Goal: Task Accomplishment & Management: Manage account settings

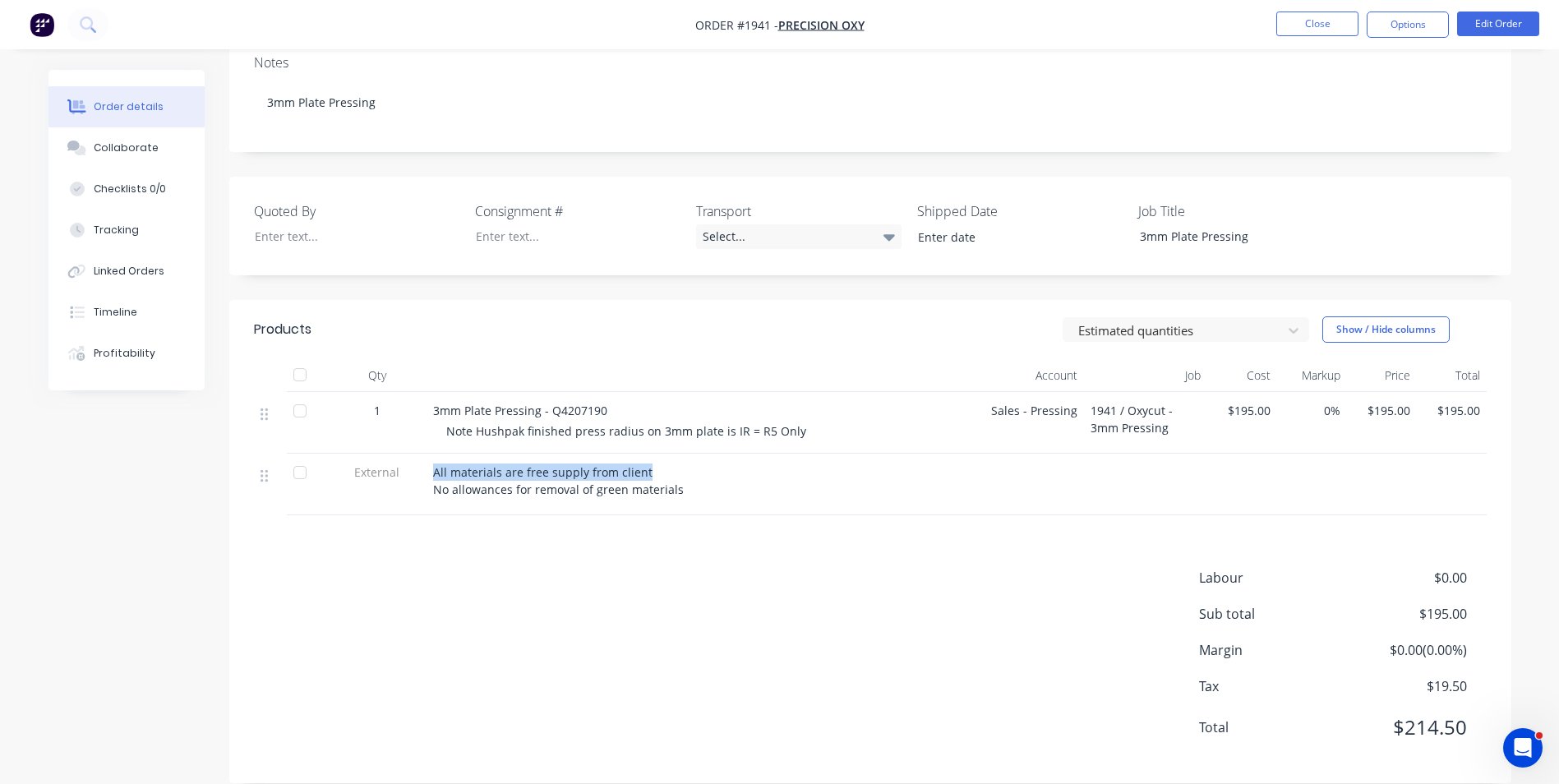
click at [1299, 21] on button "Close" at bounding box center [1316, 23] width 82 height 25
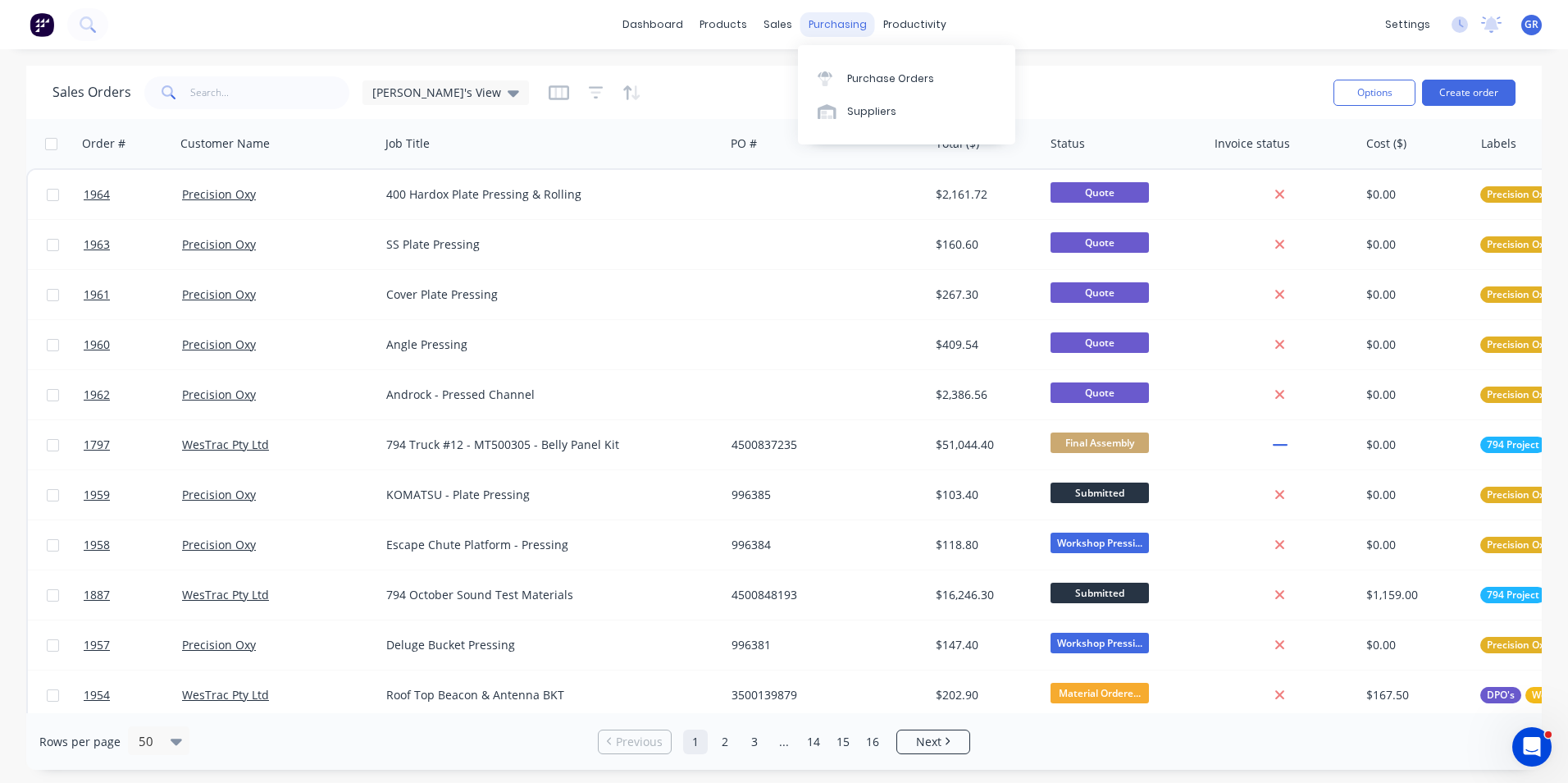
click at [824, 20] on div "purchasing" at bounding box center [837, 24] width 74 height 25
click at [889, 75] on div "Purchase Orders" at bounding box center [890, 79] width 87 height 15
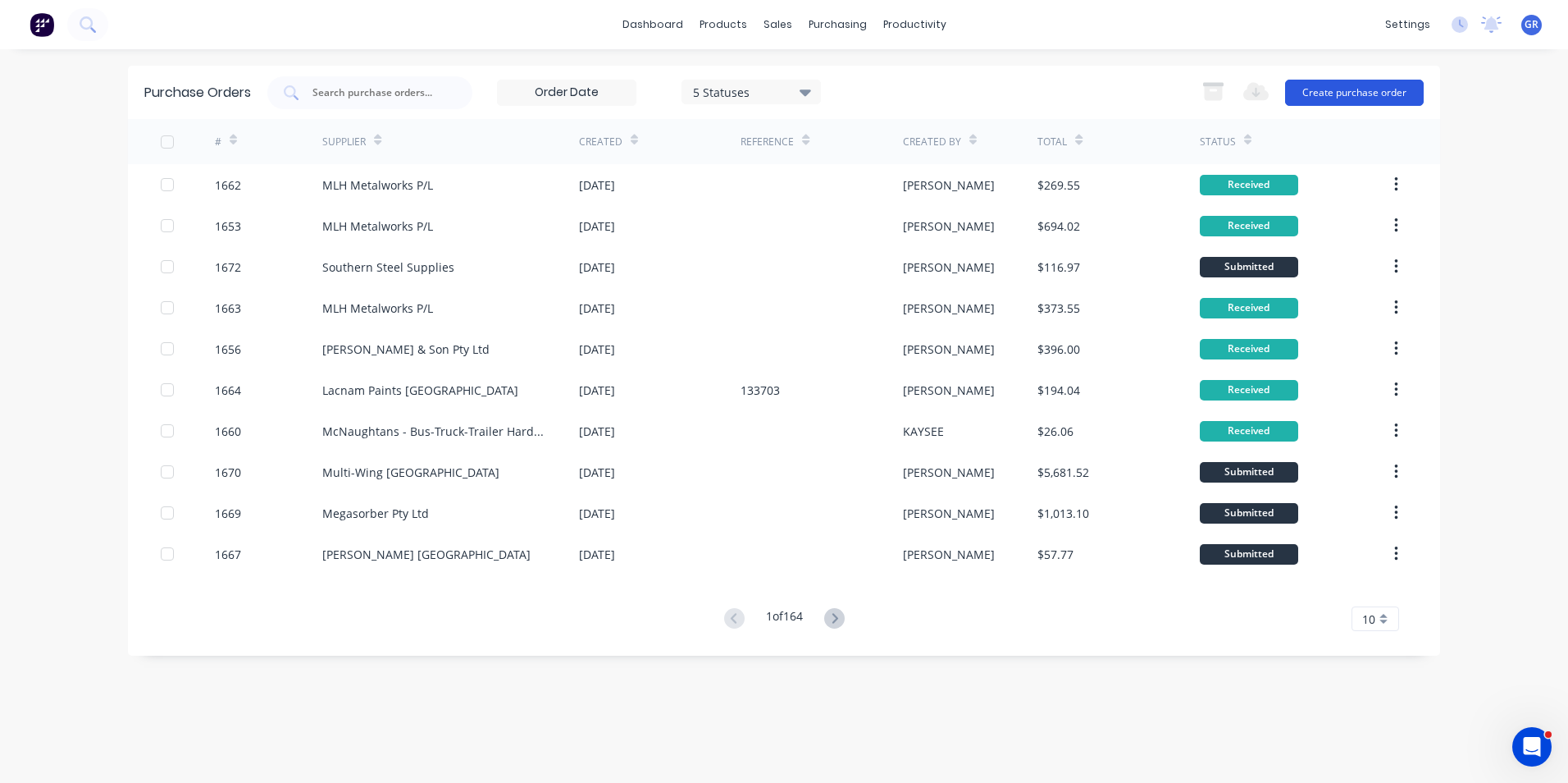
click at [1332, 96] on button "Create purchase order" at bounding box center [1354, 93] width 139 height 27
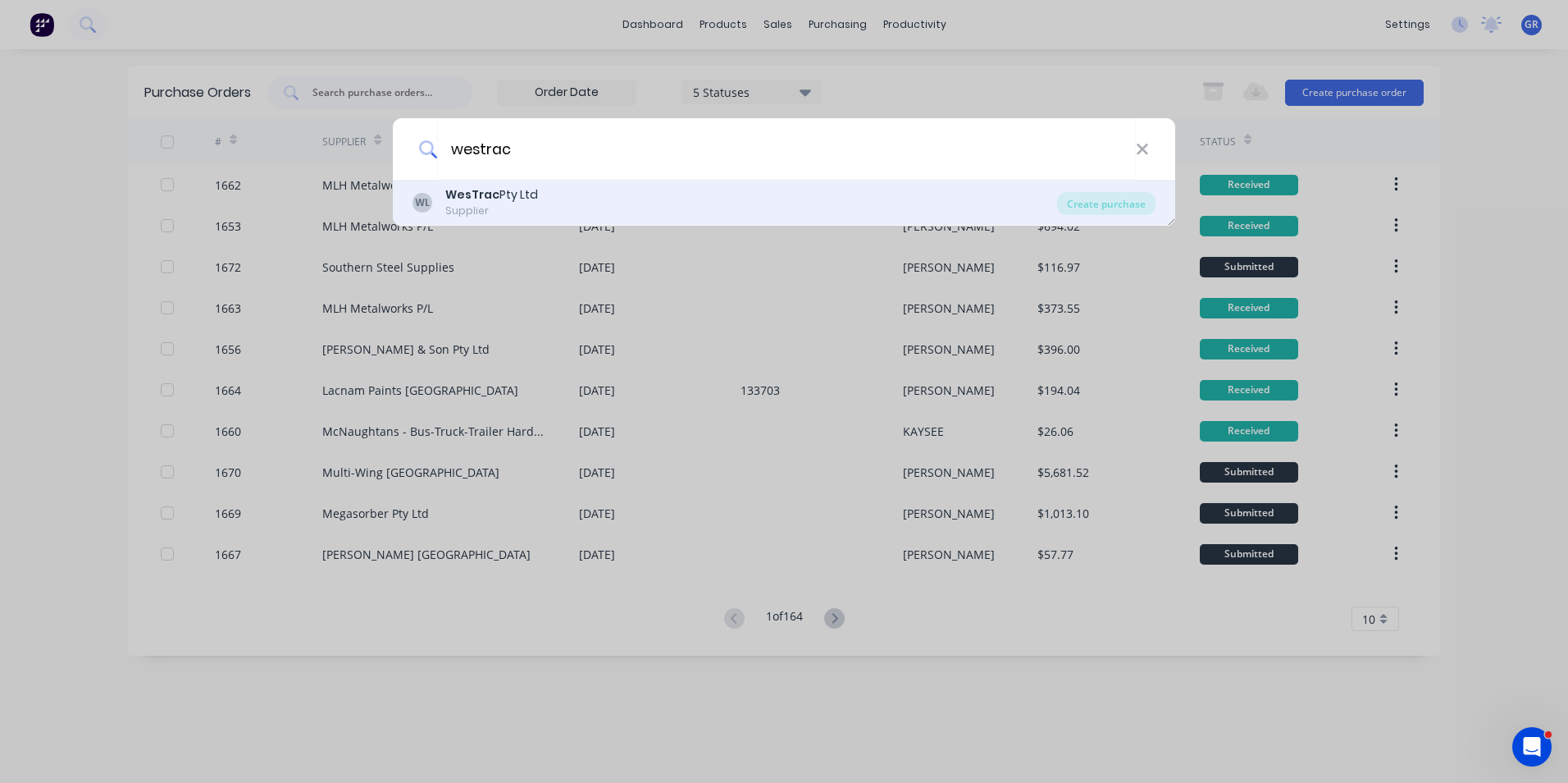
type input "westrac"
click at [465, 196] on b "WesTrac" at bounding box center [472, 195] width 54 height 17
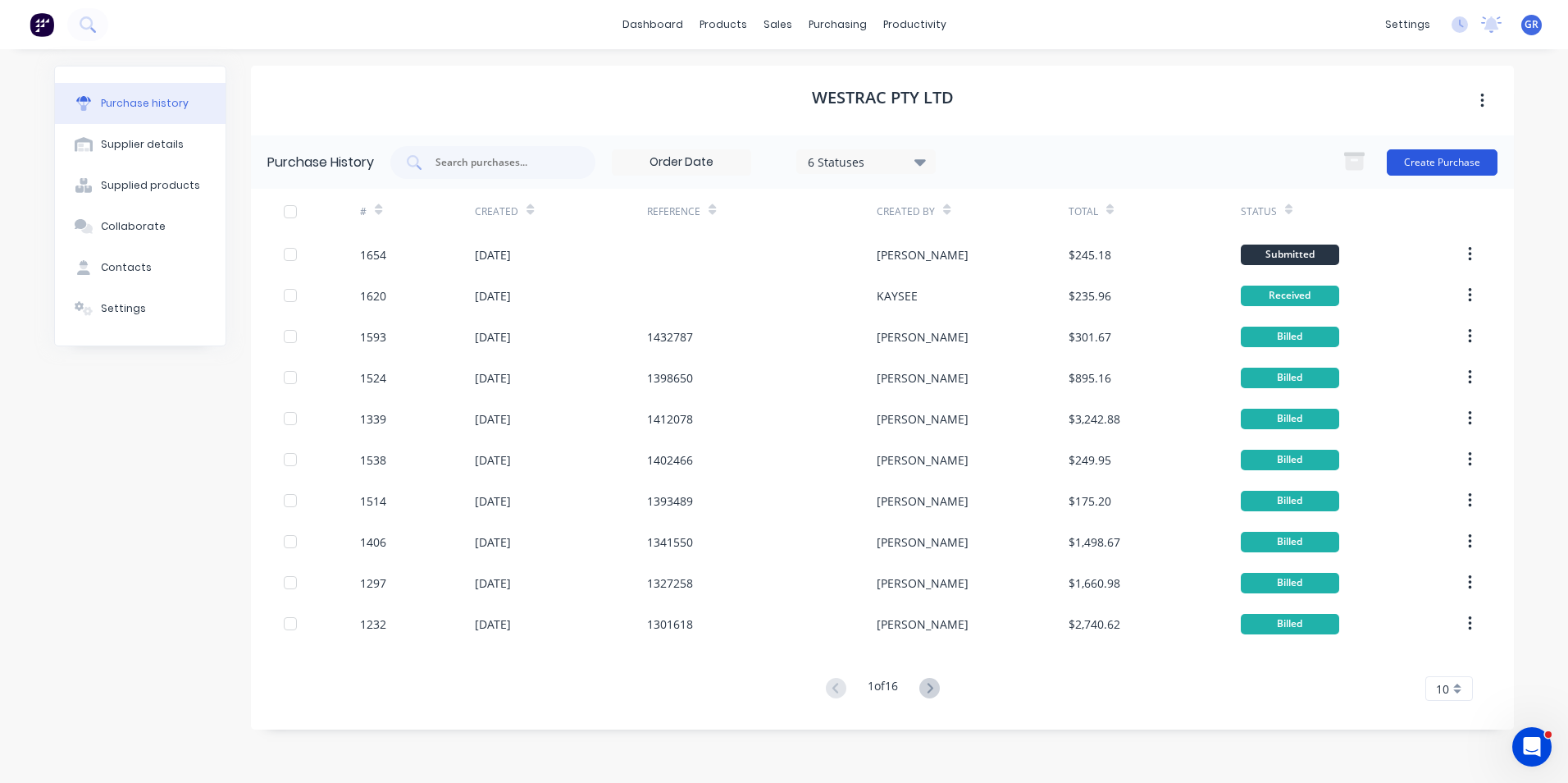
click at [1449, 164] on button "Create Purchase" at bounding box center [1442, 162] width 111 height 27
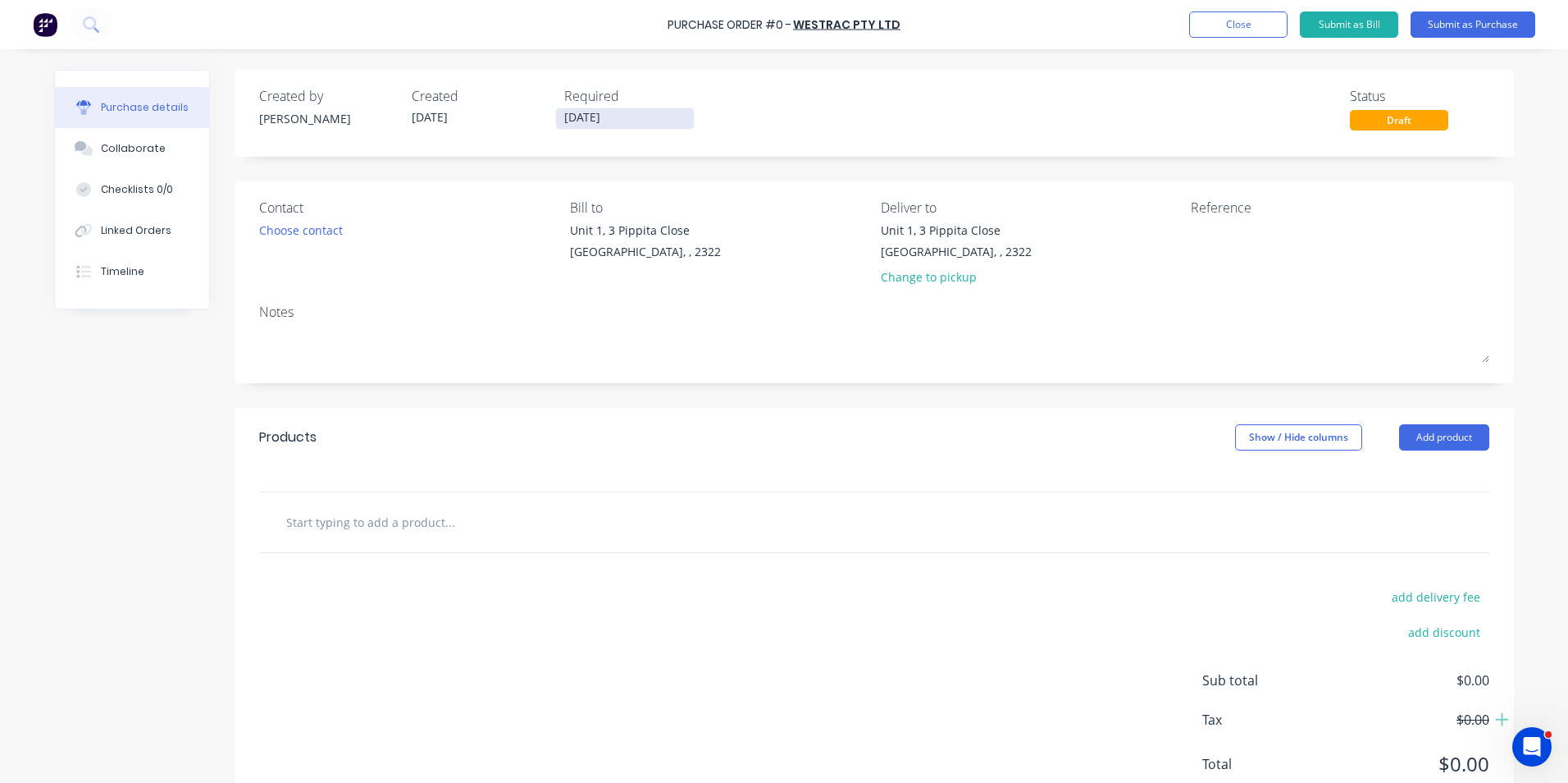
click at [580, 115] on input "10/10/25" at bounding box center [625, 119] width 138 height 20
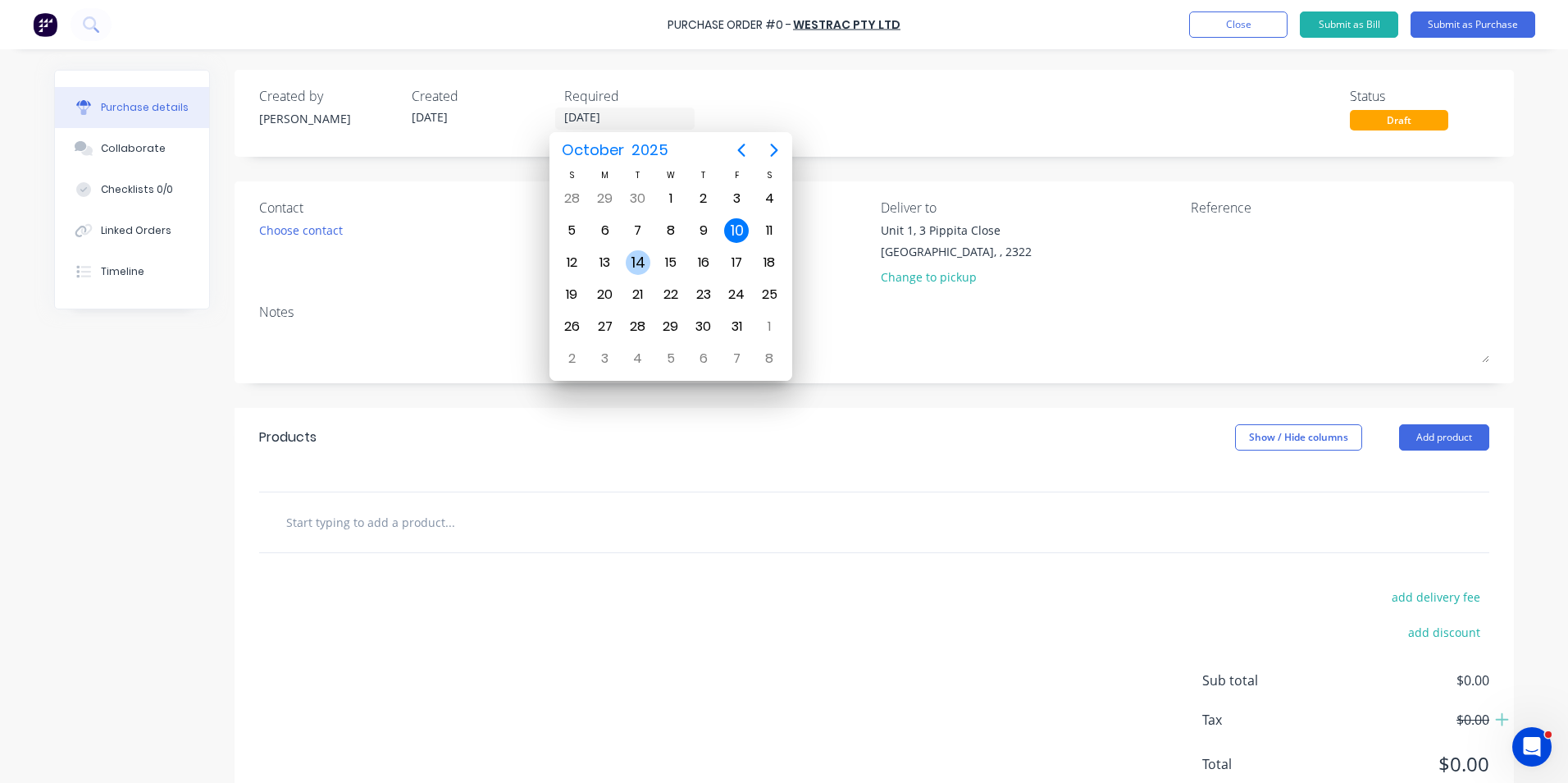
click at [638, 264] on div "14" at bounding box center [637, 262] width 25 height 25
type input "14/10/25"
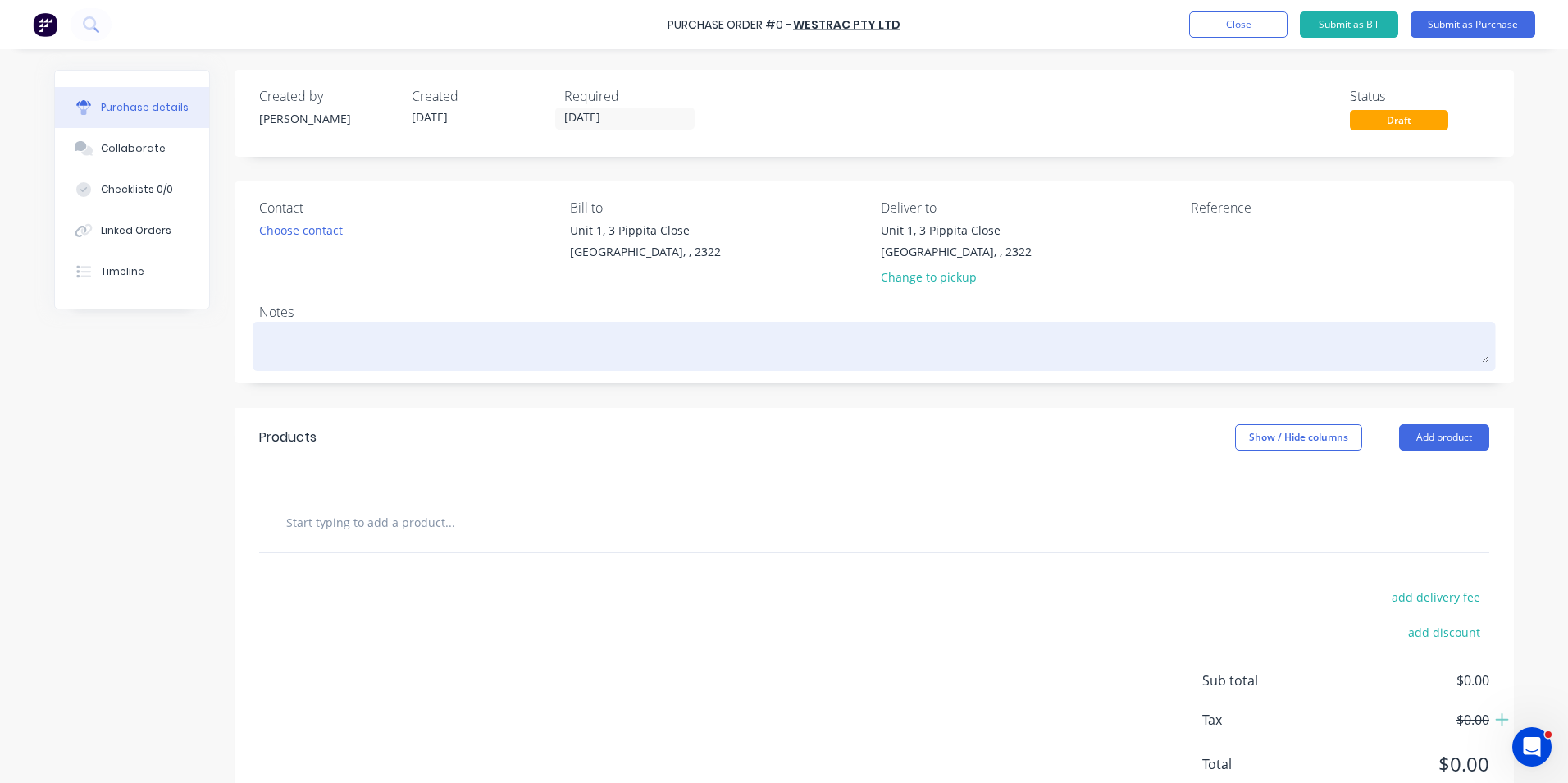
click at [294, 348] on textarea at bounding box center [874, 344] width 1230 height 37
type textarea "x"
type textarea "R"
type textarea "x"
type textarea "Re"
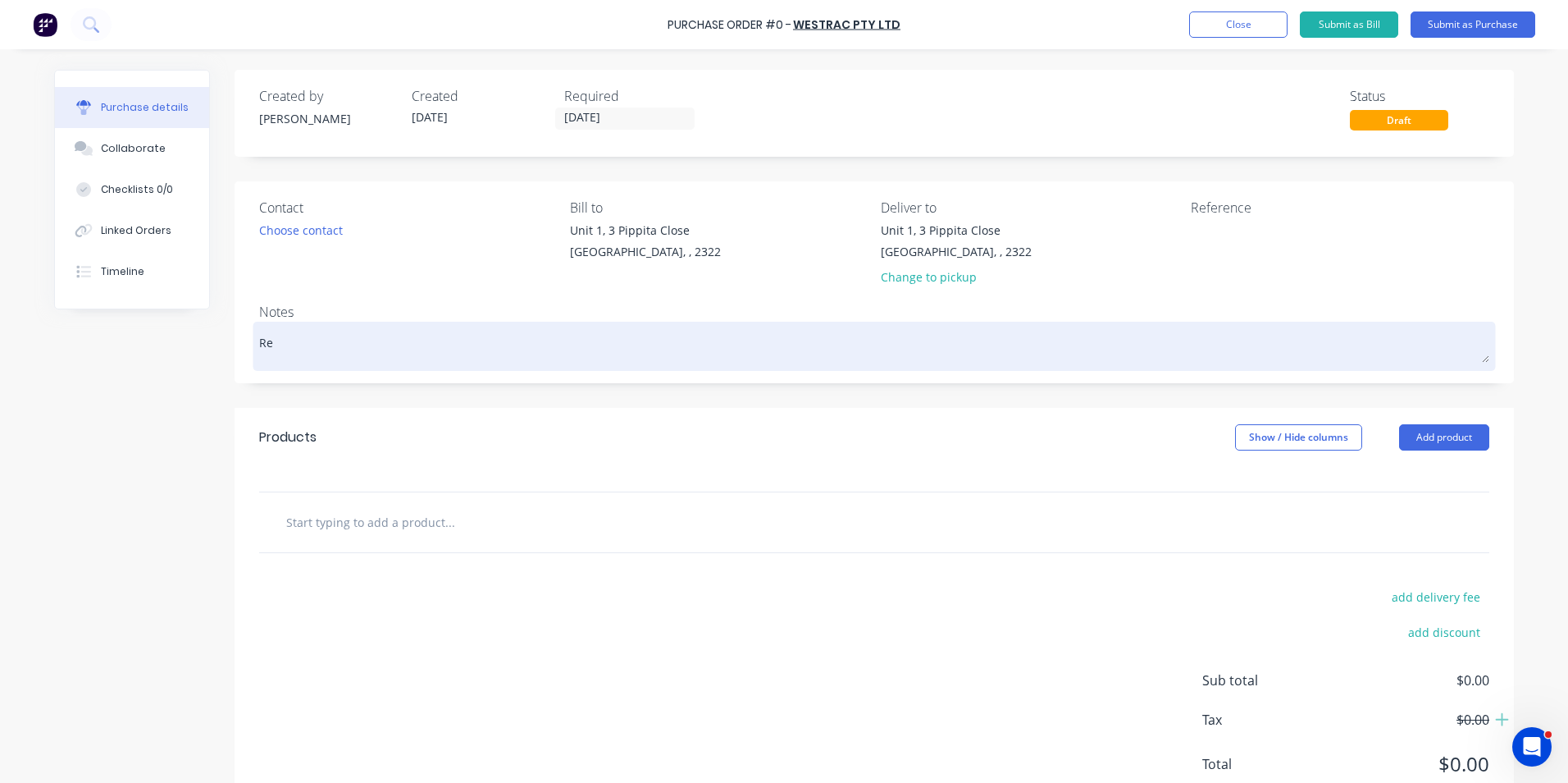
type textarea "x"
type textarea "Req"
type textarea "x"
type textarea "Requ"
type textarea "x"
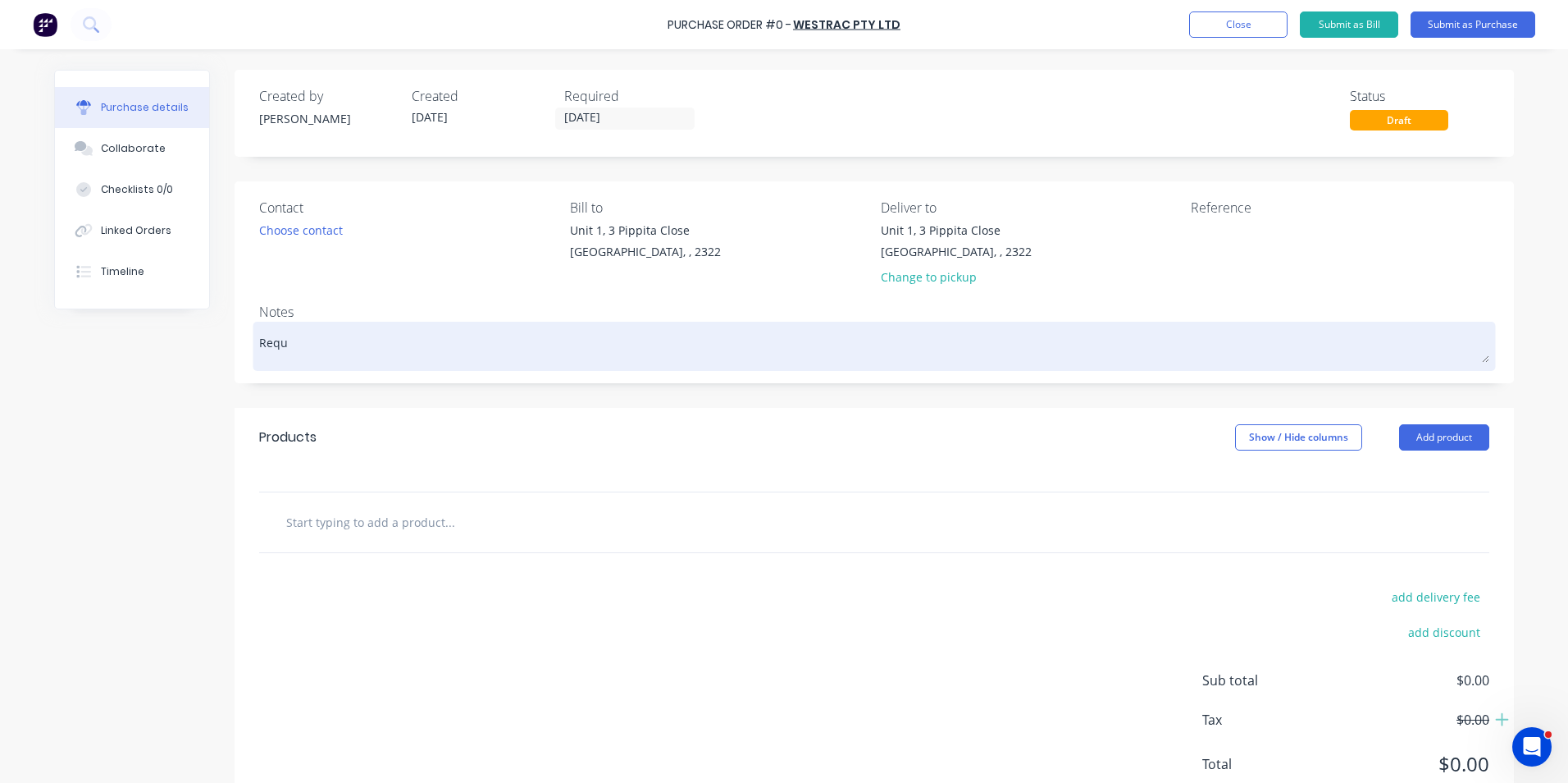
type textarea "Requi"
type textarea "x"
type textarea "Requir"
type textarea "x"
type textarea "Require"
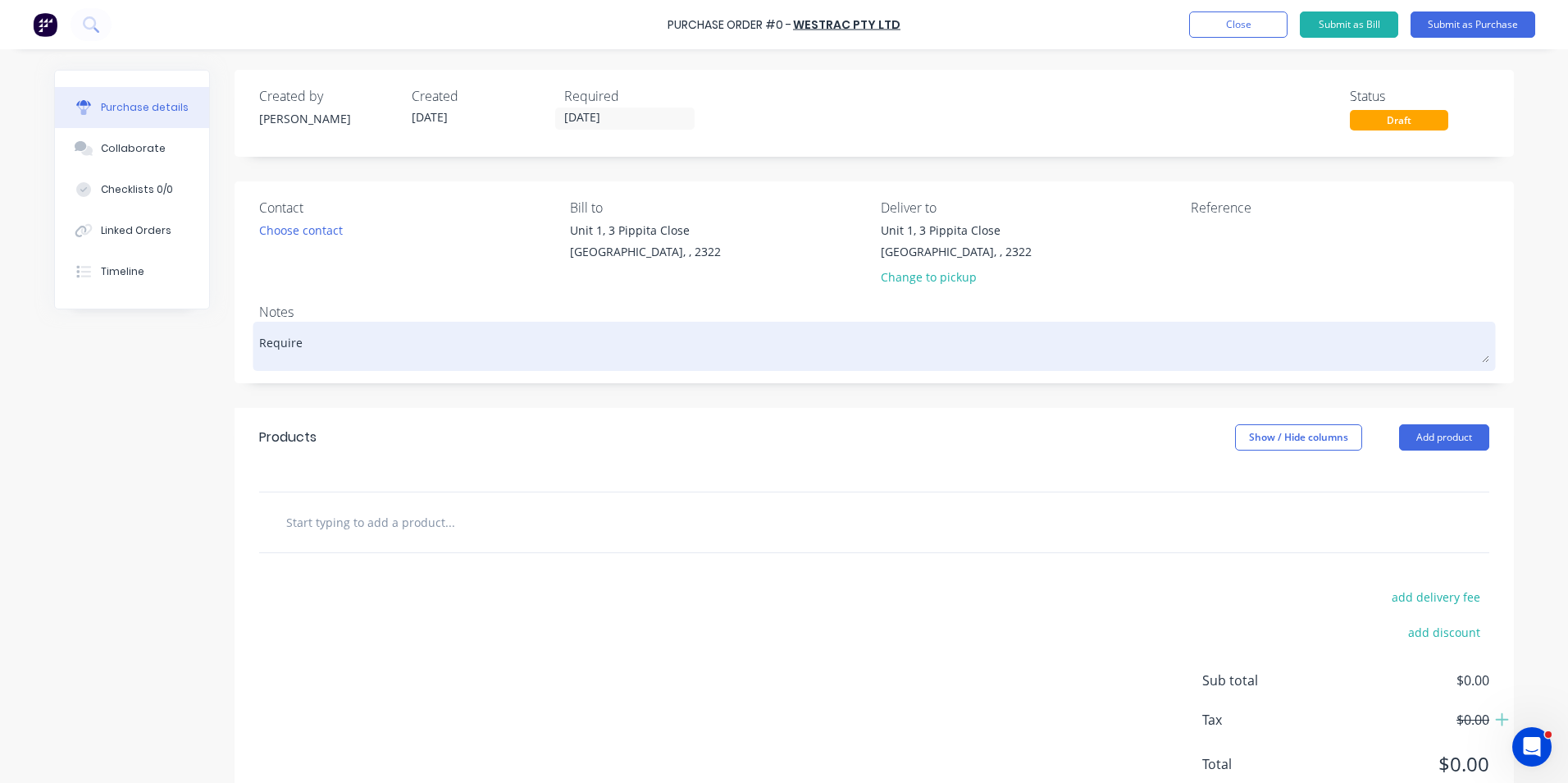
type textarea "x"
type textarea "Required"
type textarea "x"
type textarea "Required"
type textarea "x"
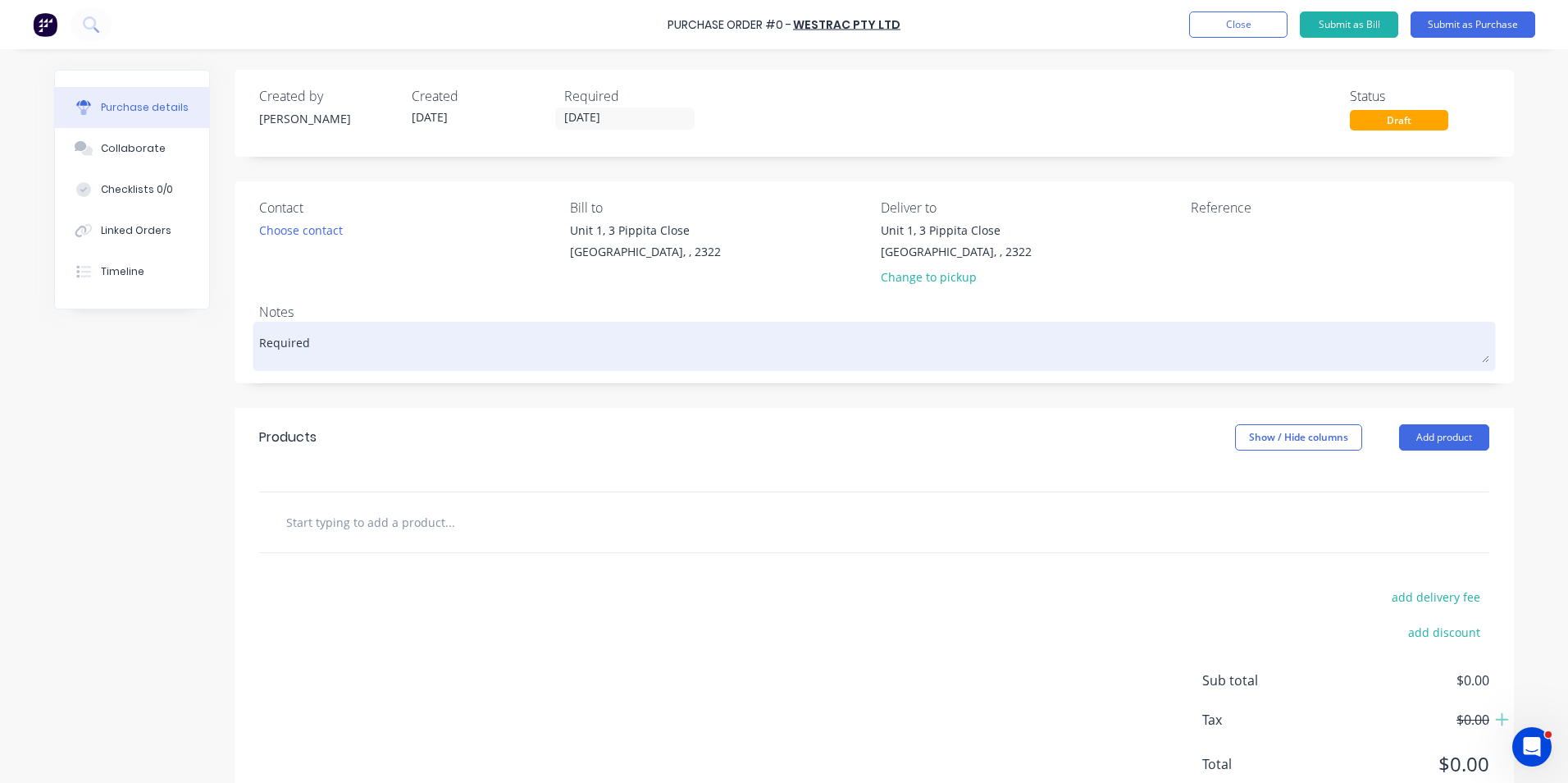
type textarea "Required f"
type textarea "x"
type textarea "Required fo"
type textarea "x"
type textarea "Required for"
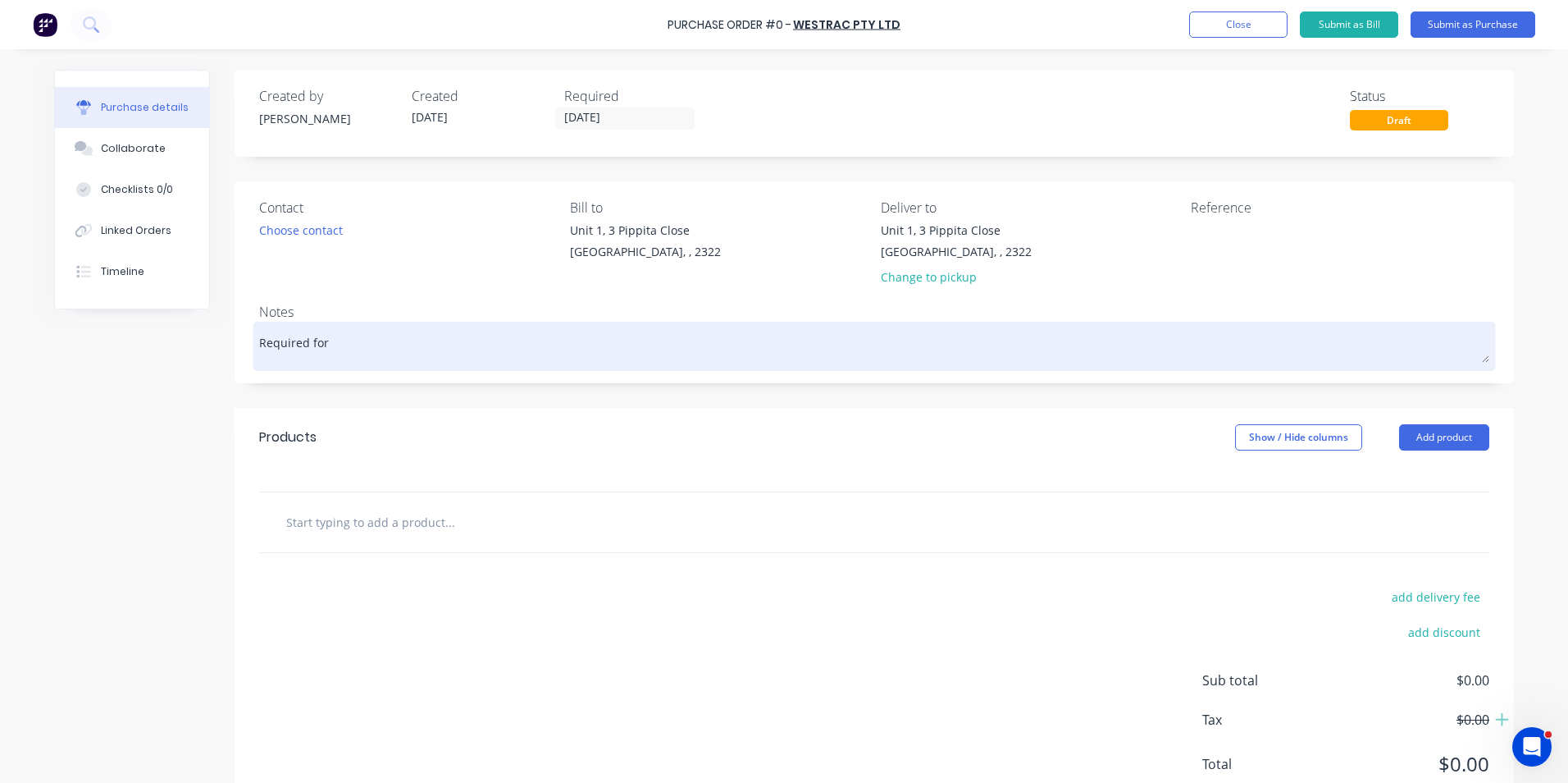
type textarea "x"
type textarea "Required for"
type textarea "x"
type textarea "Required for E"
type textarea "x"
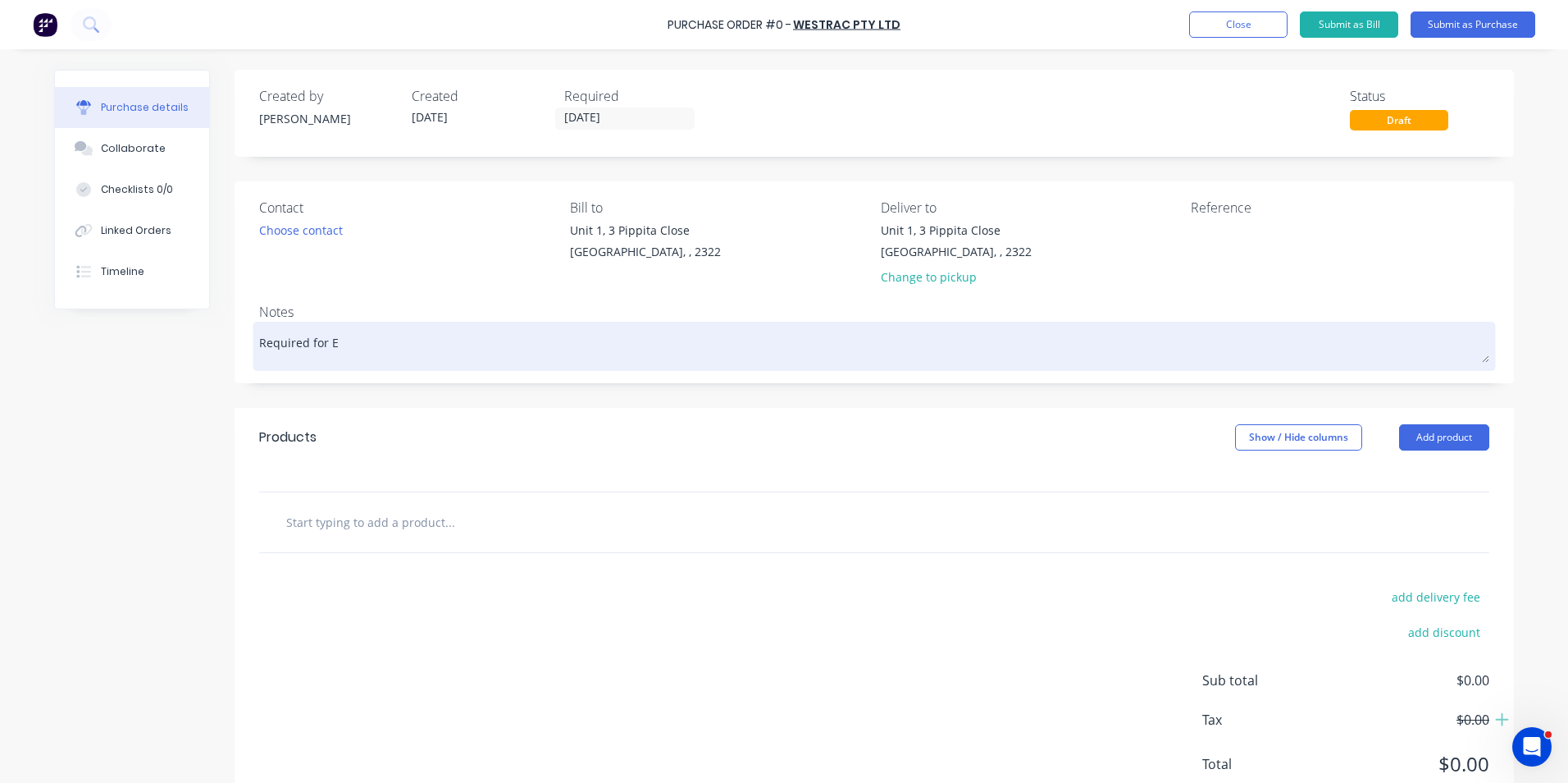
type textarea "Required for En"
type textarea "x"
type textarea "Required for Eng"
type textarea "x"
type textarea "Required for Engi"
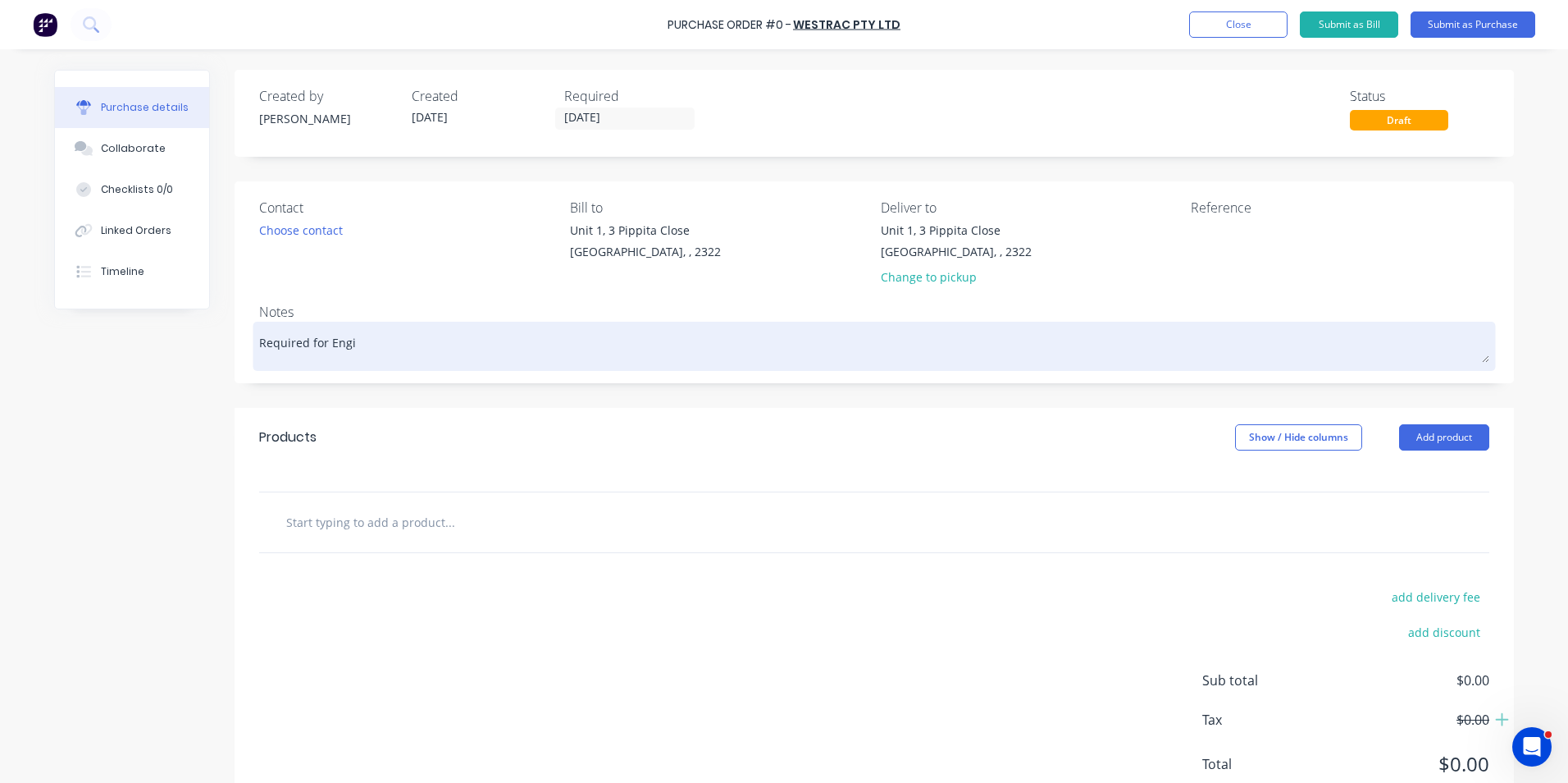
type textarea "x"
type textarea "Required for Engin"
type textarea "x"
type textarea "Required for Engine"
type textarea "x"
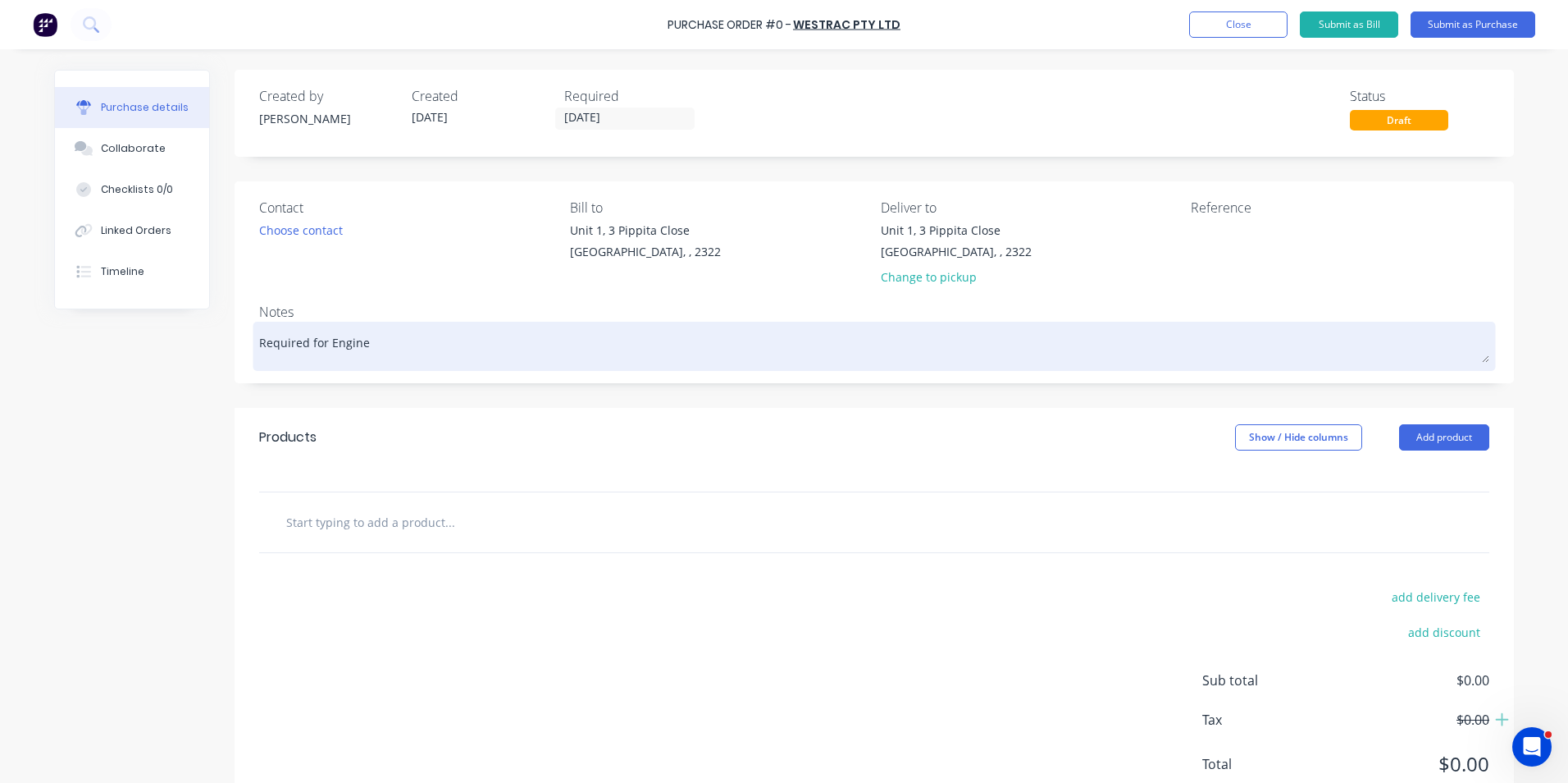
type textarea "Required for Enginee"
type textarea "x"
type textarea "Required for Engineer"
type textarea "x"
type textarea "Required for Engineeri"
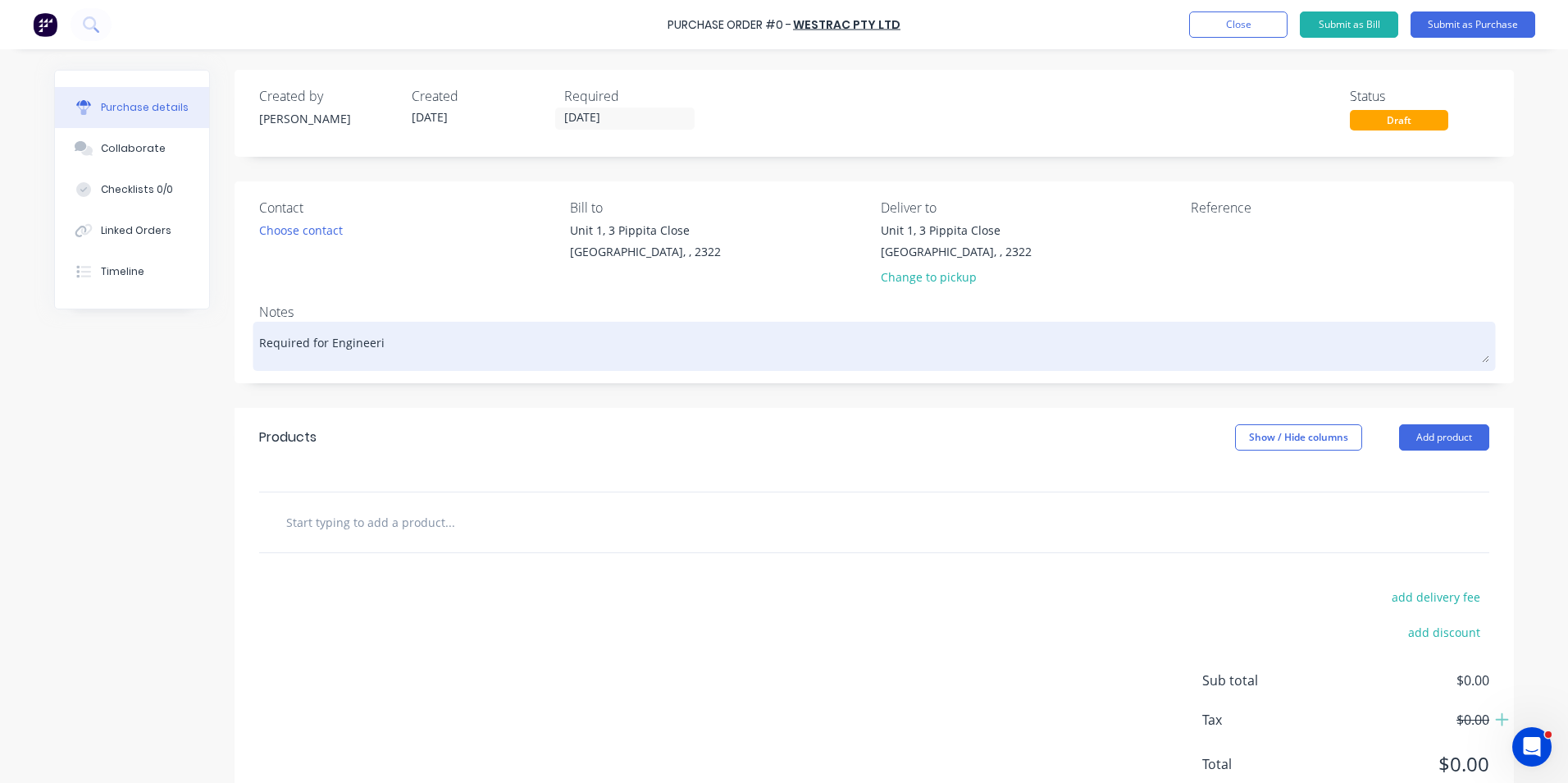
type textarea "x"
type textarea "Required for Engineerin"
type textarea "x"
type textarea "Required for Engineering"
type textarea "x"
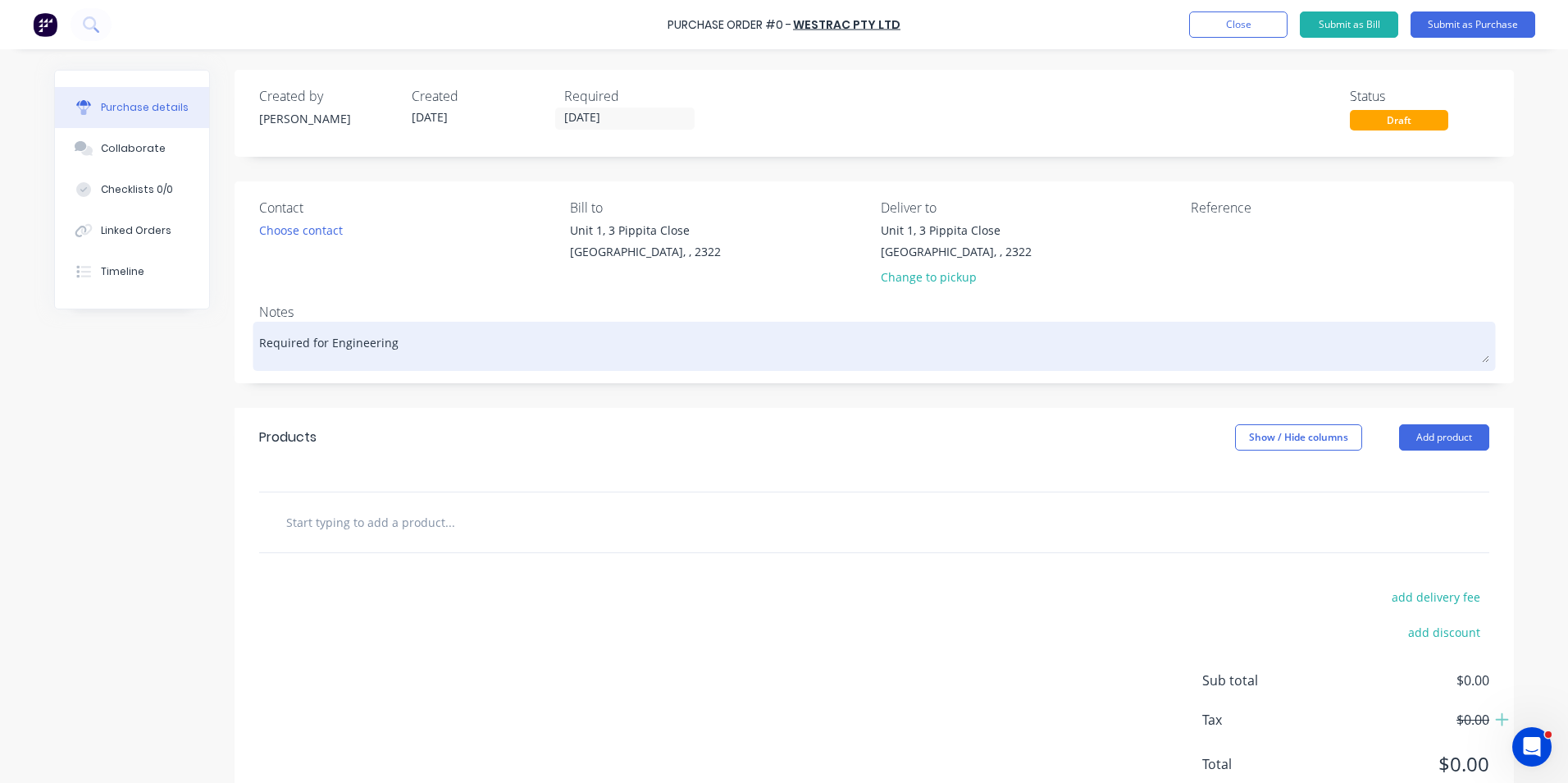
type textarea "Required for Engineering"
type textarea "x"
type textarea "Required for Engineering p"
type textarea "x"
type textarea "Required for Engineering pu"
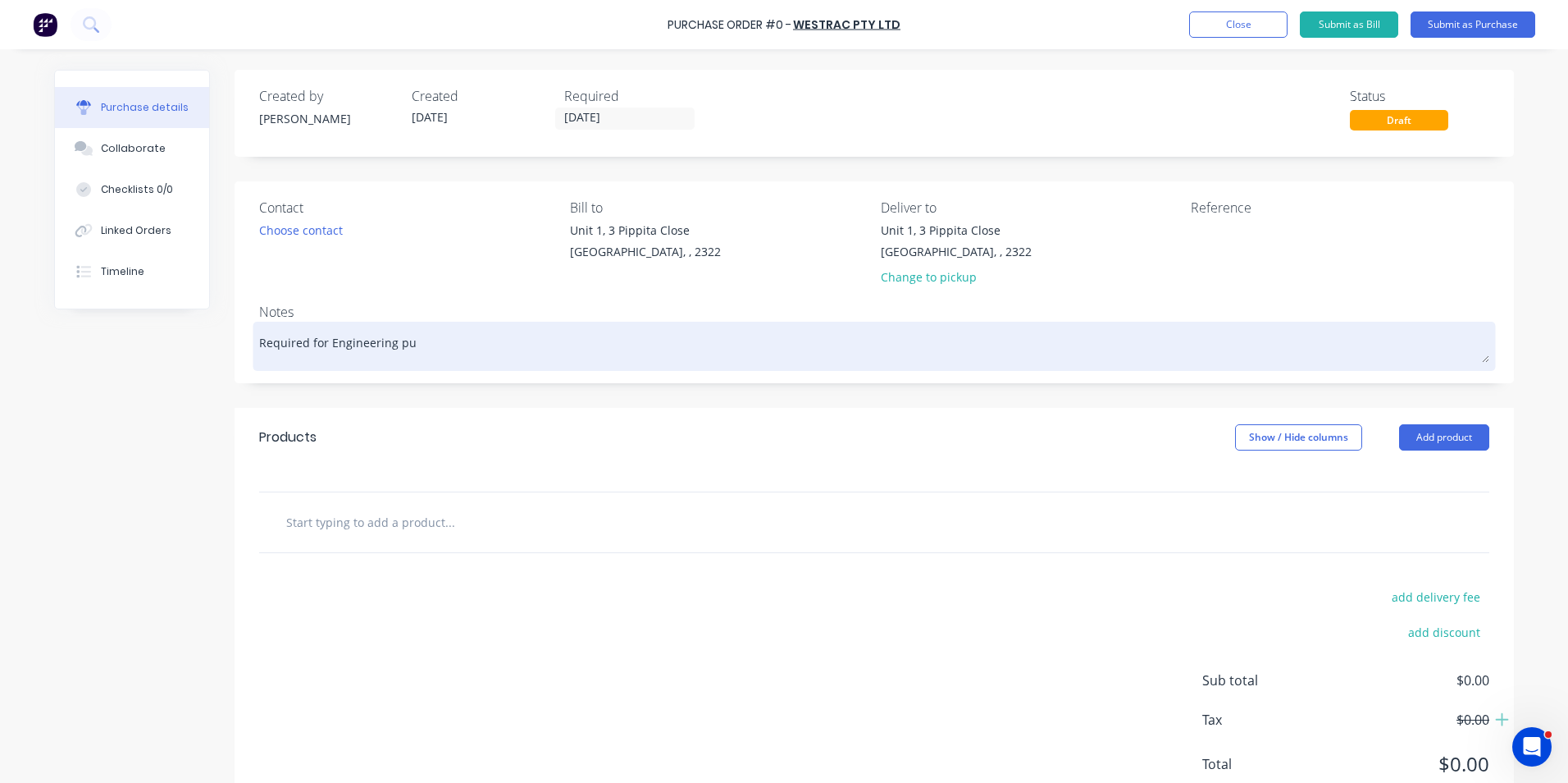
type textarea "x"
type textarea "Required for Engineering pur"
type textarea "x"
type textarea "Required for Engineering purp"
type textarea "x"
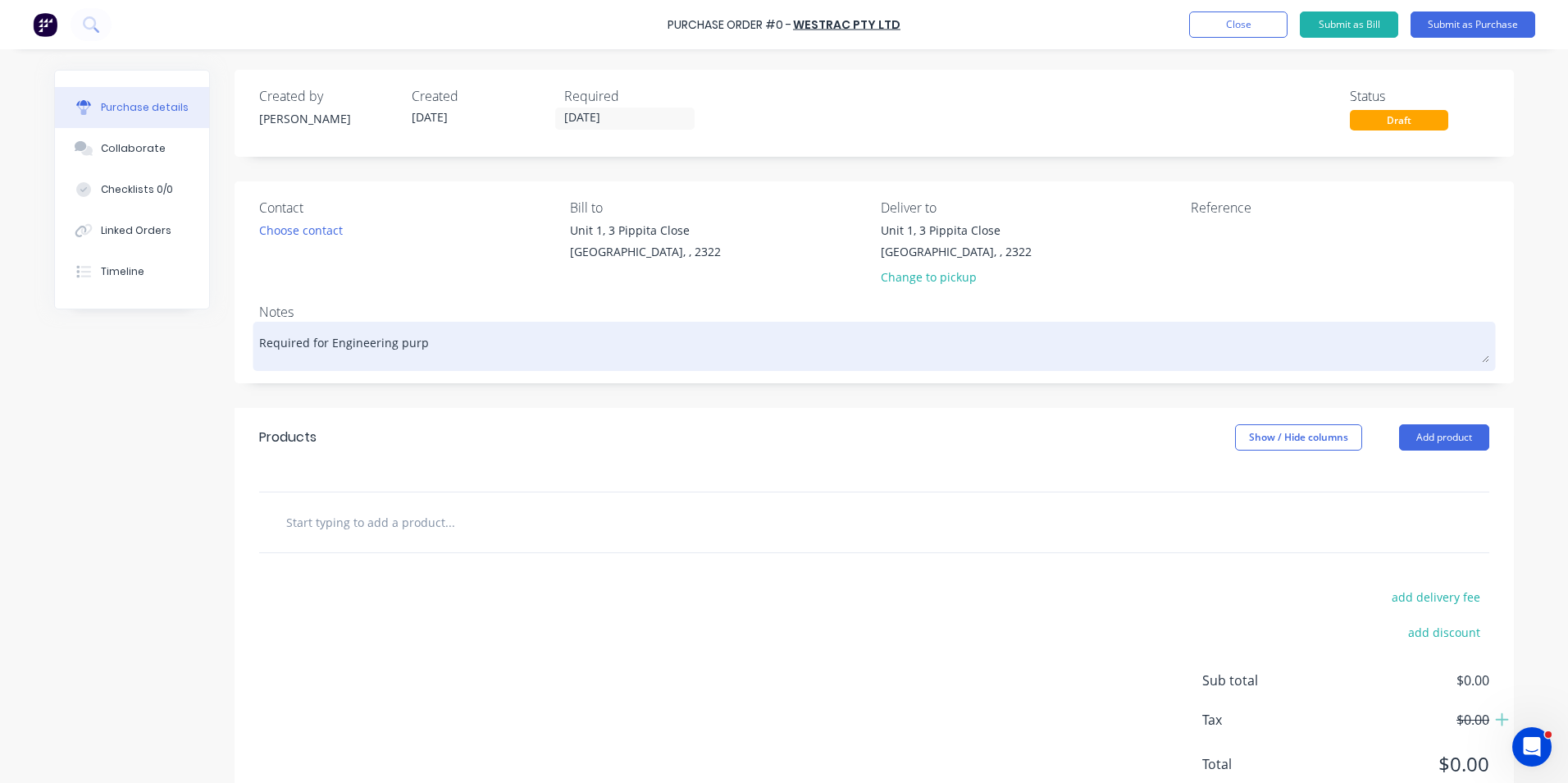
type textarea "Required for Engineering purpo"
type textarea "x"
type textarea "Required for Engineering purpos"
type textarea "x"
type textarea "Required for Engineering purpose"
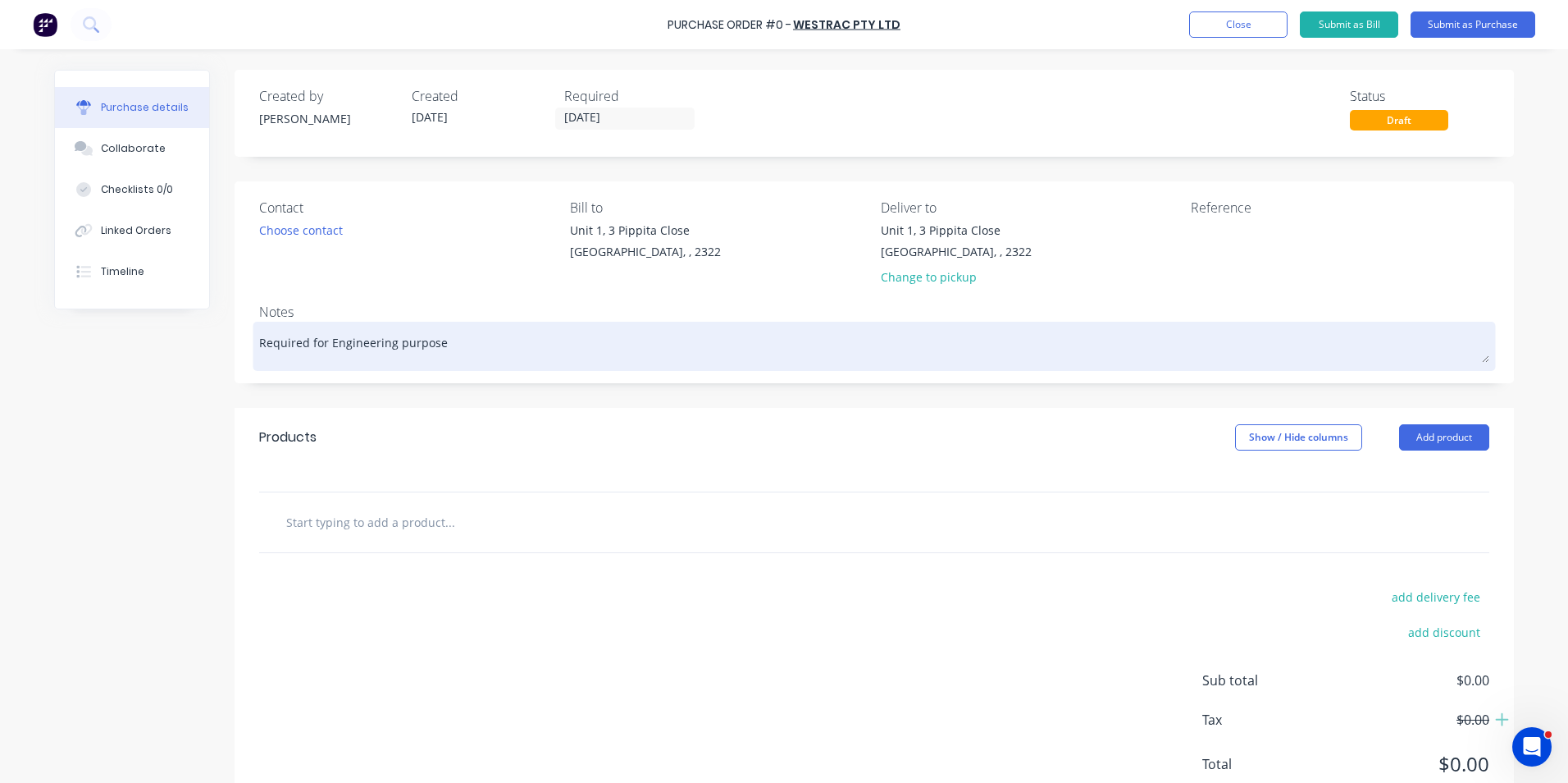
type textarea "x"
type textarea "Required for Engineering purposes"
type textarea "x"
type textarea "Required for Engineering purposes"
type textarea "x"
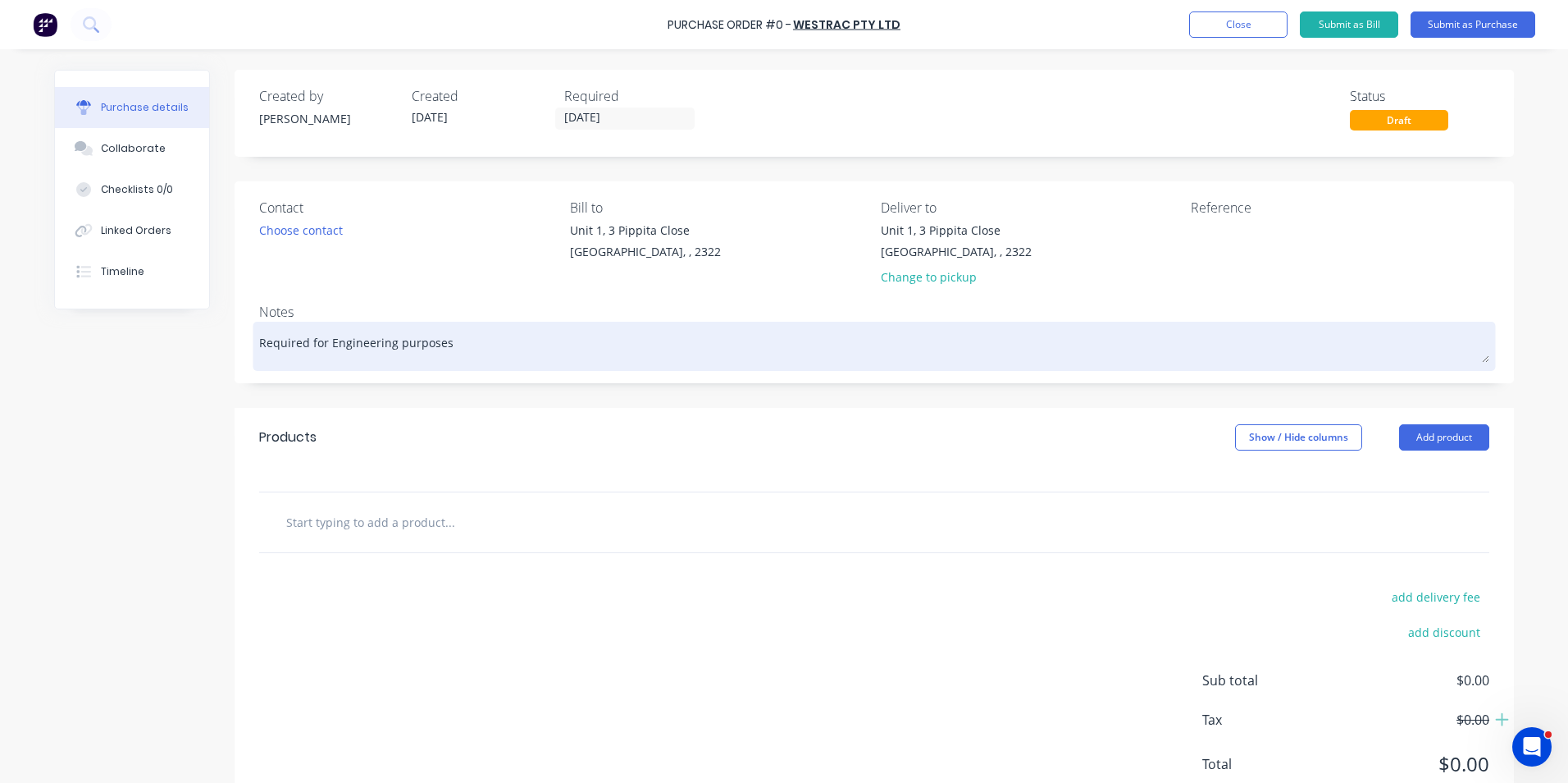
type textarea "Required for Engineering purposes r"
type textarea "x"
type textarea "Required for Engineering purposes re"
type textarea "x"
type textarea "Required for Engineering purposes reg"
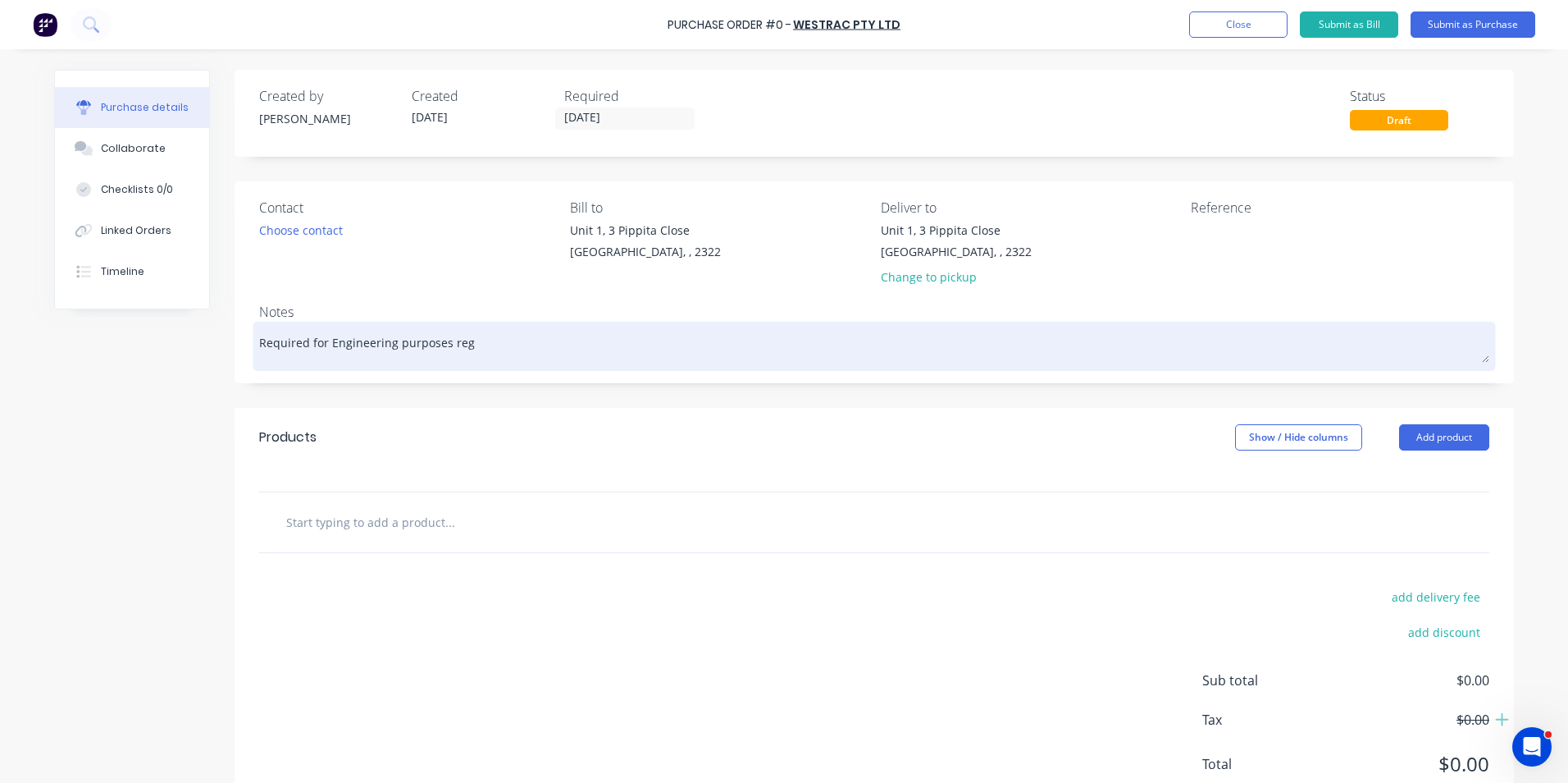
type textarea "x"
type textarea "Required for Engineering purposes rega"
type textarea "x"
type textarea "Required for Engineering purposes regar"
type textarea "x"
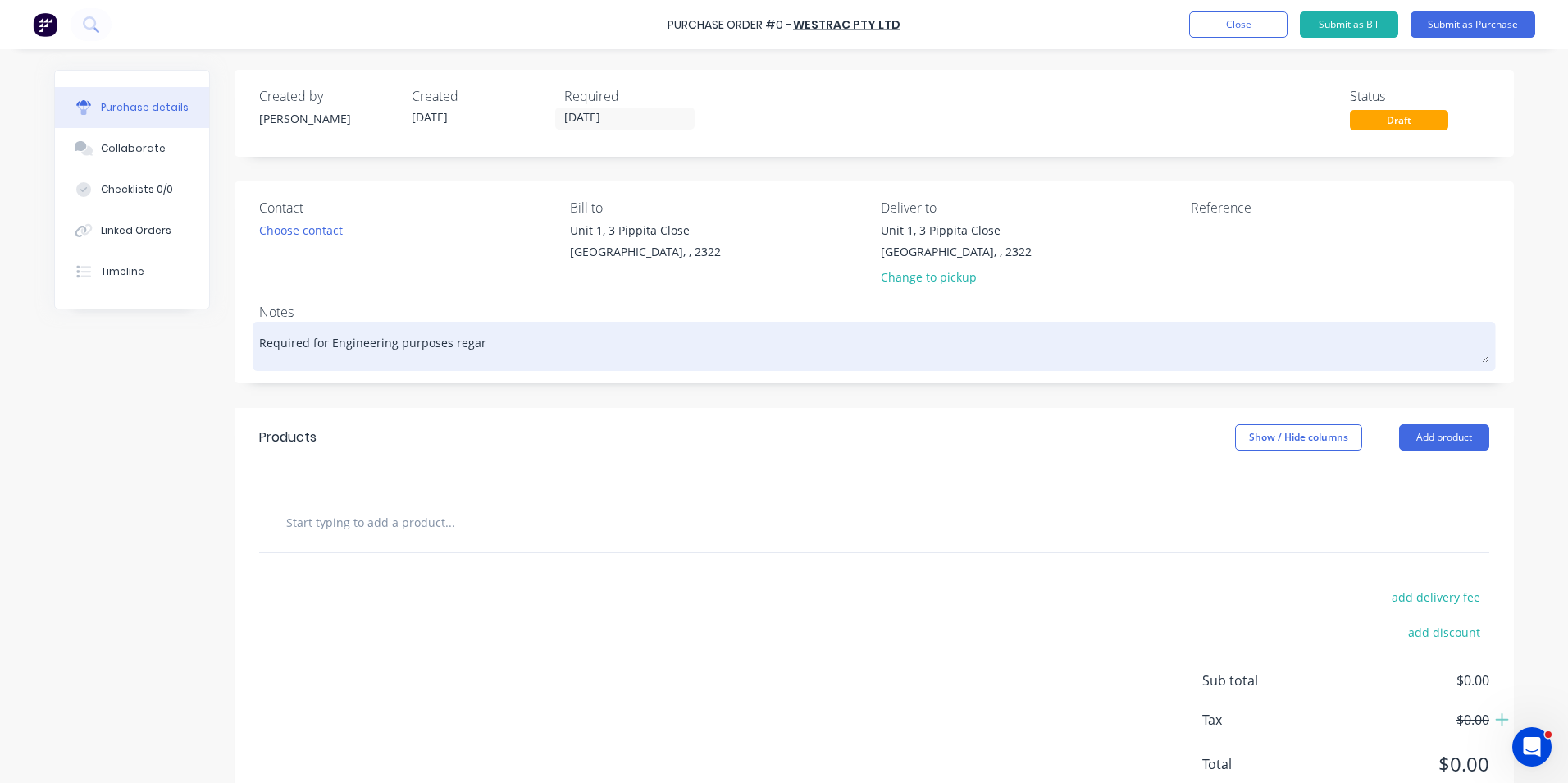
type textarea "Required for Engineering purposes regard"
type textarea "x"
type textarea "Required for Engineering purposes regardi"
type textarea "x"
type textarea "Required for Engineering purposes regardin"
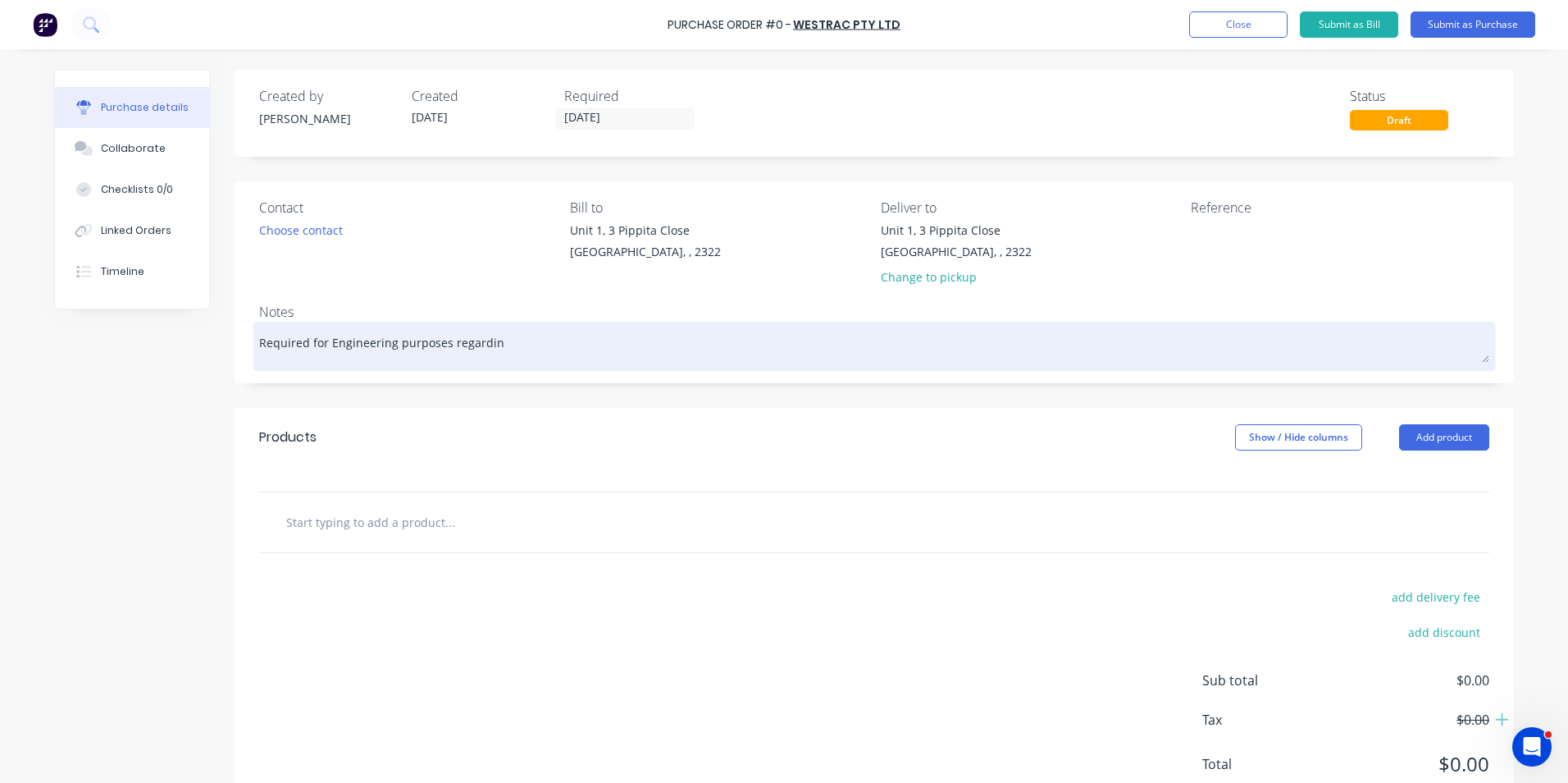
type textarea "x"
type textarea "Required for Engineering purposes regarding"
type textarea "x"
type textarea "Required for Engineering purposes regarding"
type textarea "x"
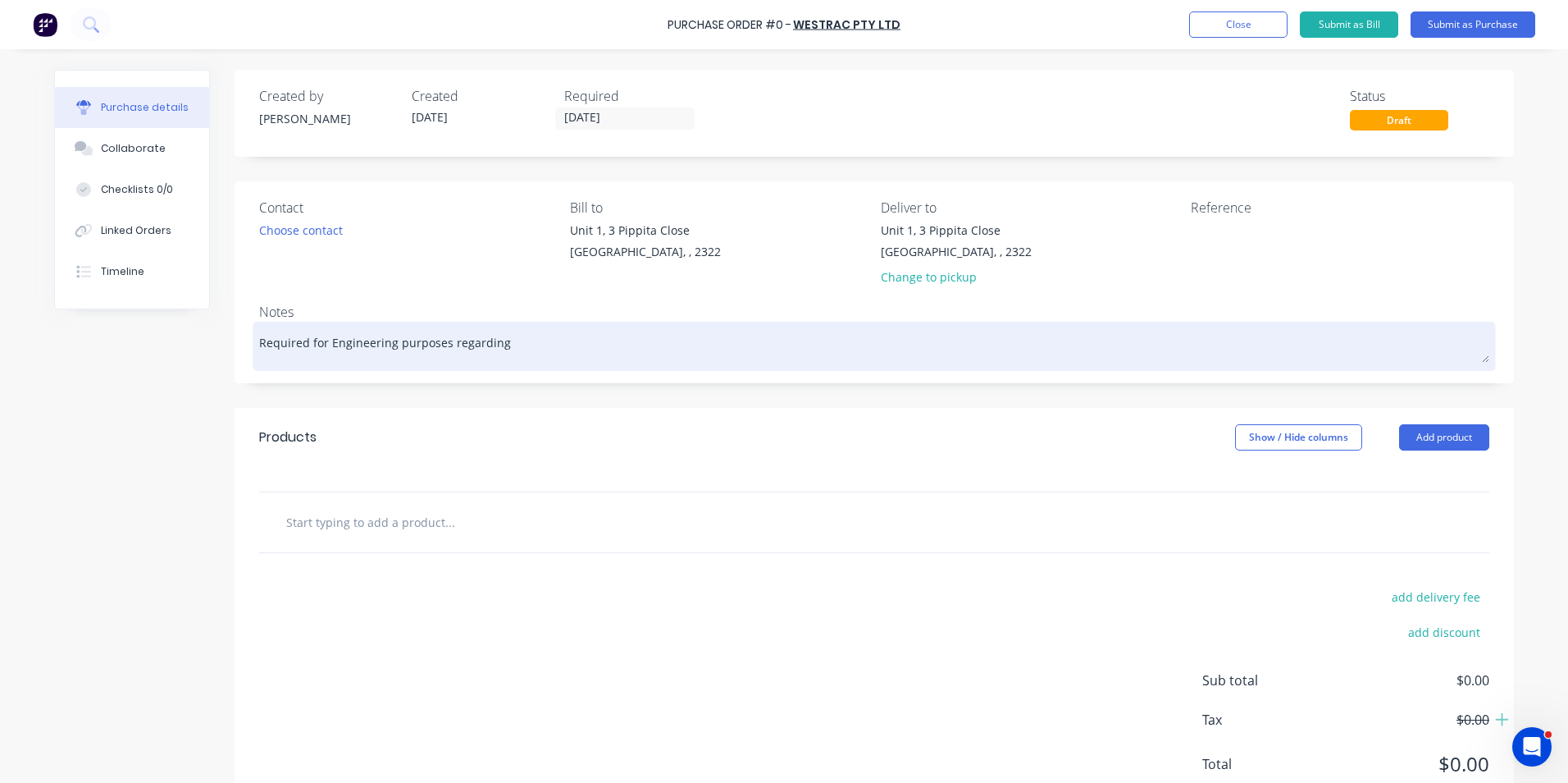
type textarea "Required for Engineering purposes regarding t"
type textarea "x"
type textarea "Required for Engineering purposes regarding th"
type textarea "x"
type textarea "Required for Engineering purposes regarding the"
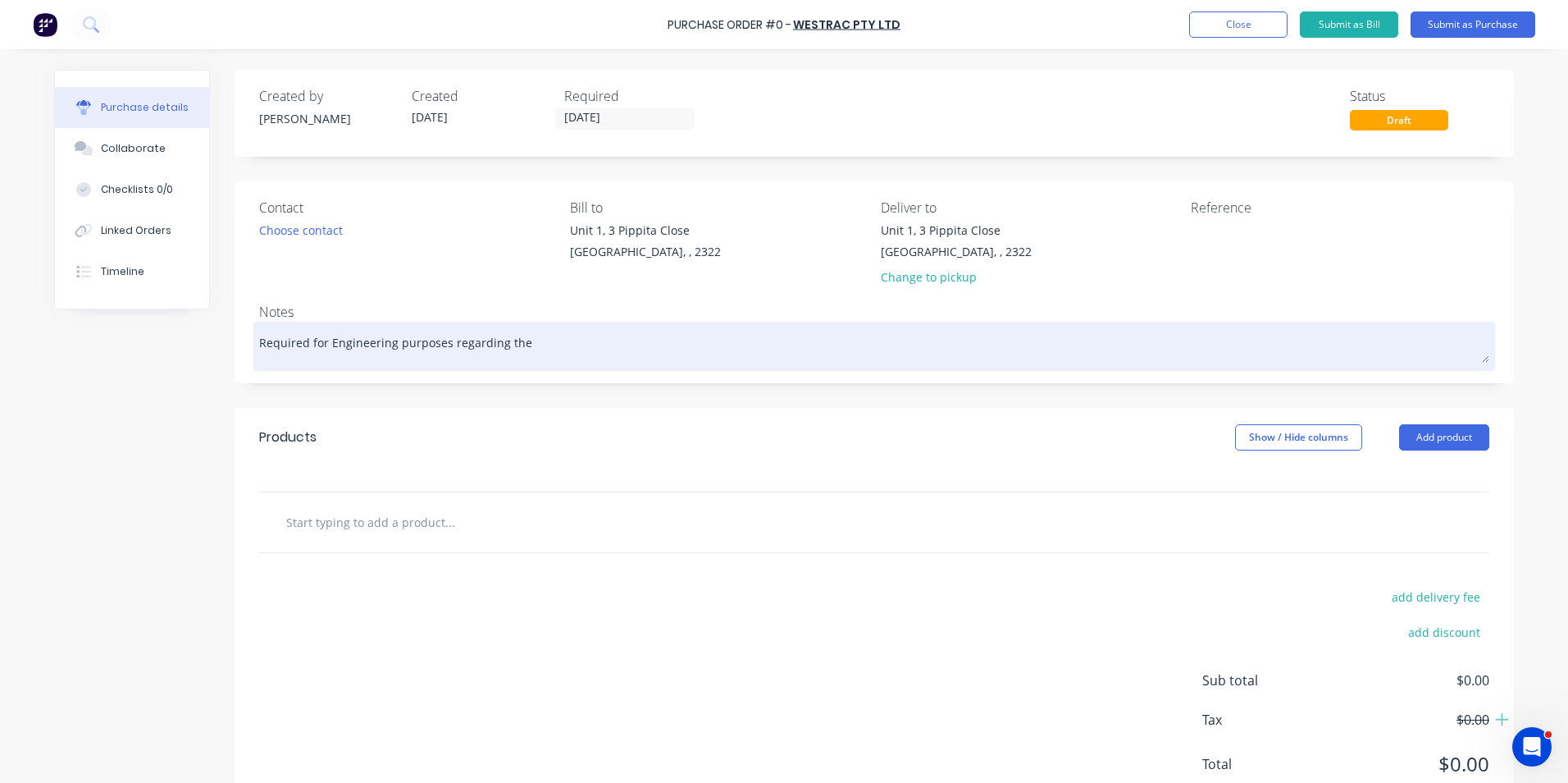
type textarea "x"
type textarea "Required for Engineering purposes regarding the"
type textarea "x"
type textarea "Required for Engineering purposes regarding the 6"
type textarea "x"
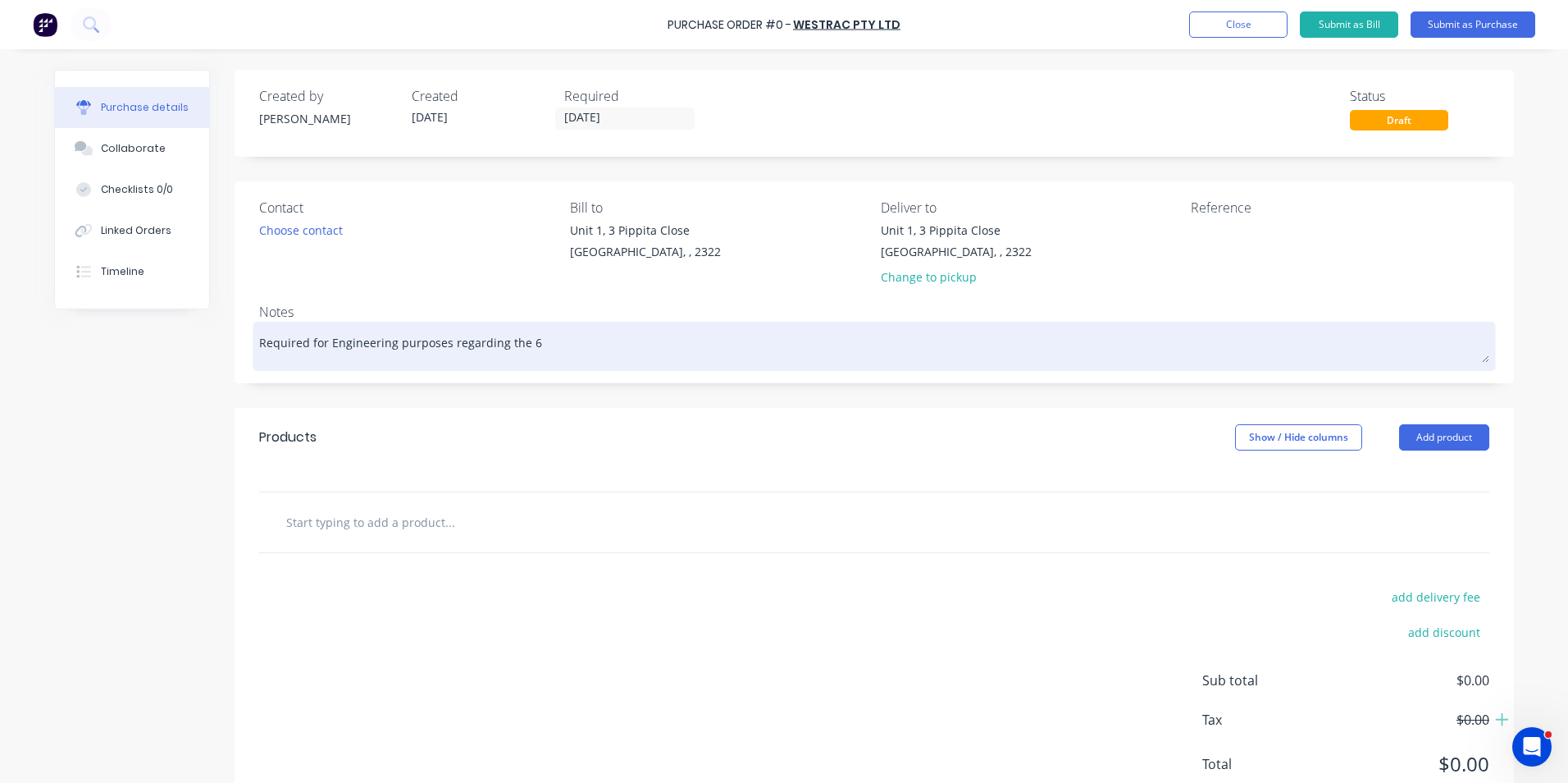
type textarea "Required for Engineering purposes regarding the 62"
type textarea "x"
type textarea "Required for Engineering purposes regarding the 625"
type textarea "x"
type textarea "Required for Engineering purposes regarding the 6250"
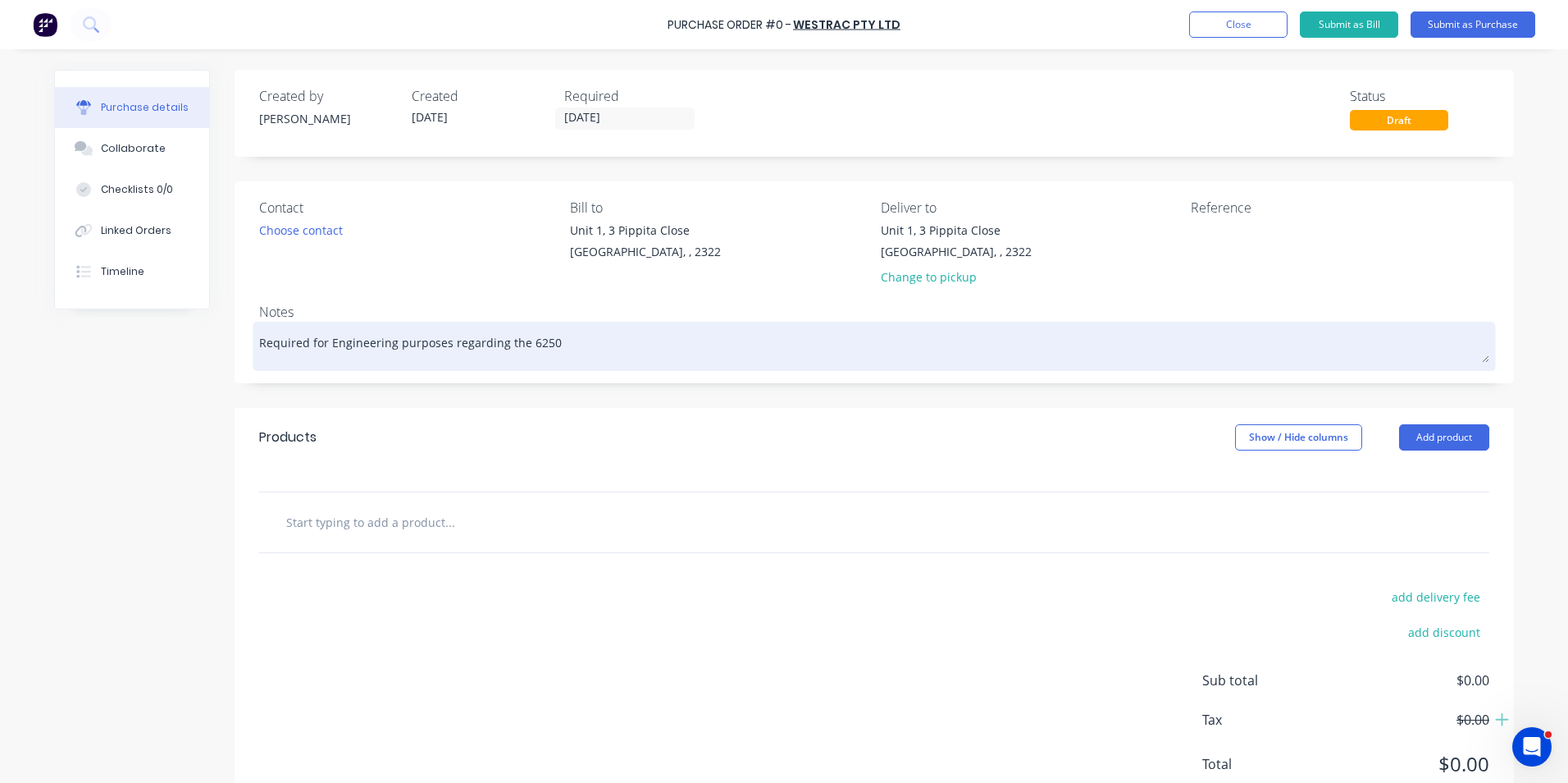
type textarea "x"
type textarea "Required for Engineering purposes regarding the 6250"
type textarea "x"
type textarea "Required for Engineering purposes regarding the 6250 e"
type textarea "x"
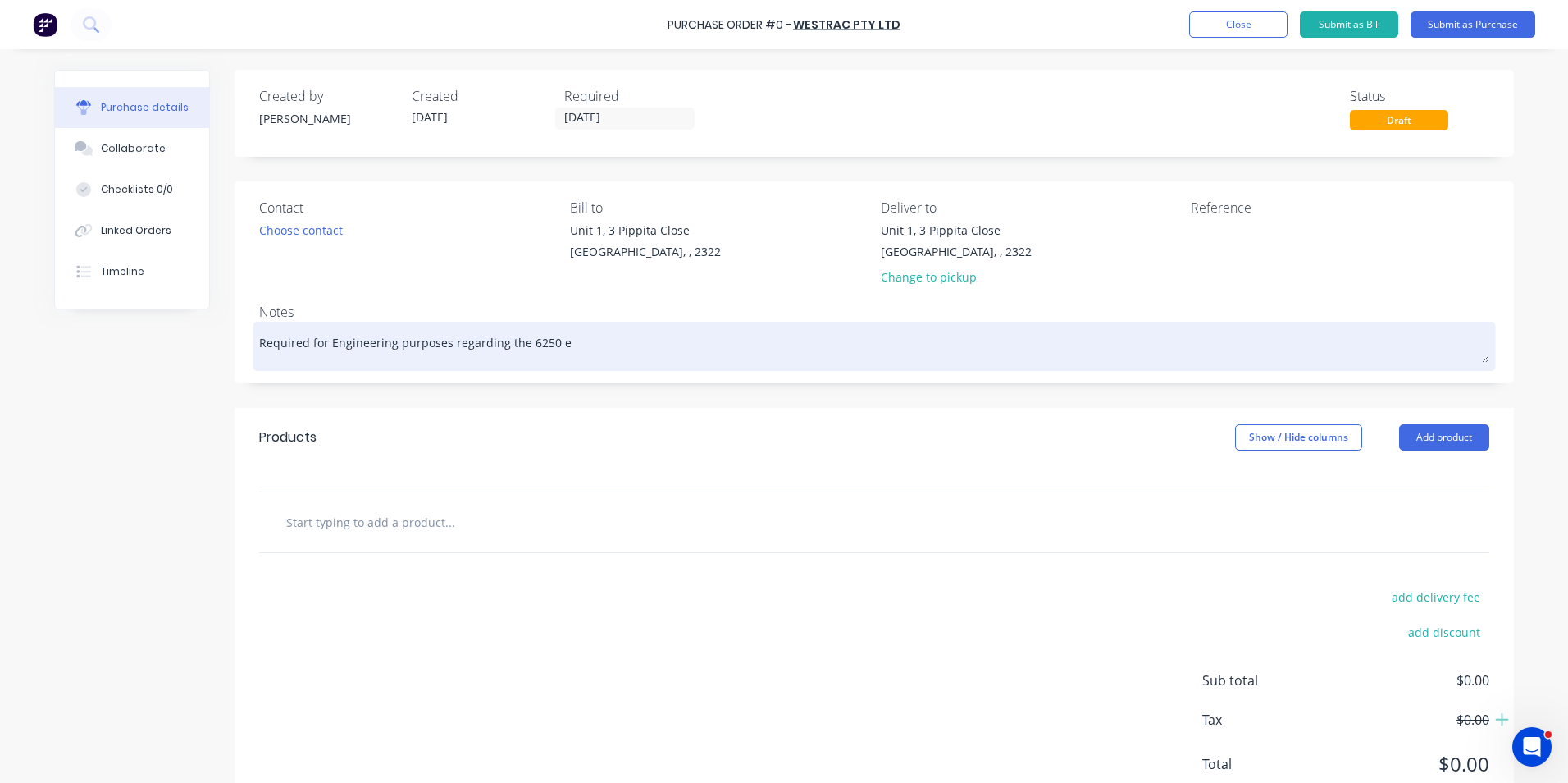
type textarea "Required for Engineering purposes regarding the 6250 ex"
type textarea "x"
type textarea "Required for Engineering purposes regarding the 6250 exh"
type textarea "x"
type textarea "Required for Engineering purposes regarding the 6250 exha"
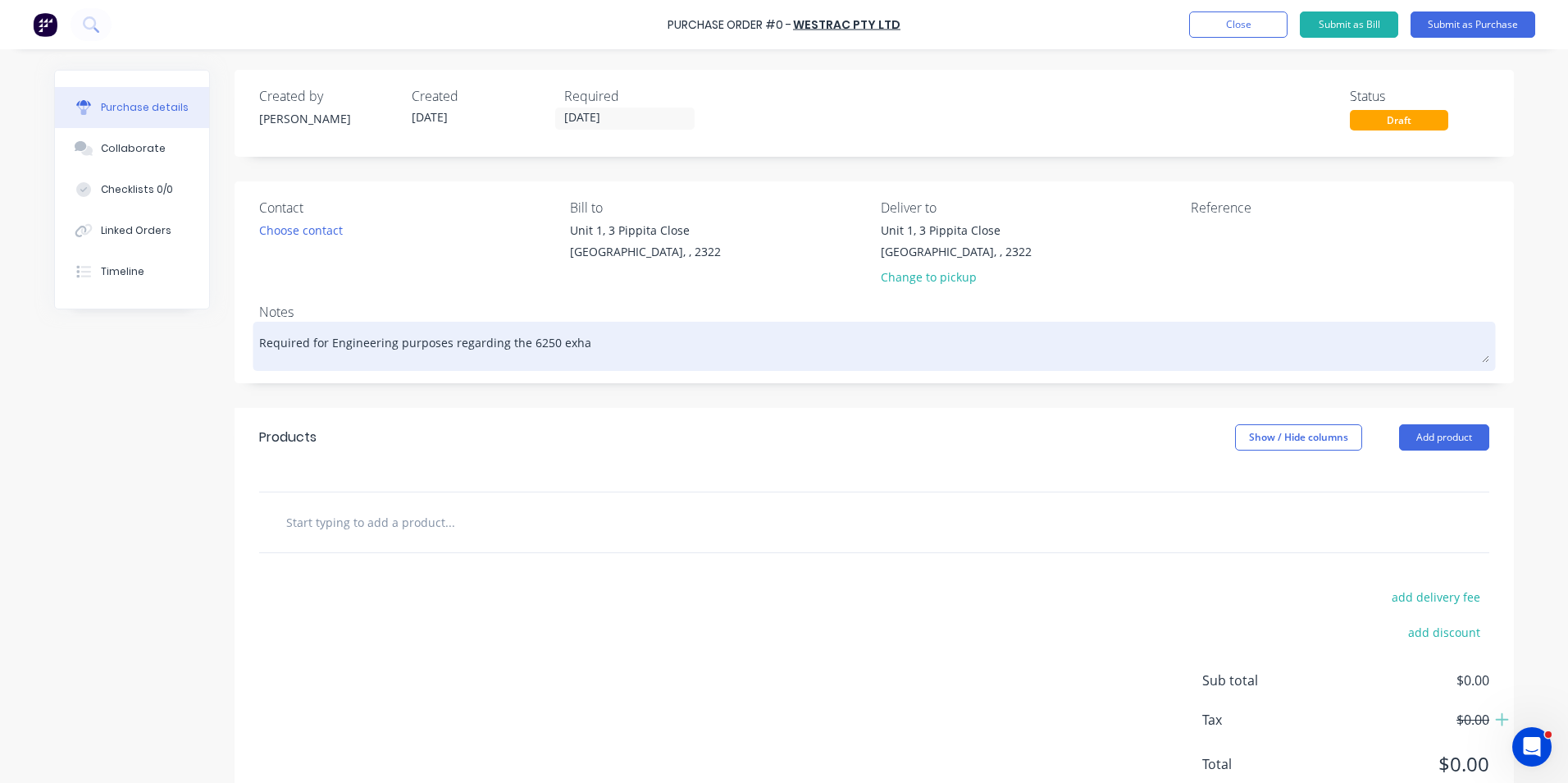
type textarea "x"
type textarea "Required for Engineering purposes regarding the 6250 exhau"
type textarea "x"
type textarea "Required for Engineering purposes regarding the 6250 exhaus"
type textarea "x"
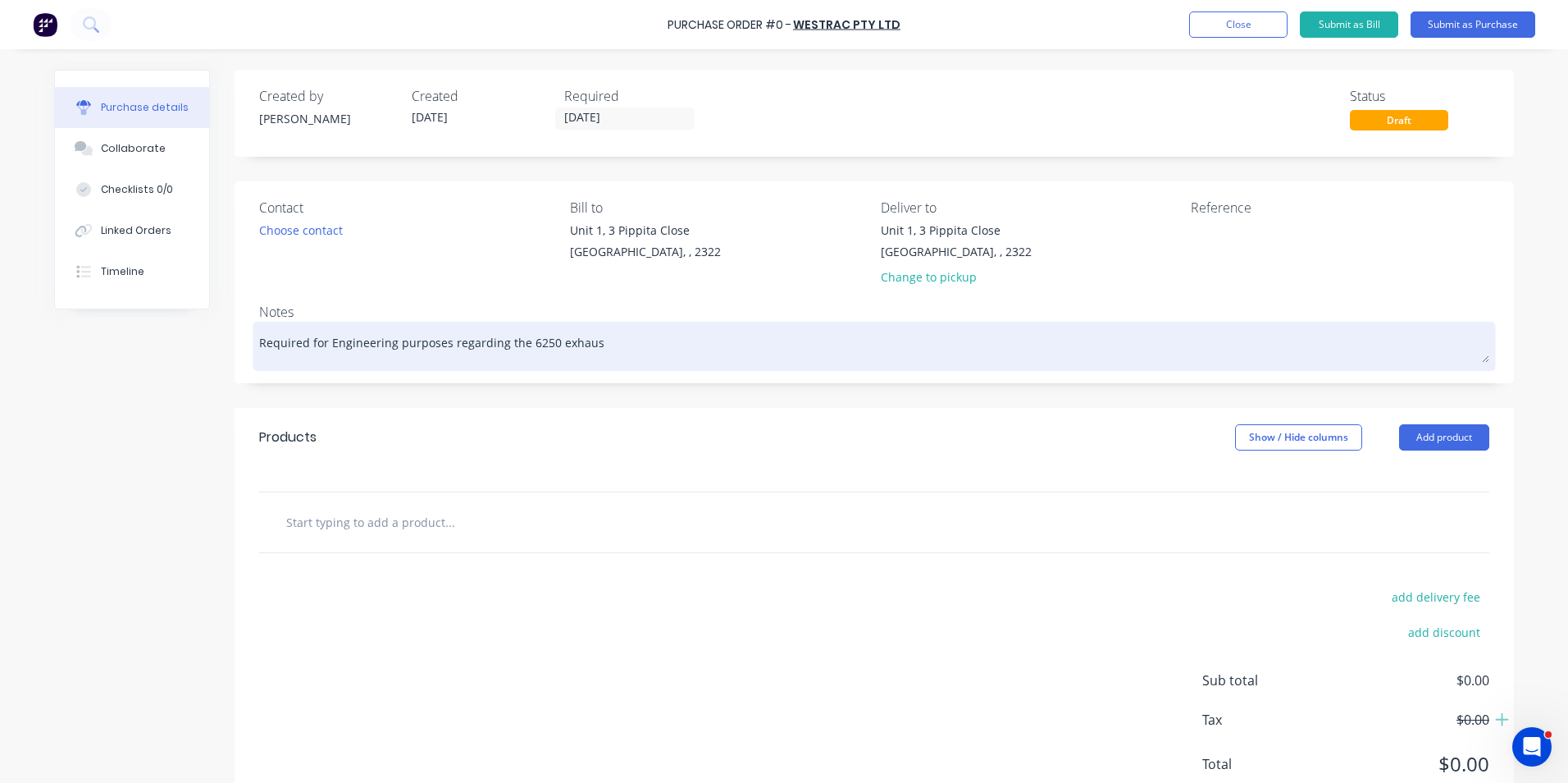
type textarea "Required for Engineering purposes regarding the 6250 exhaust"
type textarea "x"
type textarea "Required for Engineering purposes regarding the 6250 exhaust"
type textarea "x"
type textarea "Required for Engineering purposes regarding the 6250 exhaust l"
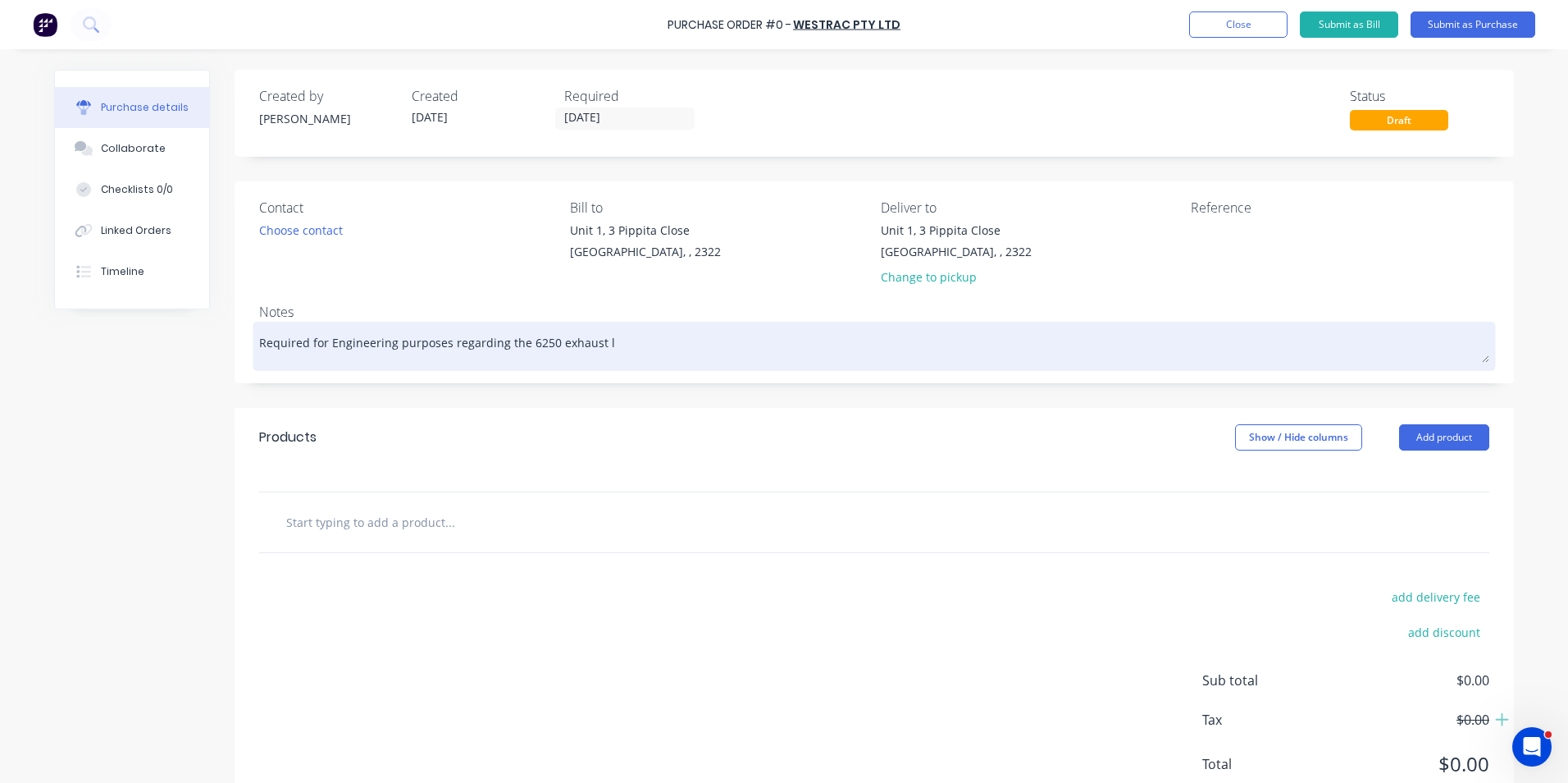
type textarea "x"
type textarea "Required for Engineering purposes regarding the 6250 exhaust le"
type textarea "x"
type textarea "Required for Engineering purposes regarding the 6250 exhaust lea"
type textarea "x"
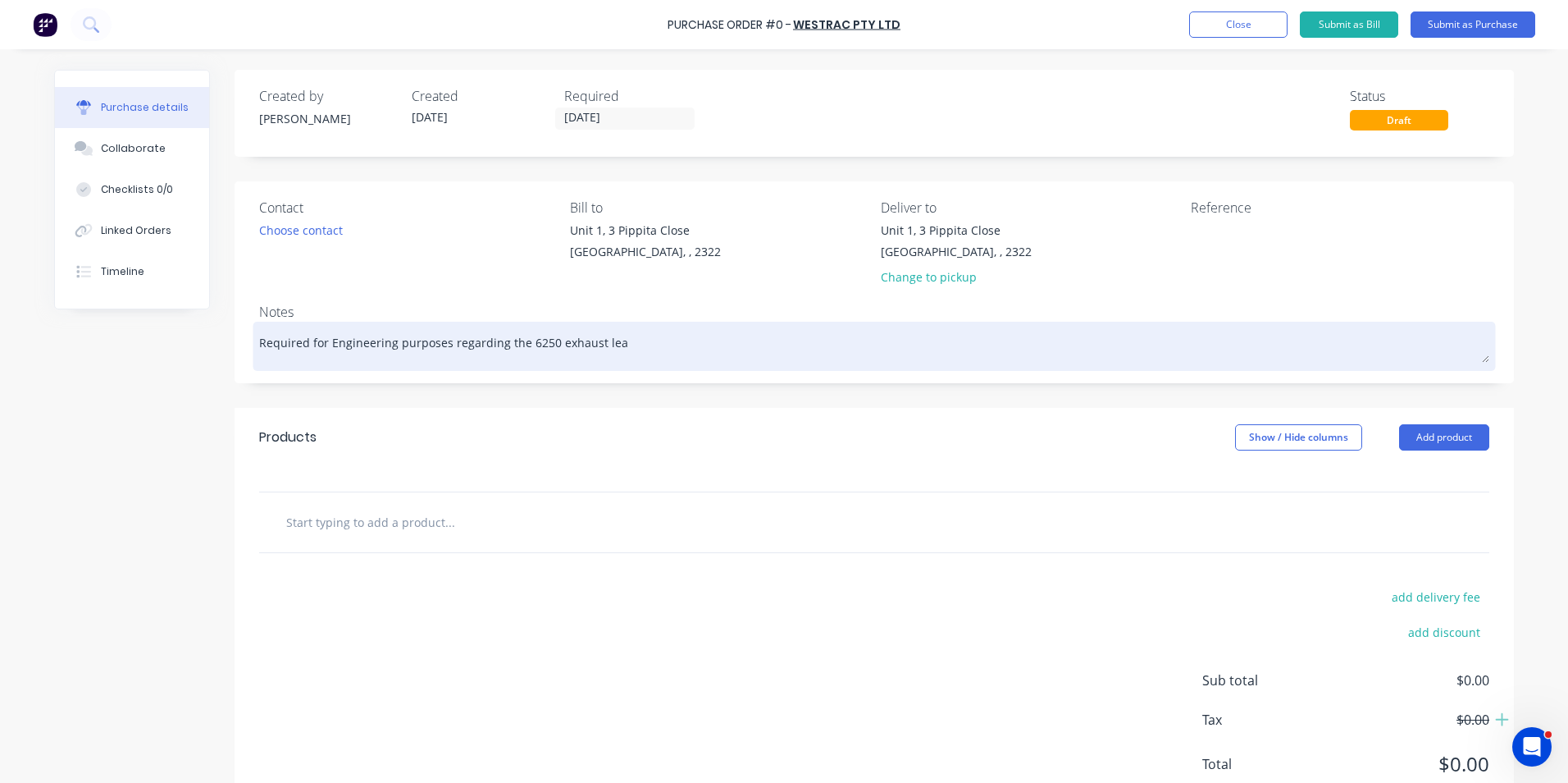
type textarea "Required for Engineering purposes regarding the 6250 exhaust leak"
type textarea "x"
type textarea "Required for Engineering purposes regarding the 6250 exhaust leaks"
type textarea "x"
type textarea "Required for Engineering purposes regarding the 6250 exhaust leaks"
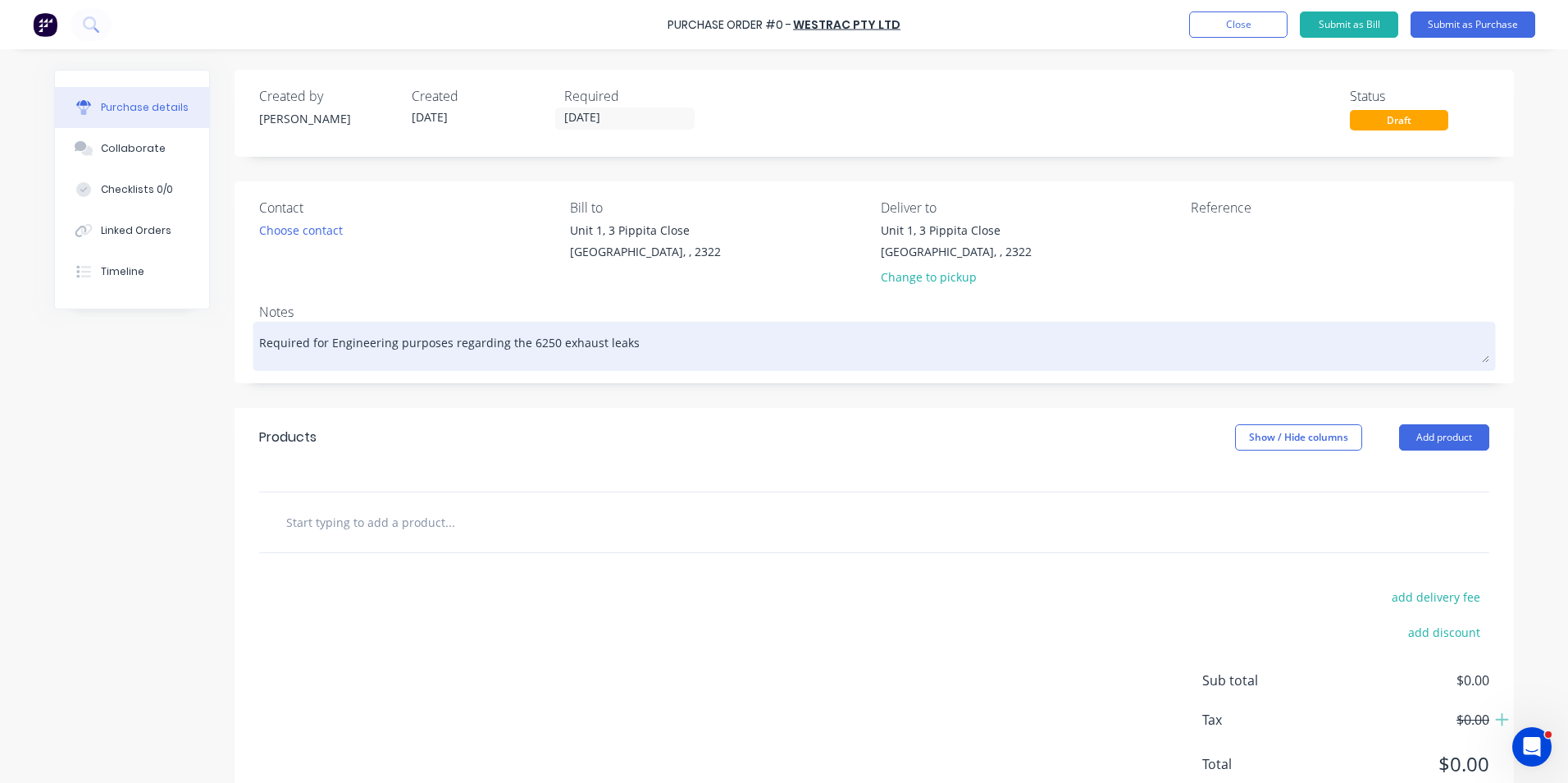
drag, startPoint x: 633, startPoint y: 342, endPoint x: 249, endPoint y: 347, distance: 384.0
click at [259, 347] on div "Required for Engineering purposes regarding the 6250 exhaust leaks" at bounding box center [874, 346] width 1230 height 41
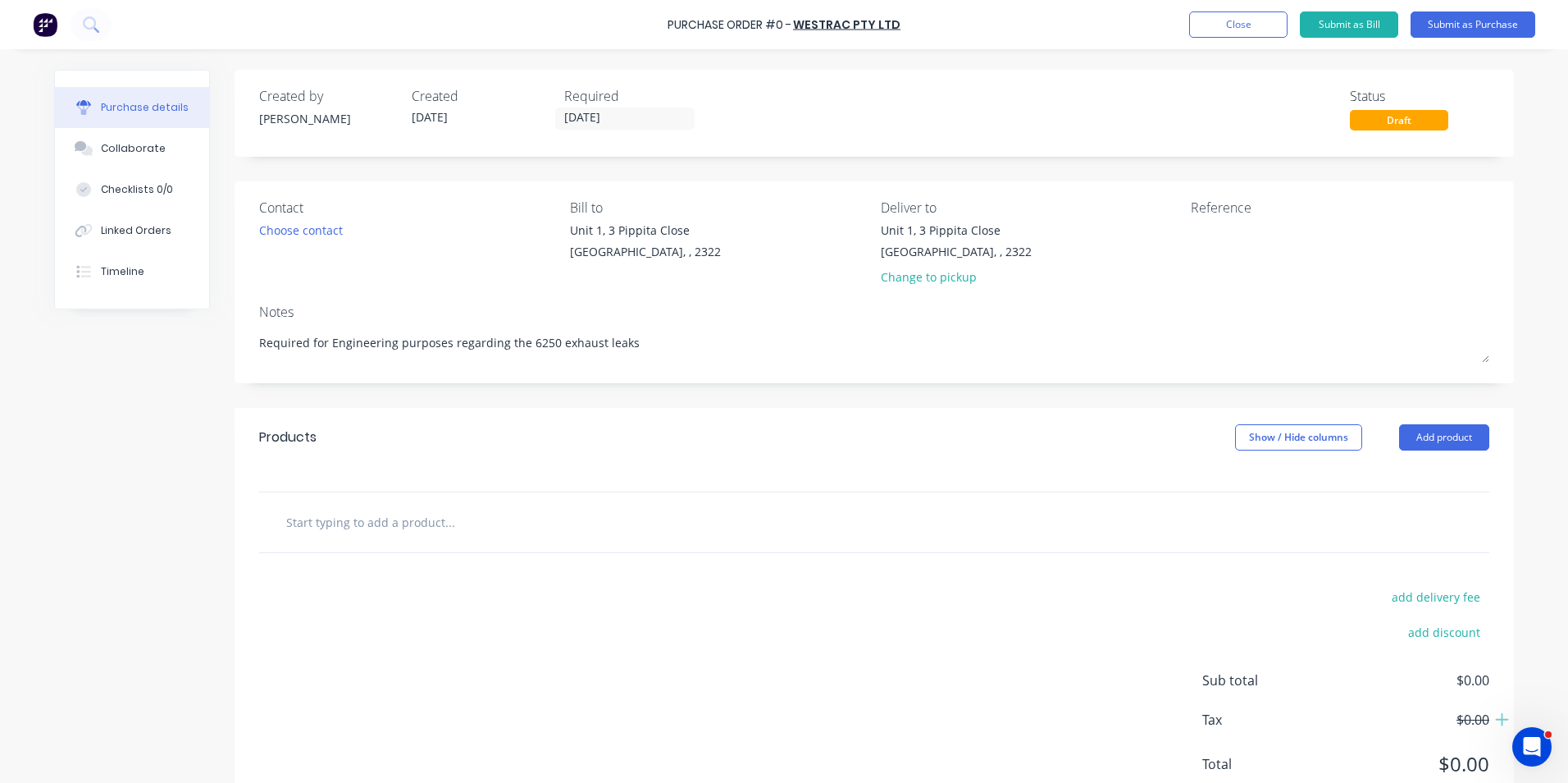
drag, startPoint x: 630, startPoint y: 346, endPoint x: 234, endPoint y: 341, distance: 396.0
click at [234, 341] on div "Contact Choose contact Bill to Unit 1, 3 Pippita Close Beresfield, , 2322 Deliv…" at bounding box center [874, 282] width 1280 height 202
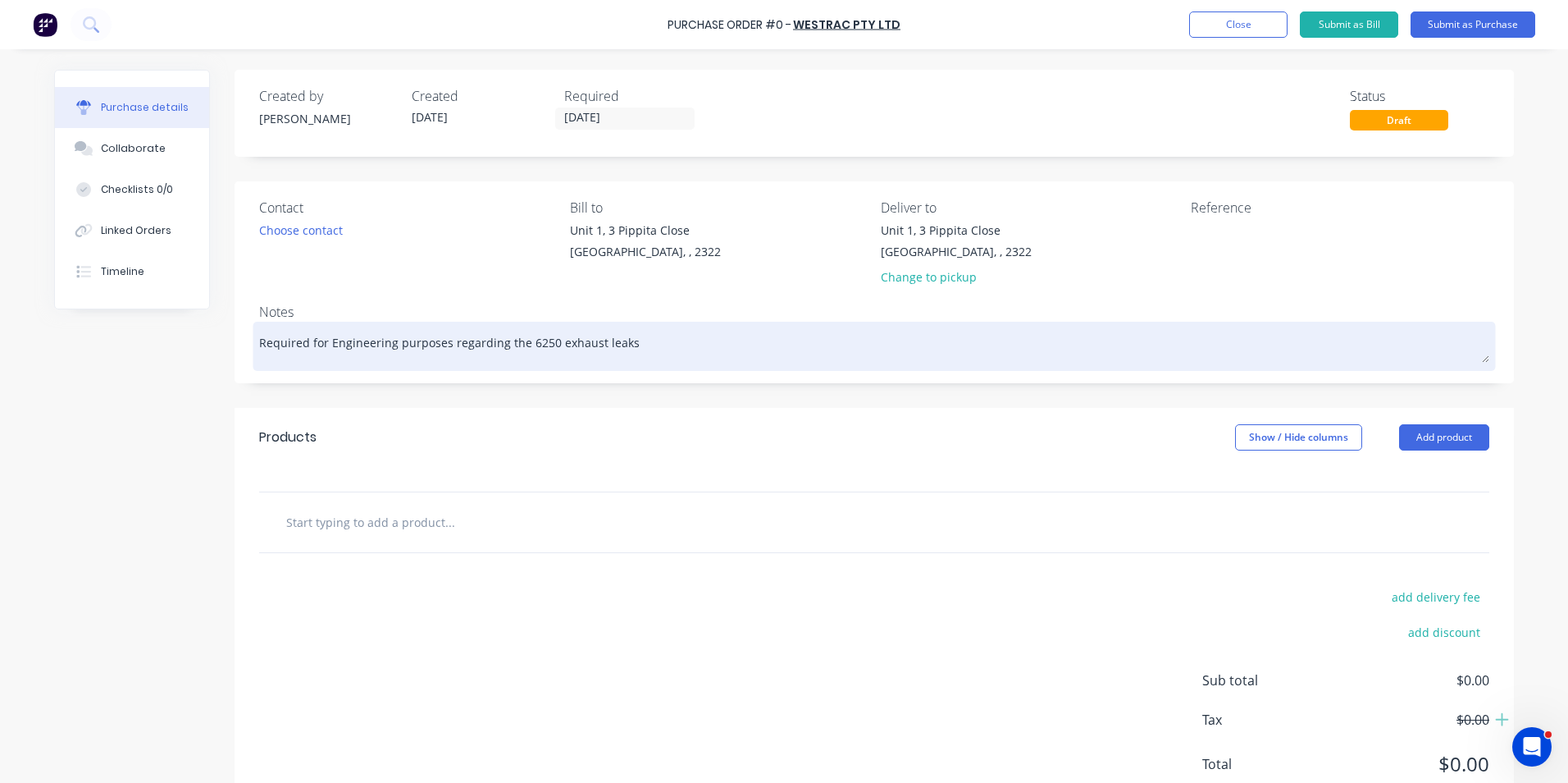
type textarea "x"
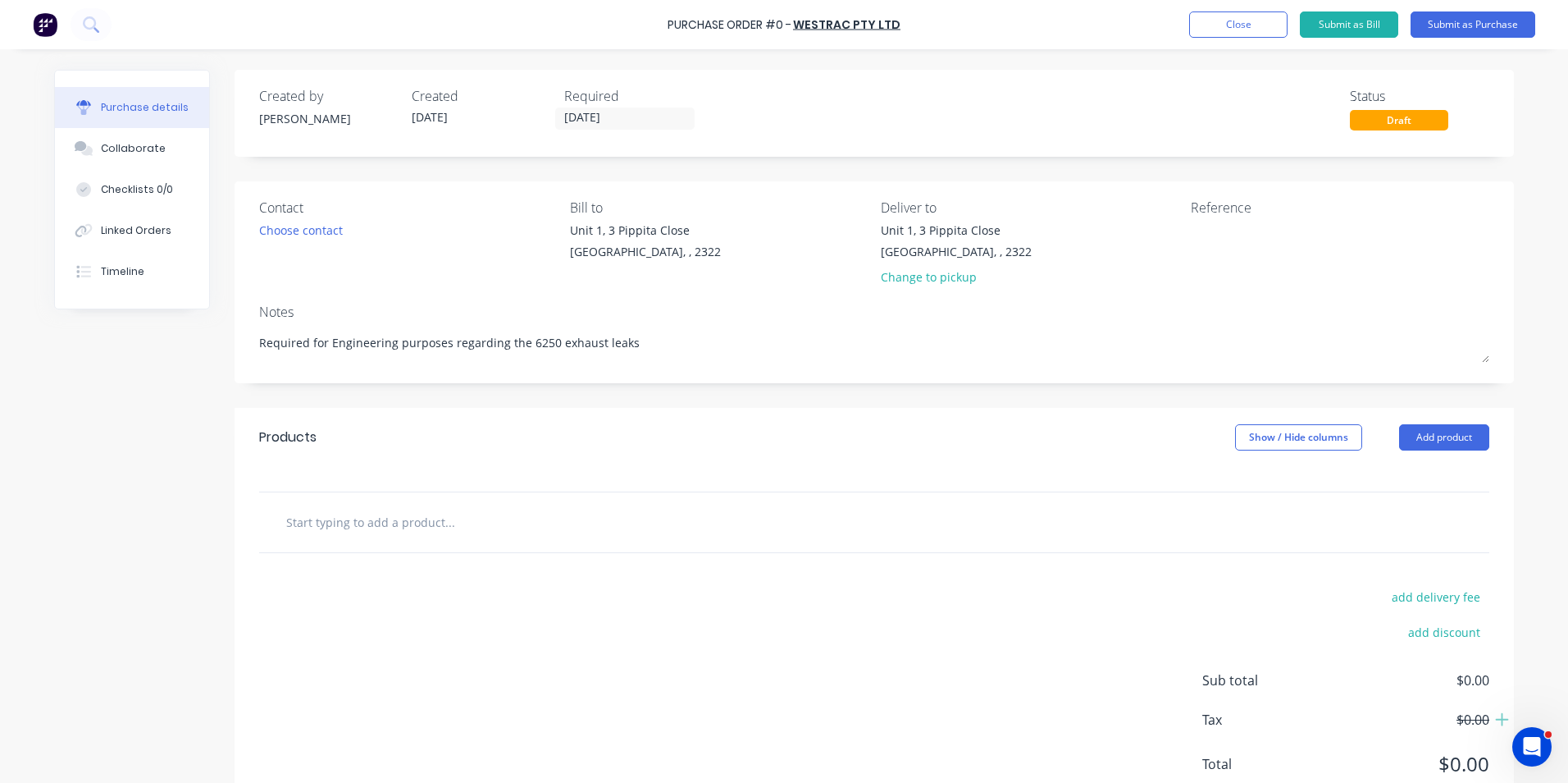
type textarea "Required for Engineering purposes regarding the 6250 exhaust leaks"
type textarea "x"
type textarea "Required for Engineering purposes regarding the 6250 exhaust leaks"
click at [425, 521] on input "text" at bounding box center [449, 522] width 328 height 33
paste input "9N-1940: 129.79mm Outer Diameter Adapter Exhaust Tube"
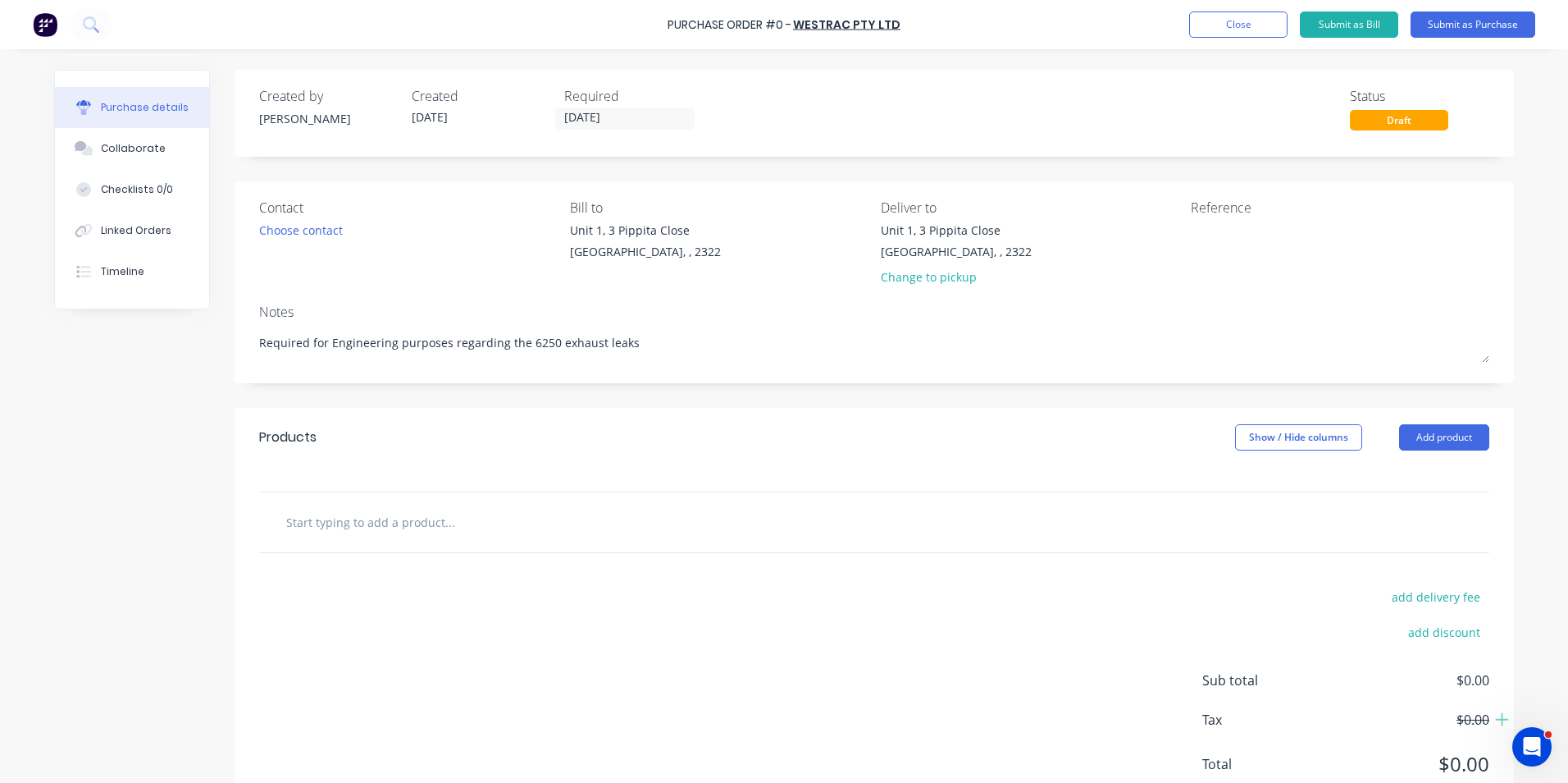
type textarea "x"
type input "9N-1940: 129.79mm Outer Diameter Adapter Exhaust Tube"
type textarea "x"
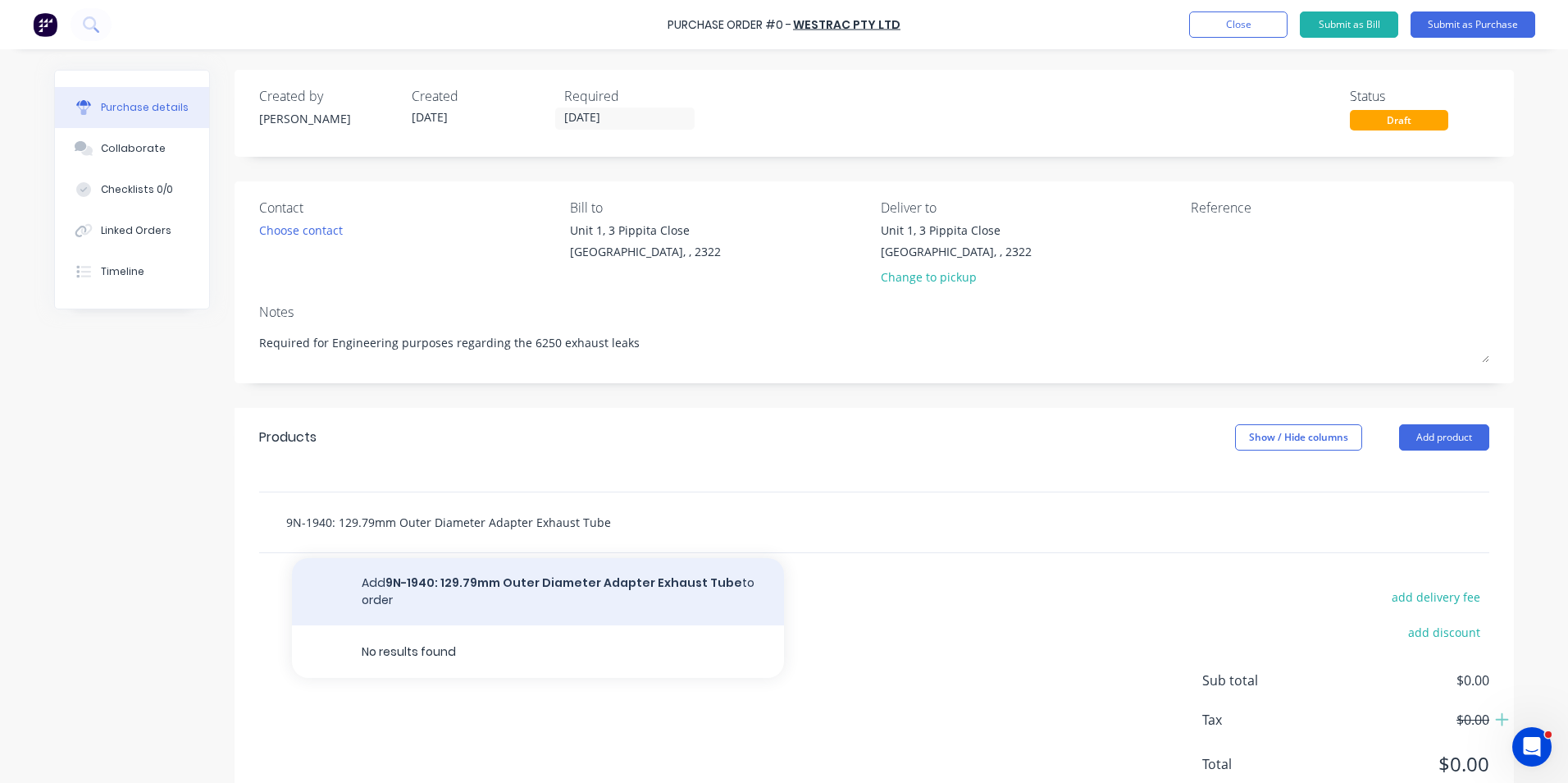
type input "9N-1940: 129.79mm Outer Diameter Adapter Exhaust Tube"
click at [432, 579] on button "Add 9N-1940: 129.79mm Outer Diameter Adapter Exhaust Tube to order" at bounding box center [538, 591] width 492 height 67
type textarea "x"
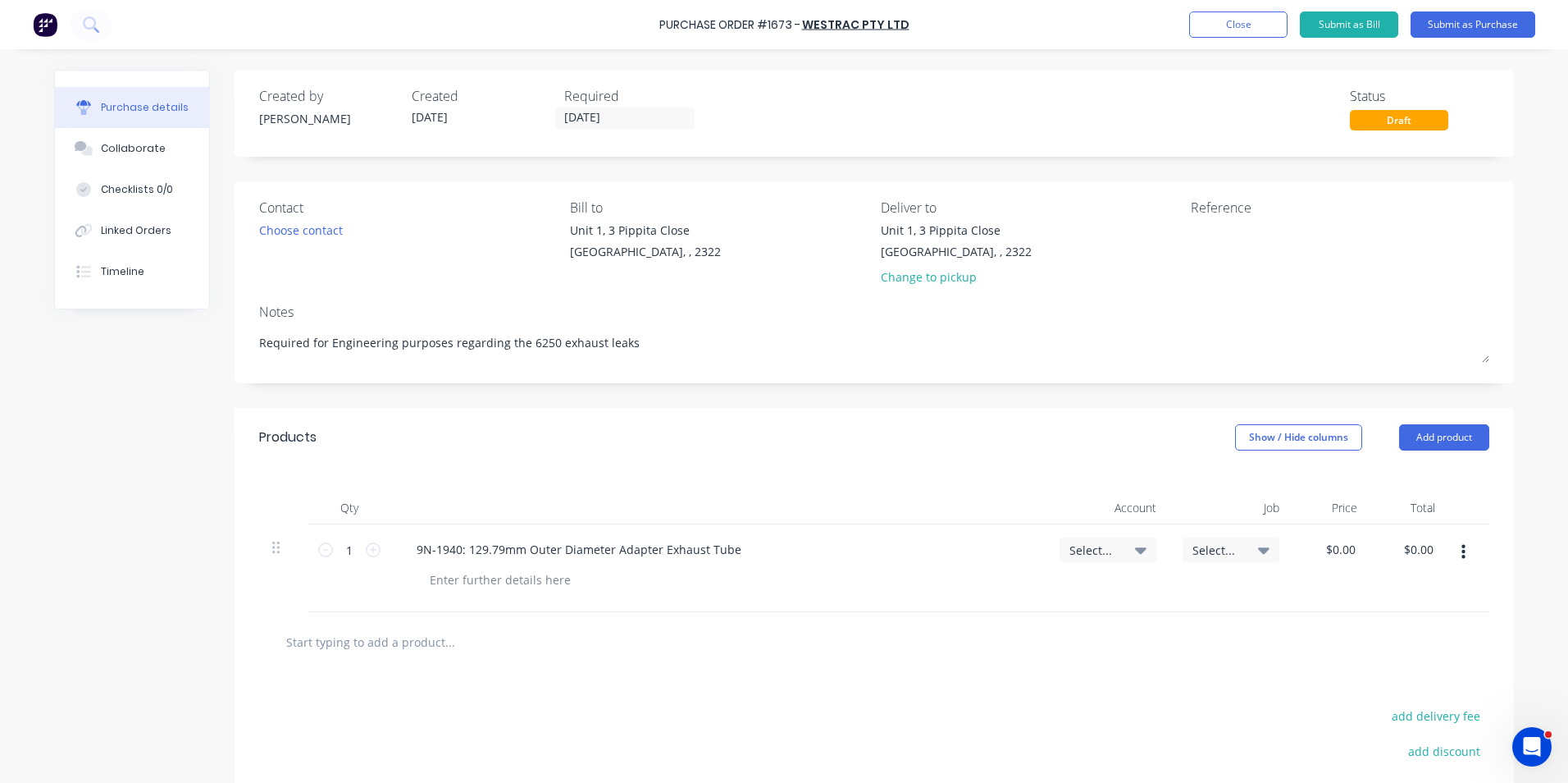
click at [1082, 549] on span "Select..." at bounding box center [1094, 550] width 50 height 17
type textarea "x"
click at [1011, 596] on input at bounding box center [1054, 599] width 168 height 33
type input "s"
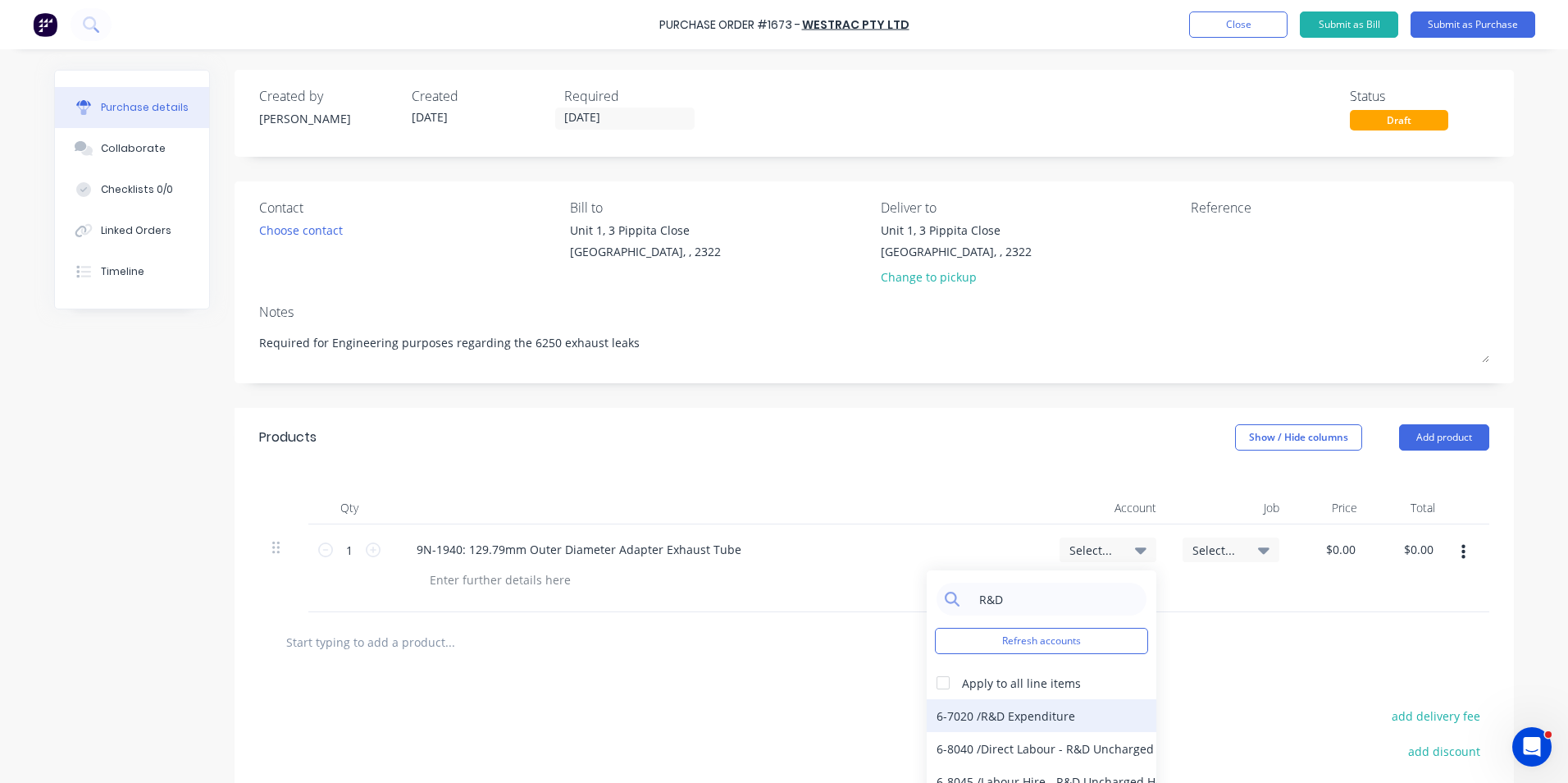
type input "R&D"
click at [1053, 714] on div "6-7020 / R&D Expenditure" at bounding box center [1042, 716] width 230 height 33
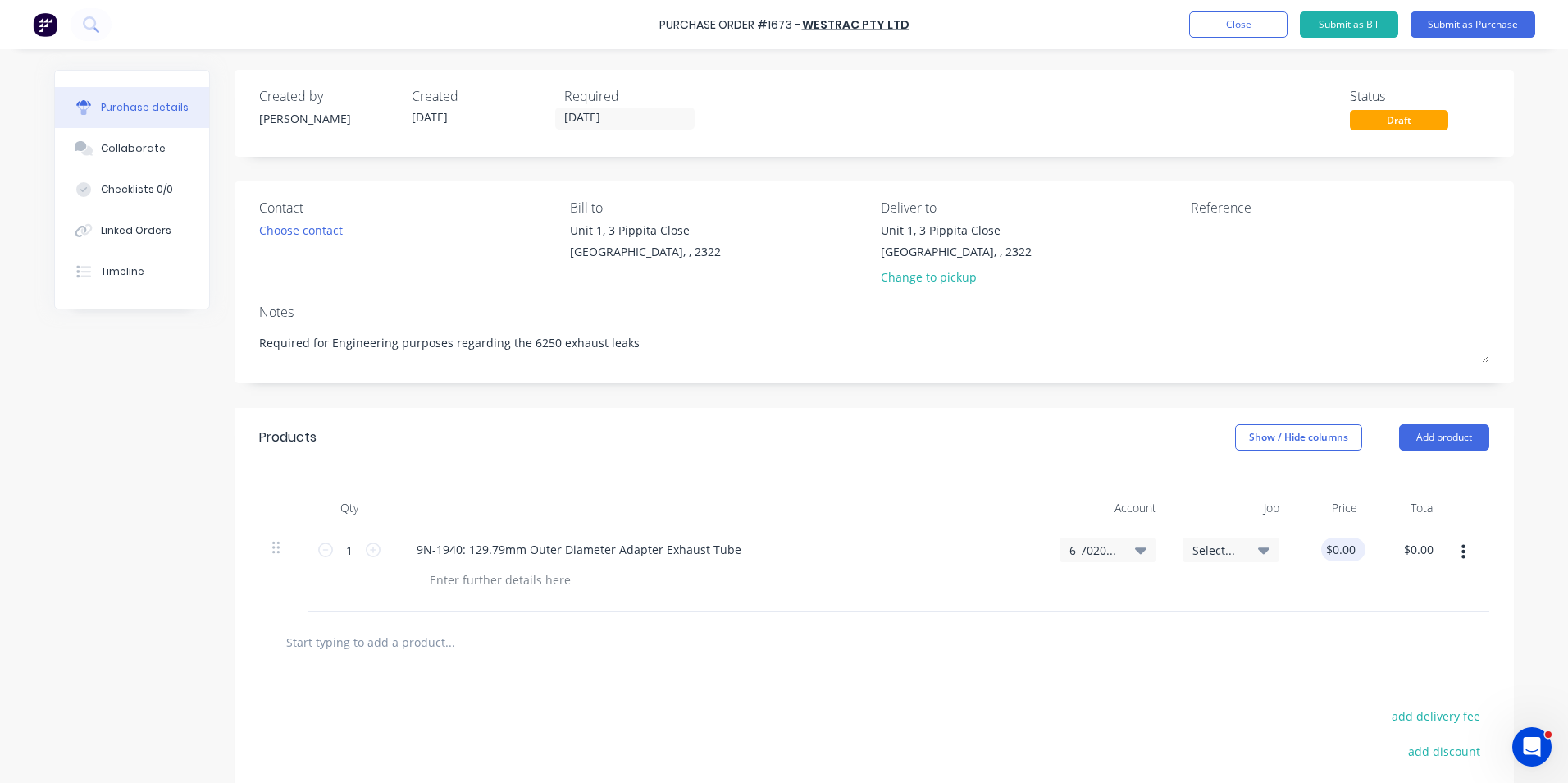
type textarea "x"
type input "0.00"
click at [1341, 551] on input "0.00" at bounding box center [1343, 550] width 31 height 24
type textarea "x"
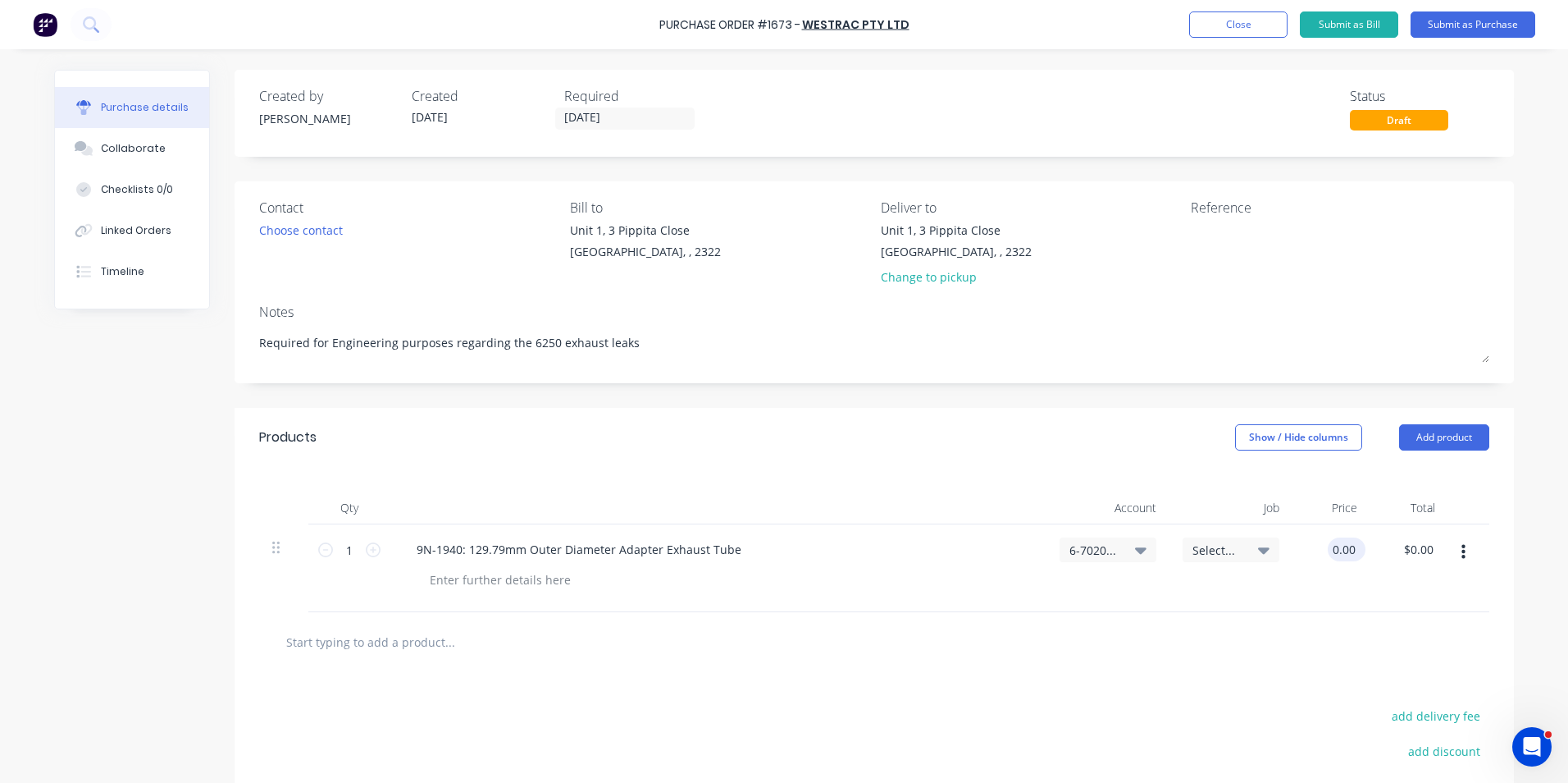
click at [1341, 551] on input "0.00" at bounding box center [1343, 550] width 31 height 24
type input "186.99"
type textarea "x"
type input "$186.99"
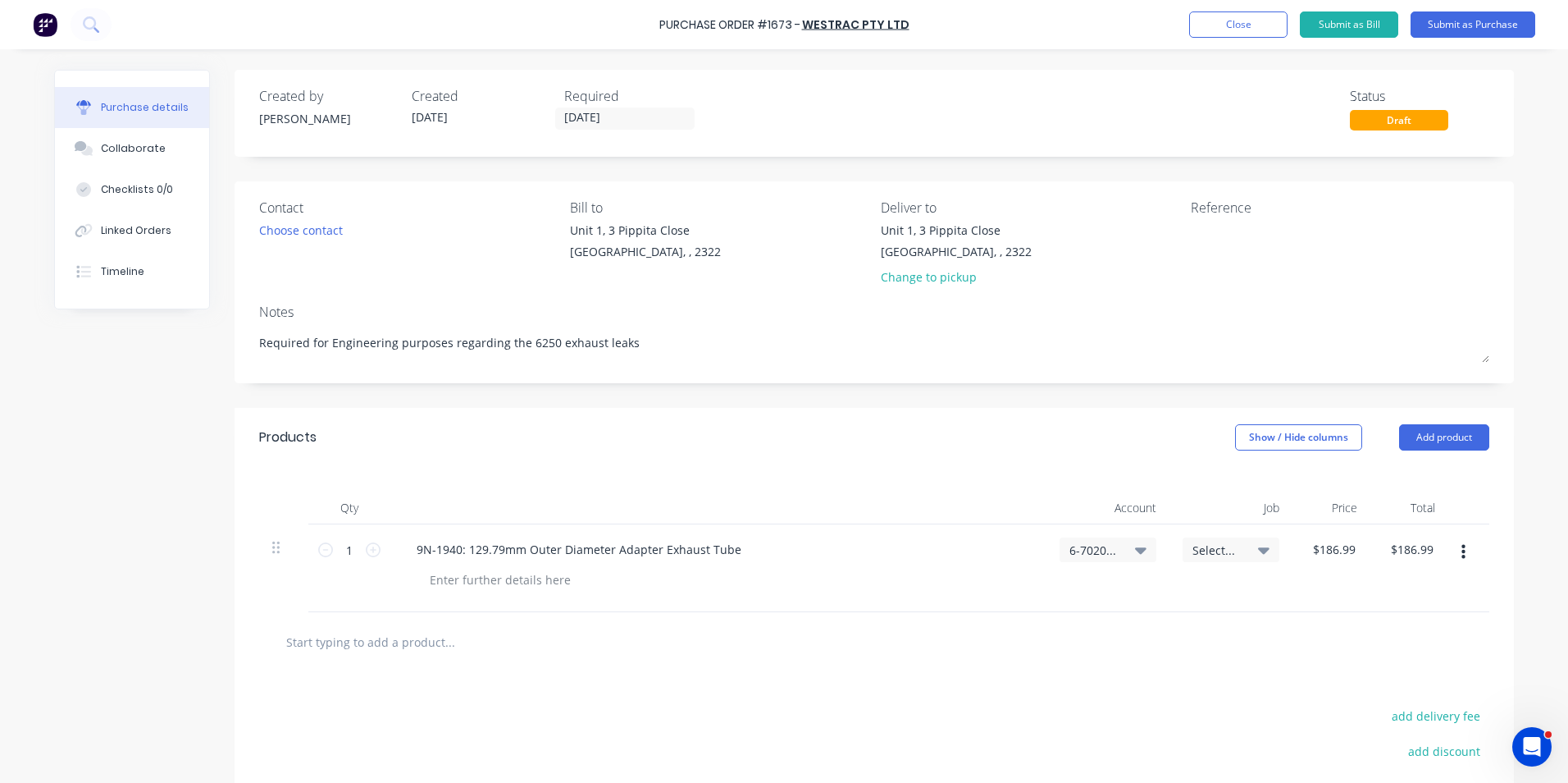
click at [1346, 567] on div "$186.99 $186.99" at bounding box center [1331, 568] width 78 height 88
drag, startPoint x: 627, startPoint y: 343, endPoint x: 243, endPoint y: 357, distance: 384.3
click at [243, 357] on div "Contact Choose contact Bill to Unit 1, 3 Pippita Close Beresfield, , 2322 Deliv…" at bounding box center [874, 282] width 1280 height 202
click at [1461, 548] on icon "button" at bounding box center [1463, 552] width 4 height 15
click at [1386, 629] on button "Duplicate" at bounding box center [1413, 629] width 140 height 33
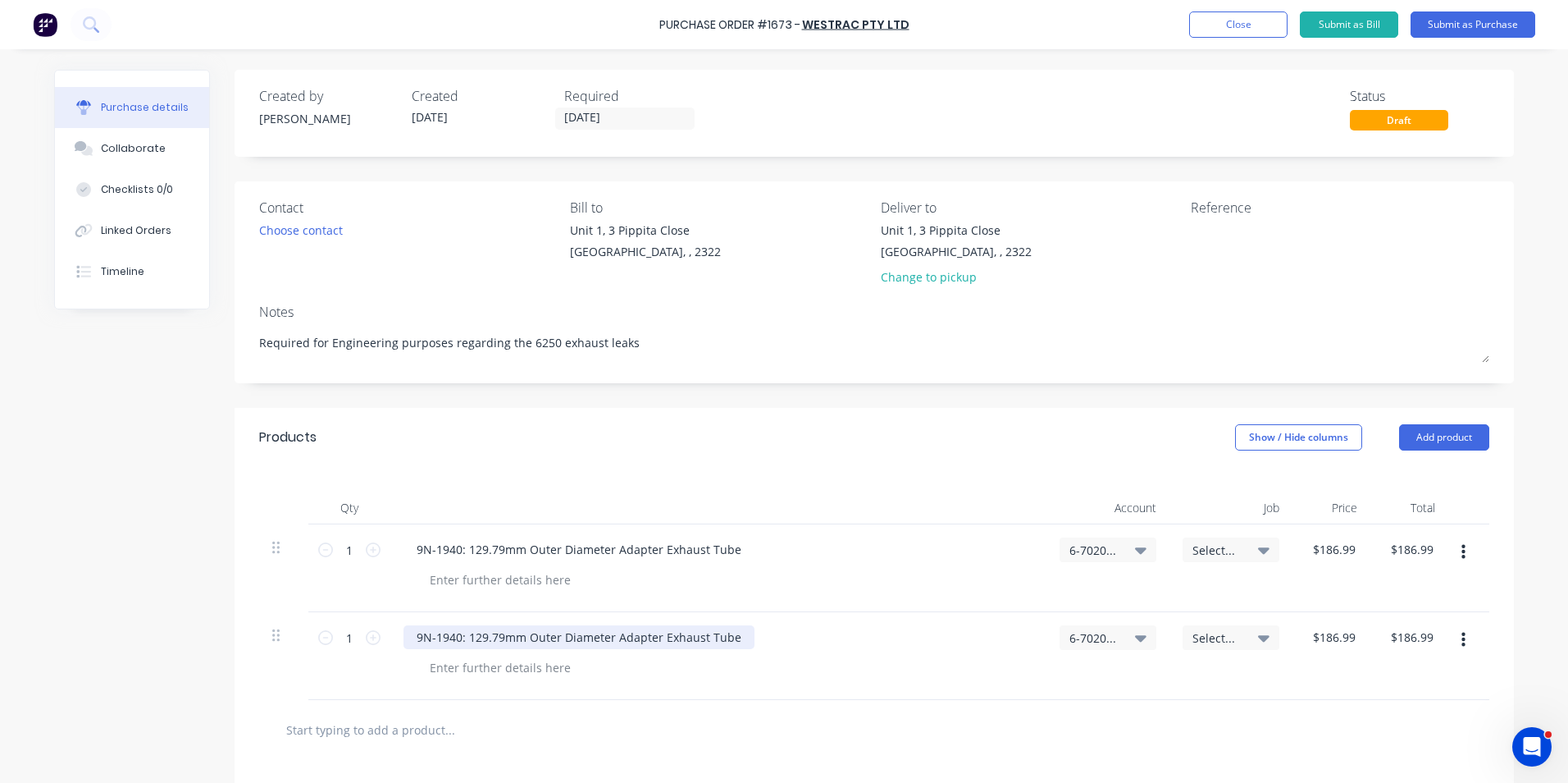
type textarea "x"
drag, startPoint x: 732, startPoint y: 636, endPoint x: 384, endPoint y: 638, distance: 348.0
click at [390, 638] on div "9N-1940: 129.79mm Outer Diameter Adapter Exhaust Tube" at bounding box center [718, 656] width 656 height 88
paste div
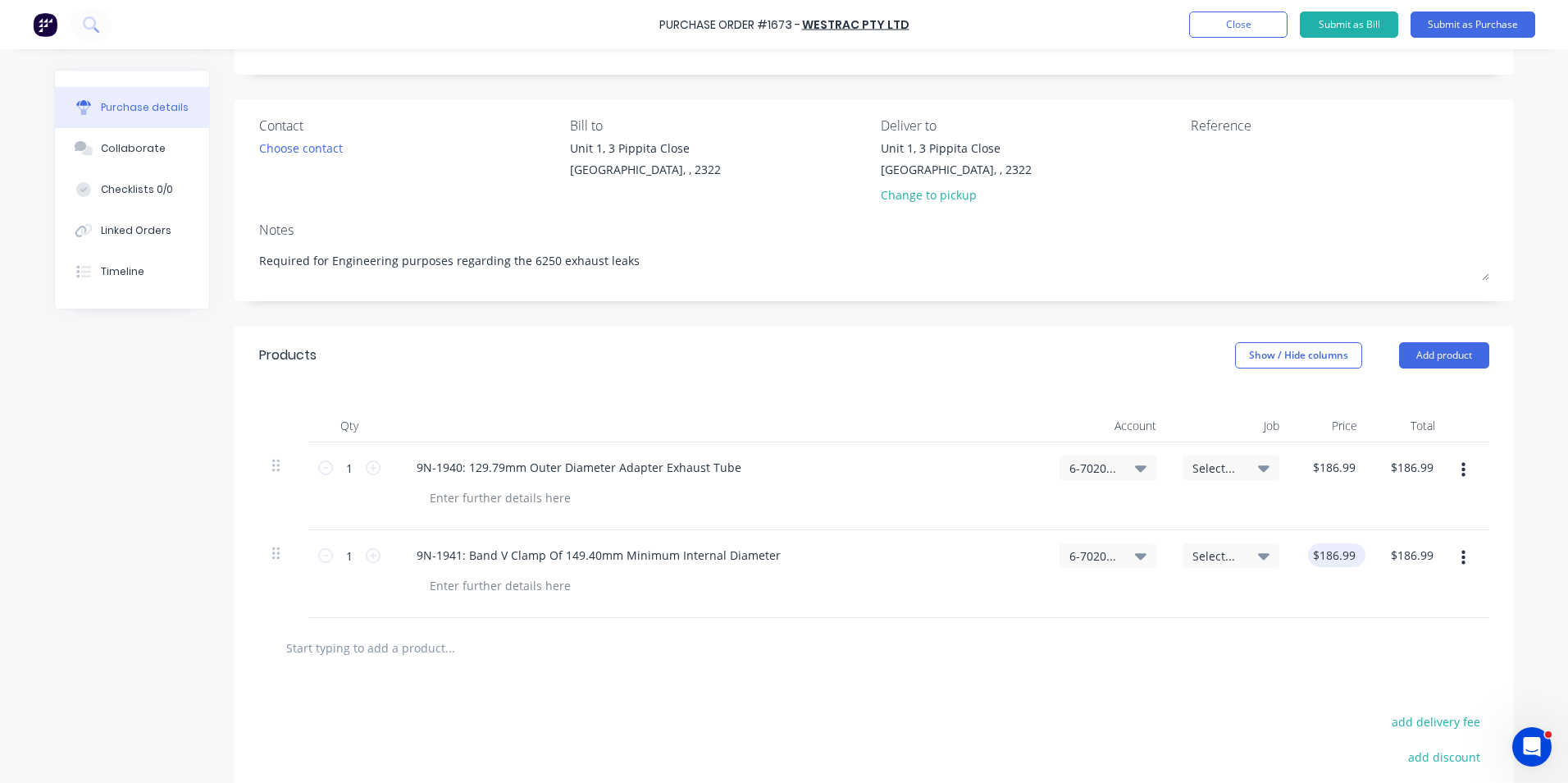
type textarea "x"
type input "186.99"
click at [1334, 556] on input "186.99" at bounding box center [1337, 555] width 44 height 24
type textarea "x"
click at [1334, 556] on input "186.99" at bounding box center [1337, 555] width 44 height 24
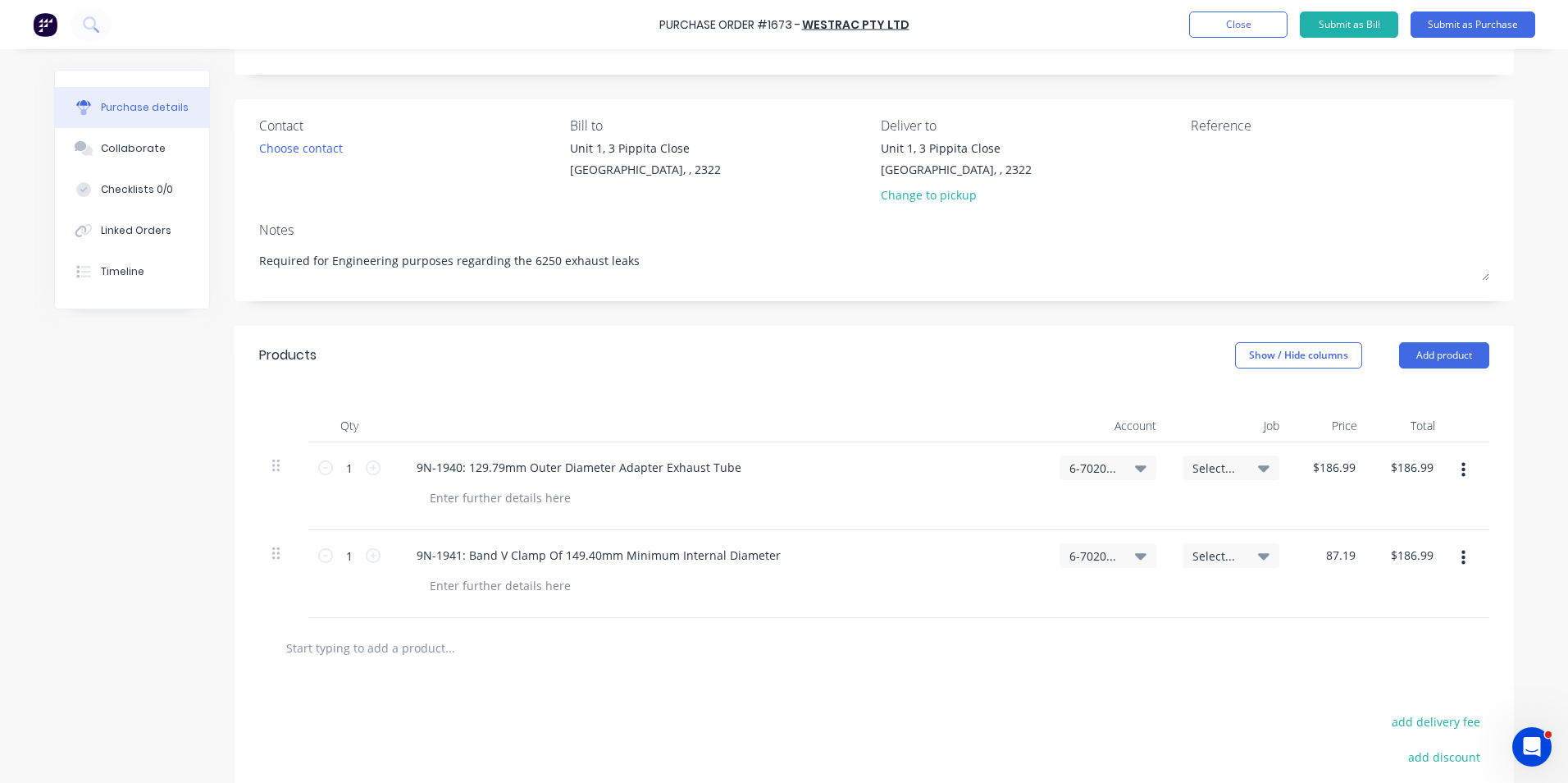
type input "87.19"
type textarea "x"
type input "$87.19"
click at [1313, 595] on div "$87.19 87.19" at bounding box center [1331, 574] width 78 height 88
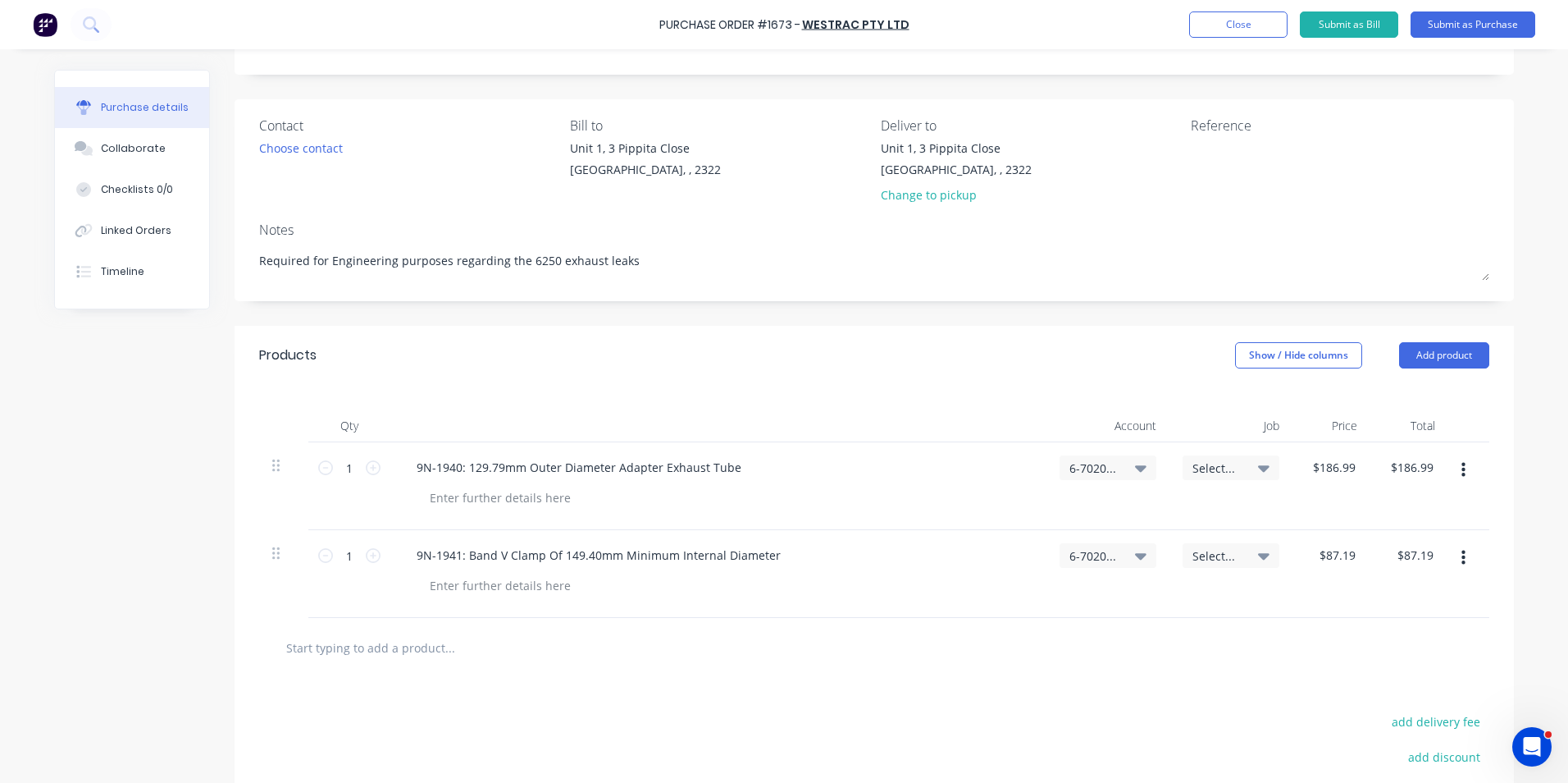
click at [1454, 557] on button "button" at bounding box center [1463, 558] width 39 height 29
click at [1395, 631] on button "Duplicate" at bounding box center [1413, 634] width 140 height 33
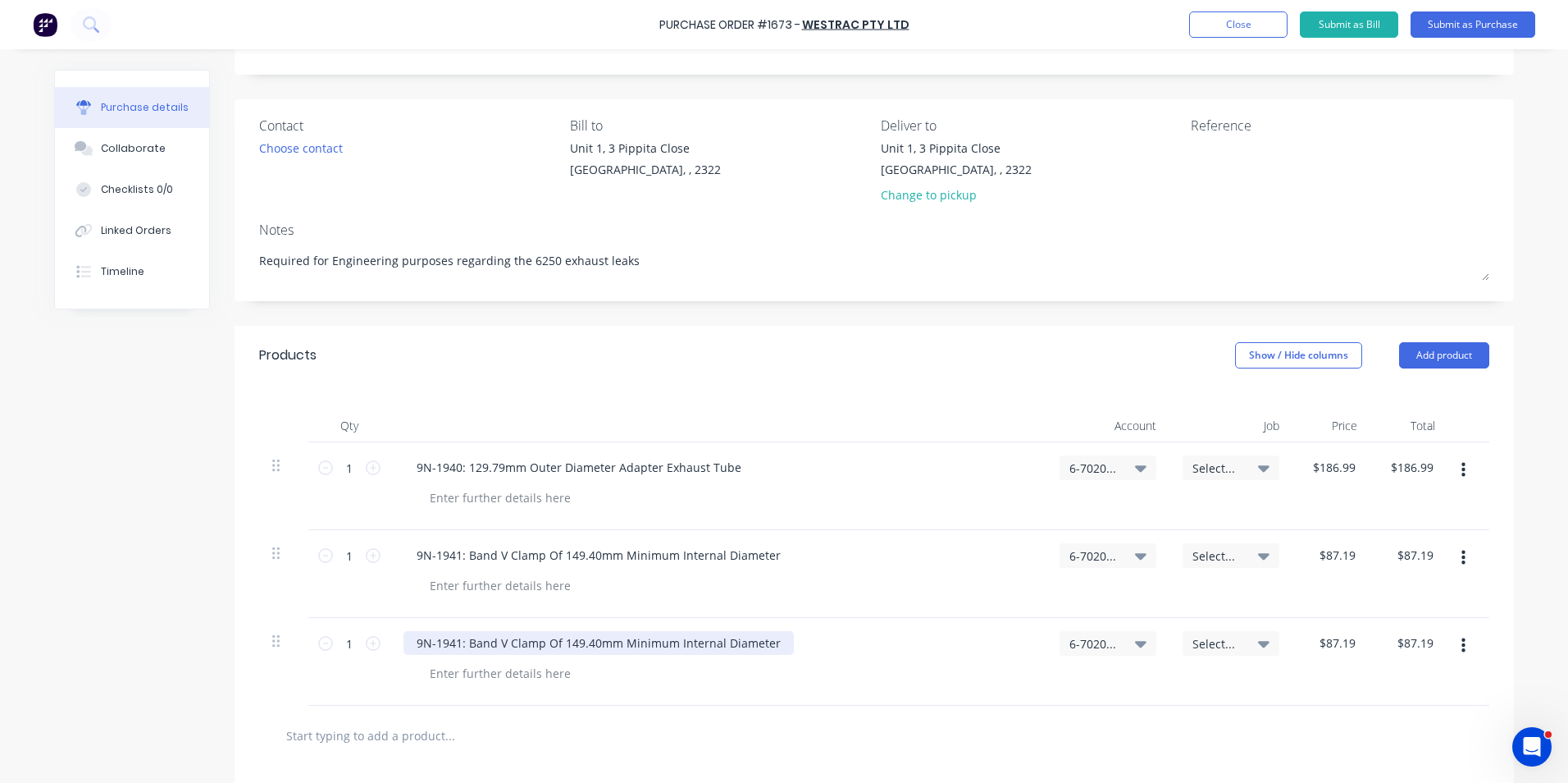
type textarea "x"
drag, startPoint x: 772, startPoint y: 643, endPoint x: 386, endPoint y: 647, distance: 386.0
click at [390, 647] on div "9N-1941: Band V Clamp Of 149.40mm Minimum Internal Diameter" at bounding box center [718, 662] width 656 height 88
type textarea "x"
type input "87.19"
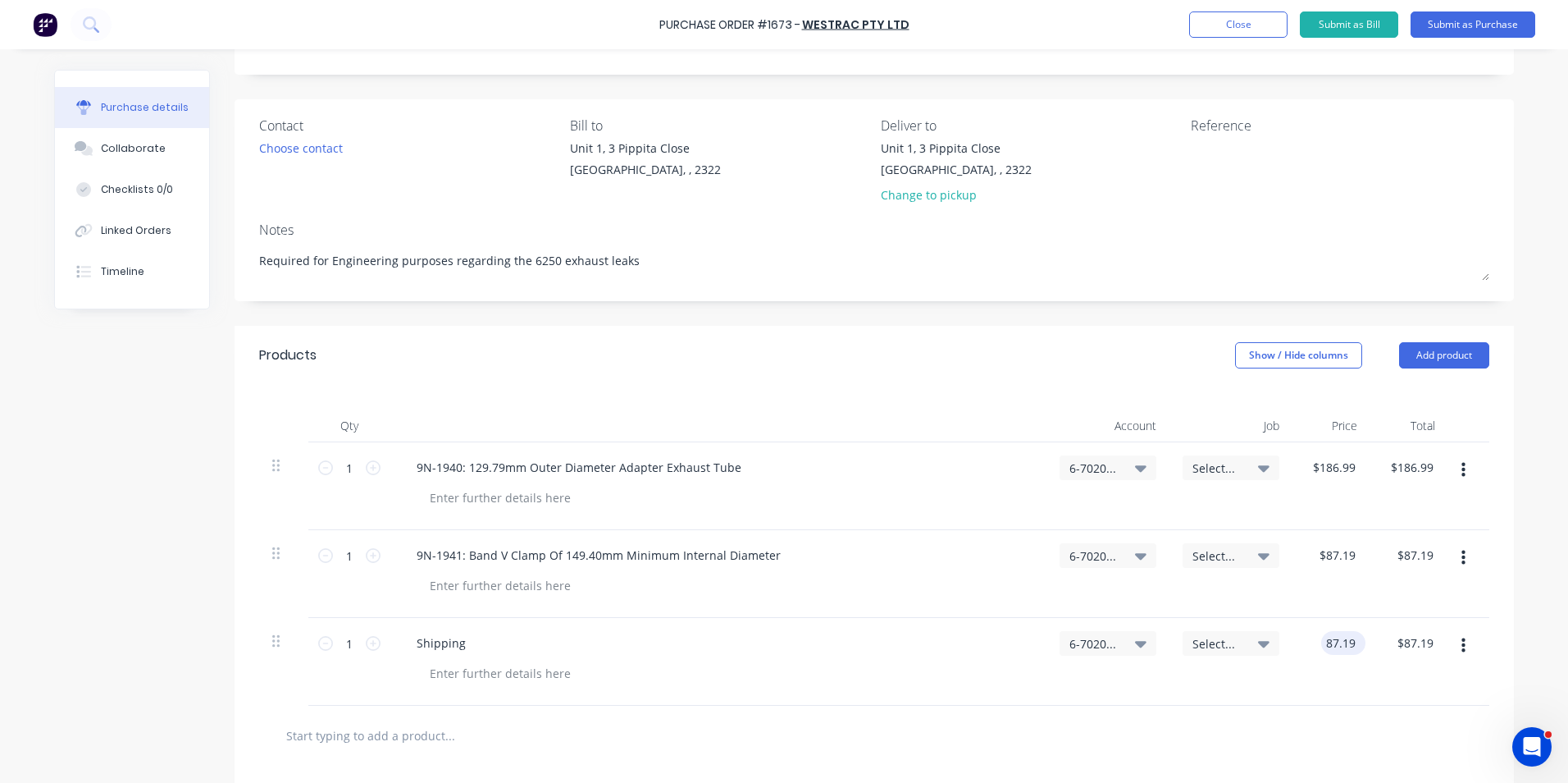
click at [1335, 642] on input "87.19" at bounding box center [1339, 643] width 38 height 24
type textarea "x"
click at [1335, 642] on input "87.19" at bounding box center [1339, 643] width 38 height 24
type input "8.68"
type textarea "x"
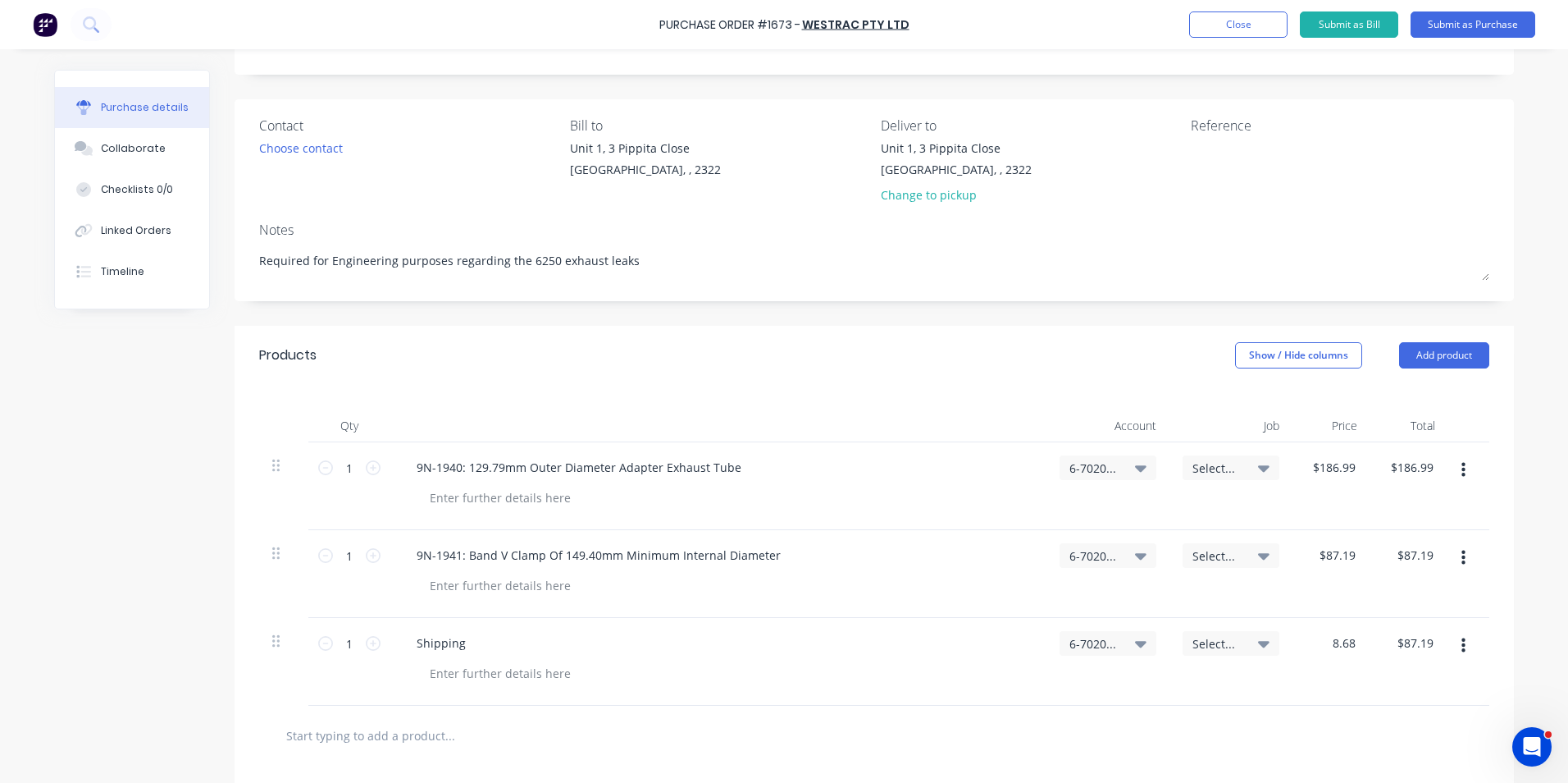
type input "$8.68"
click at [1325, 689] on div "$8.68 $8.68" at bounding box center [1331, 662] width 78 height 88
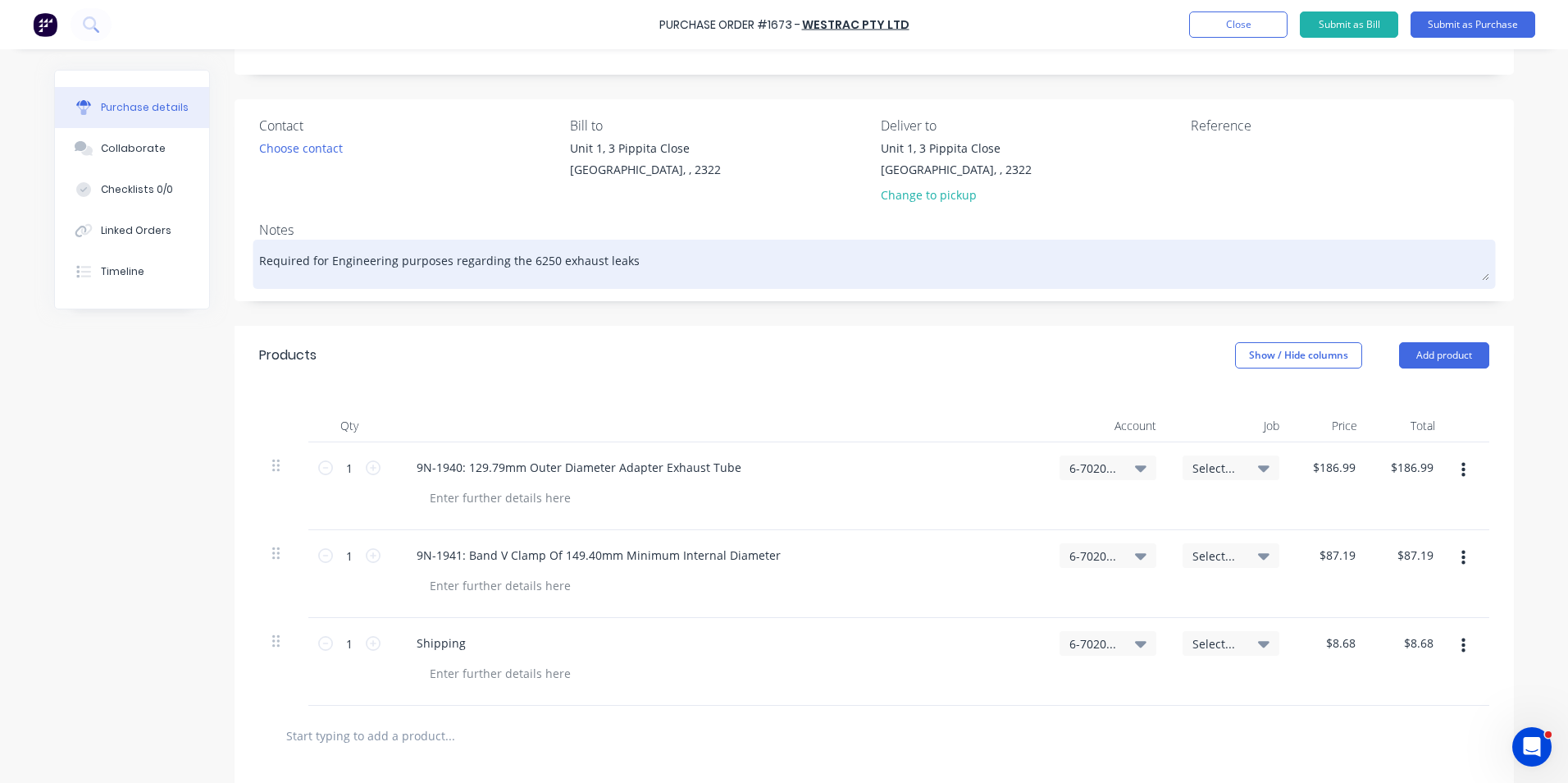
click at [617, 258] on textarea "Required for Engineering purposes regarding the 6250 exhaust leaks" at bounding box center [874, 262] width 1230 height 37
type textarea "x"
type textarea "Required for Engineering purposes regarding the 6250 exhaust leaks"
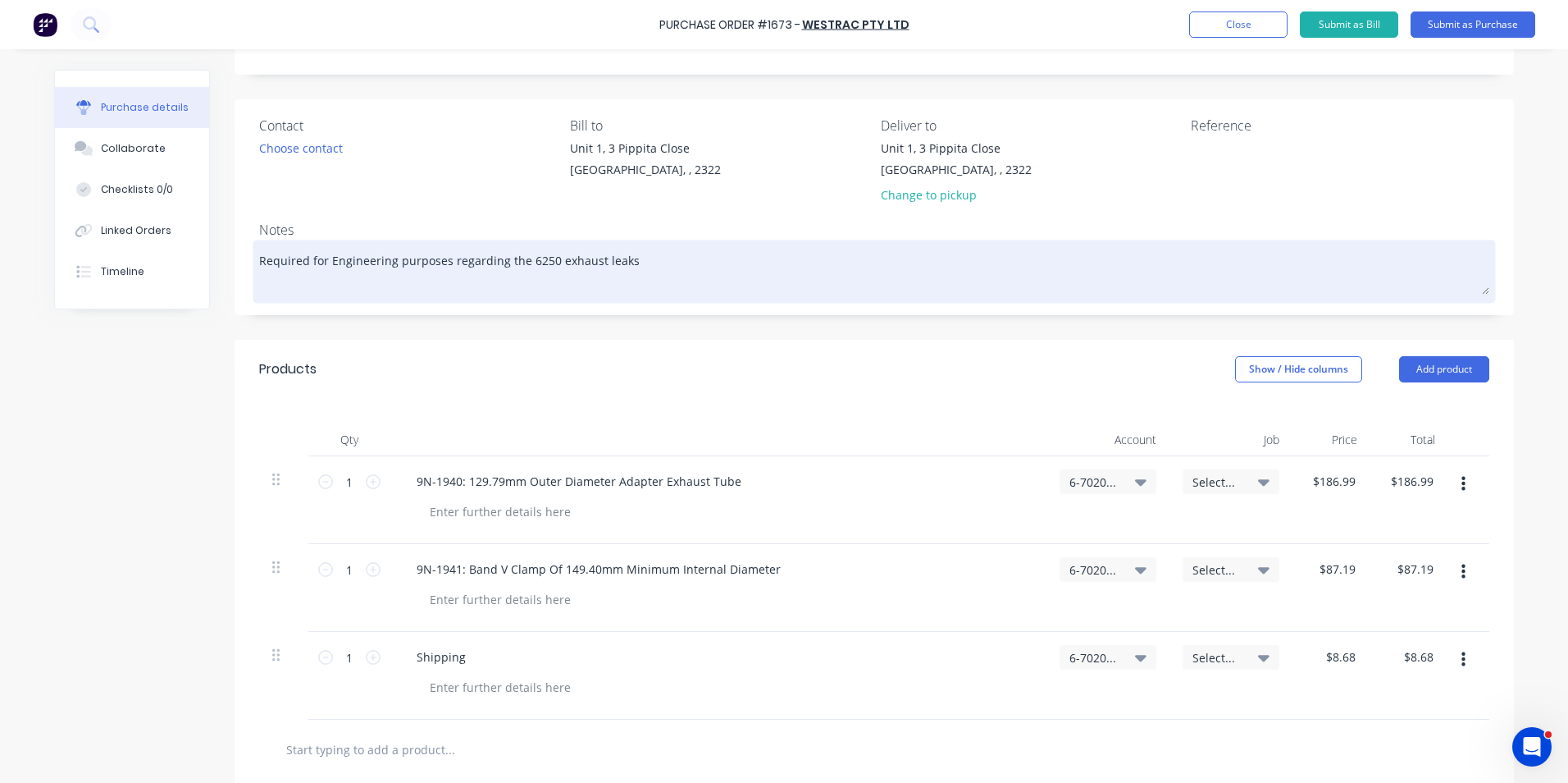
type textarea "x"
type textarea "Required for Engineering purposes regarding the 6250 exhaust leaks W"
type textarea "x"
type textarea "Required for Engineering purposes regarding the 6250 exhaust leaks We"
type textarea "x"
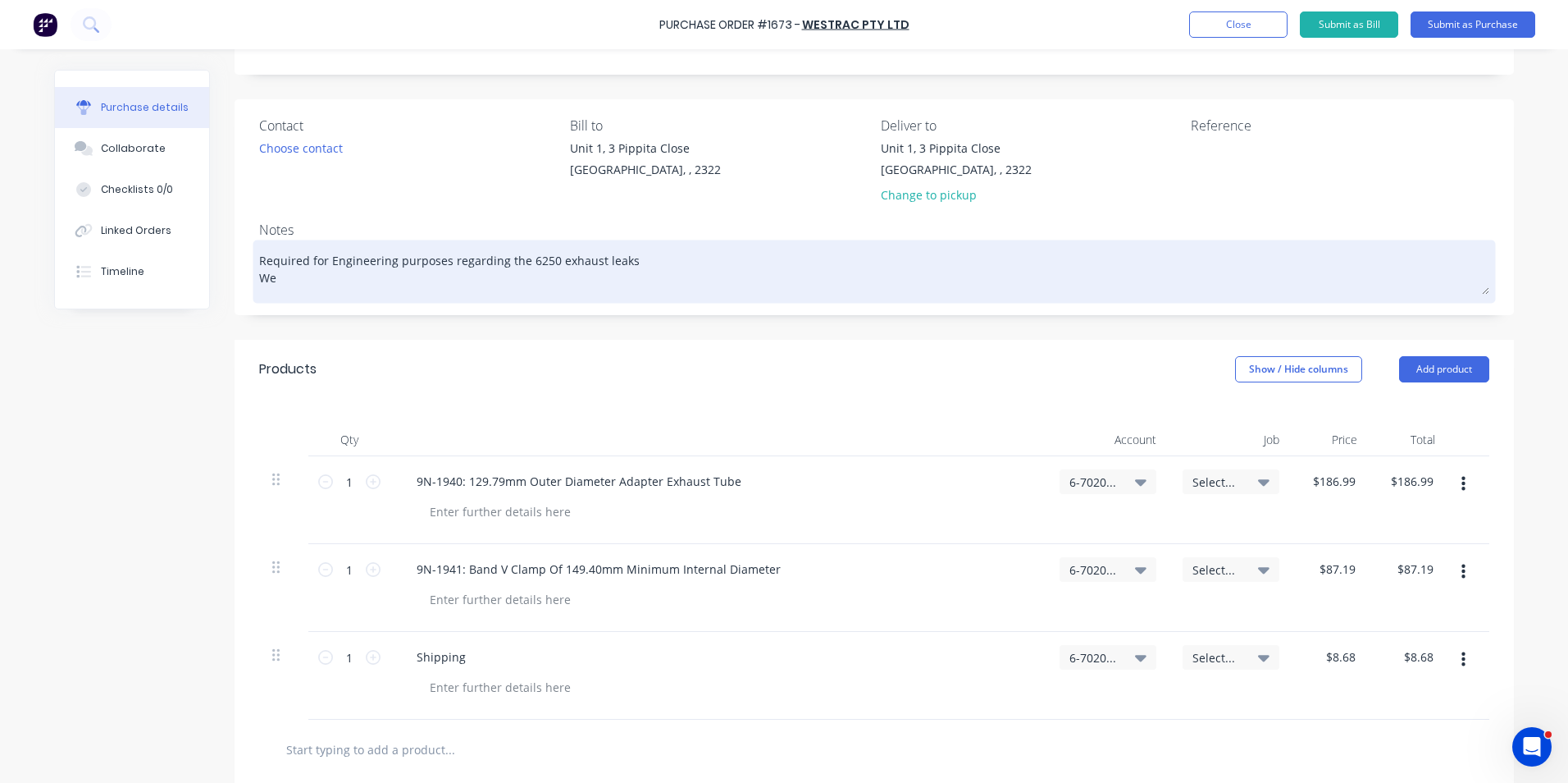
type textarea "Required for Engineering purposes regarding the 6250 exhaust leaks Wes"
type textarea "x"
type textarea "Required for Engineering purposes regarding the 6250 exhaust leaks West"
type textarea "x"
type textarea "Required for Engineering purposes regarding the 6250 exhaust leaks Westr"
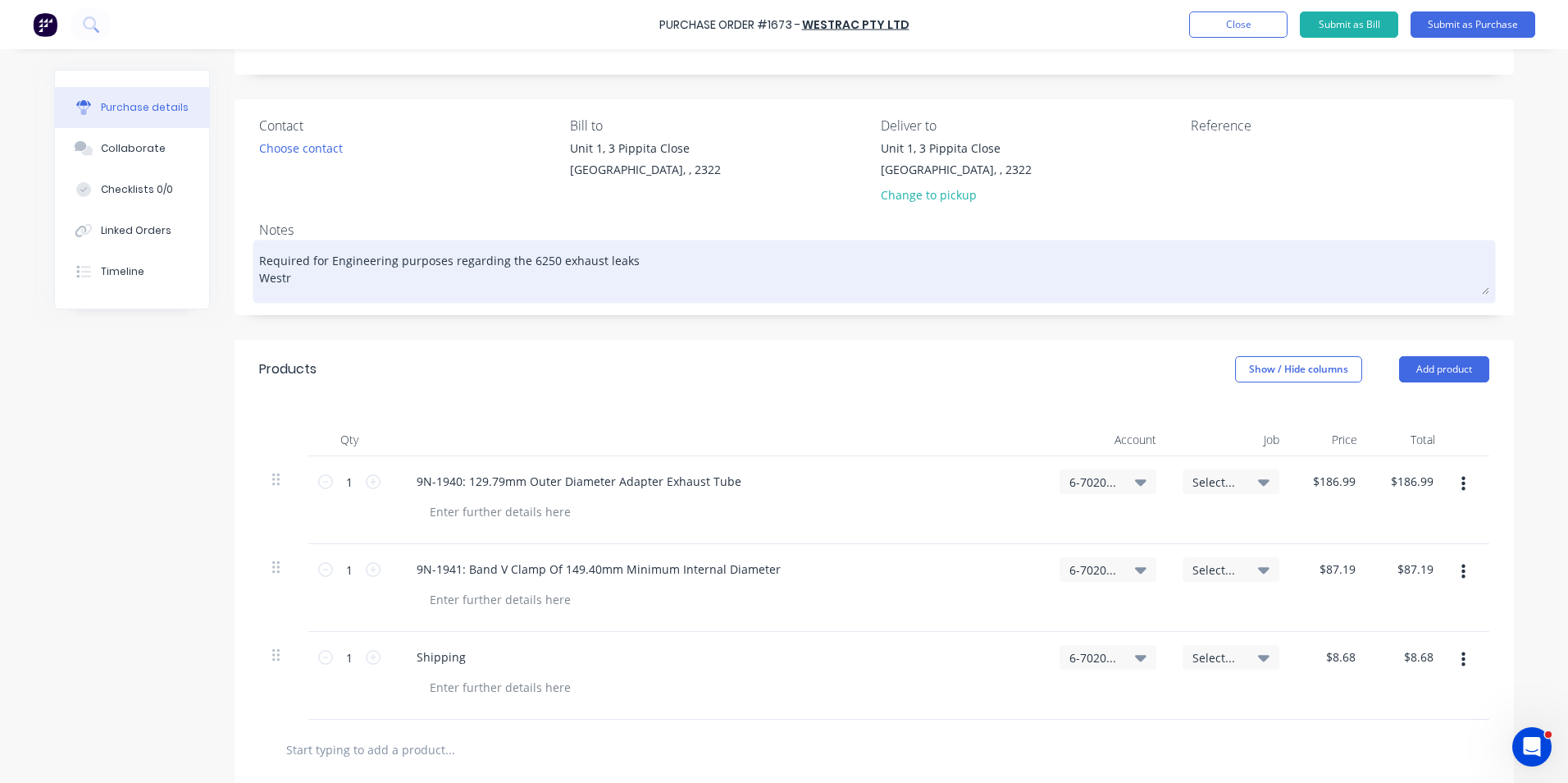
type textarea "x"
type textarea "Required for Engineering purposes regarding the 6250 exhaust leaks Westra"
type textarea "x"
type textarea "Required for Engineering purposes regarding the 6250 exhaust leaks Westrac"
type textarea "x"
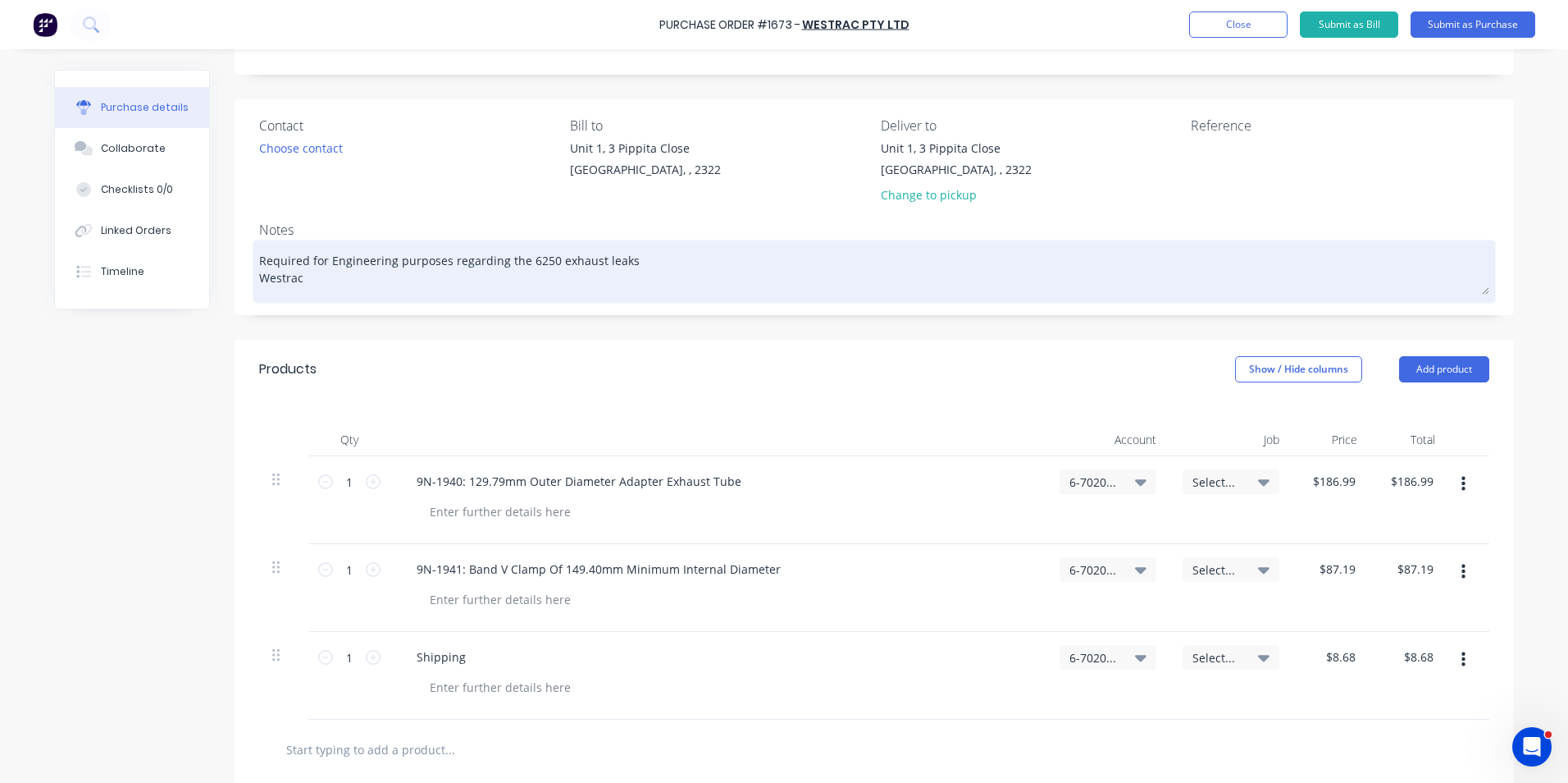
type textarea "Required for Engineering purposes regarding the 6250 exhaust leaks Westrac"
type textarea "x"
type textarea "Required for Engineering purposes regarding the 6250 exhaust leaks Westrac O"
type textarea "x"
type textarea "Required for Engineering purposes regarding the 6250 exhaust leaks Westrac Or"
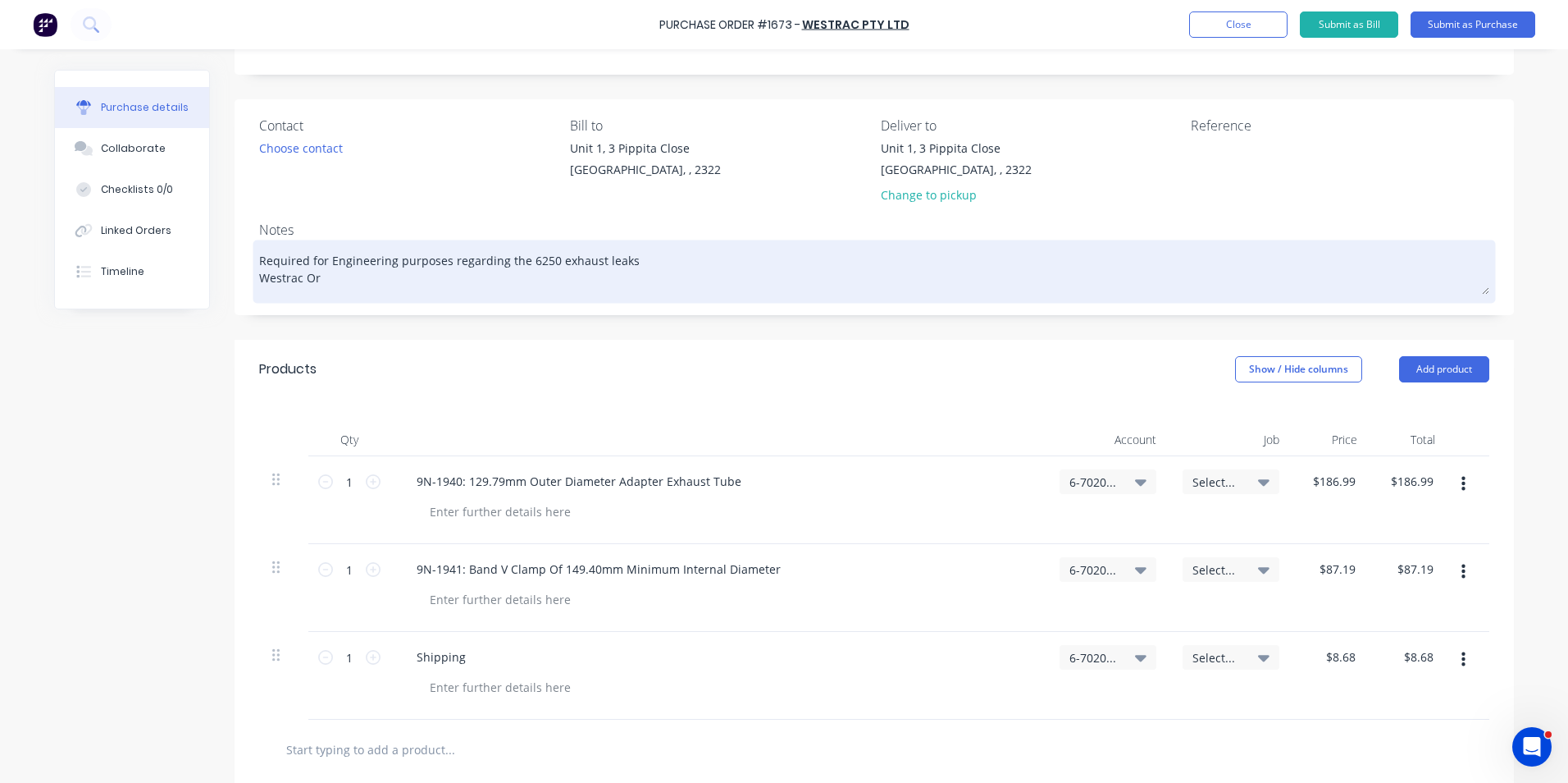
type textarea "x"
type textarea "Required for Engineering purposes regarding the 6250 exhaust leaks Westrac Ord"
type textarea "x"
type textarea "Required for Engineering purposes regarding the 6250 exhaust leaks Westrac Orde"
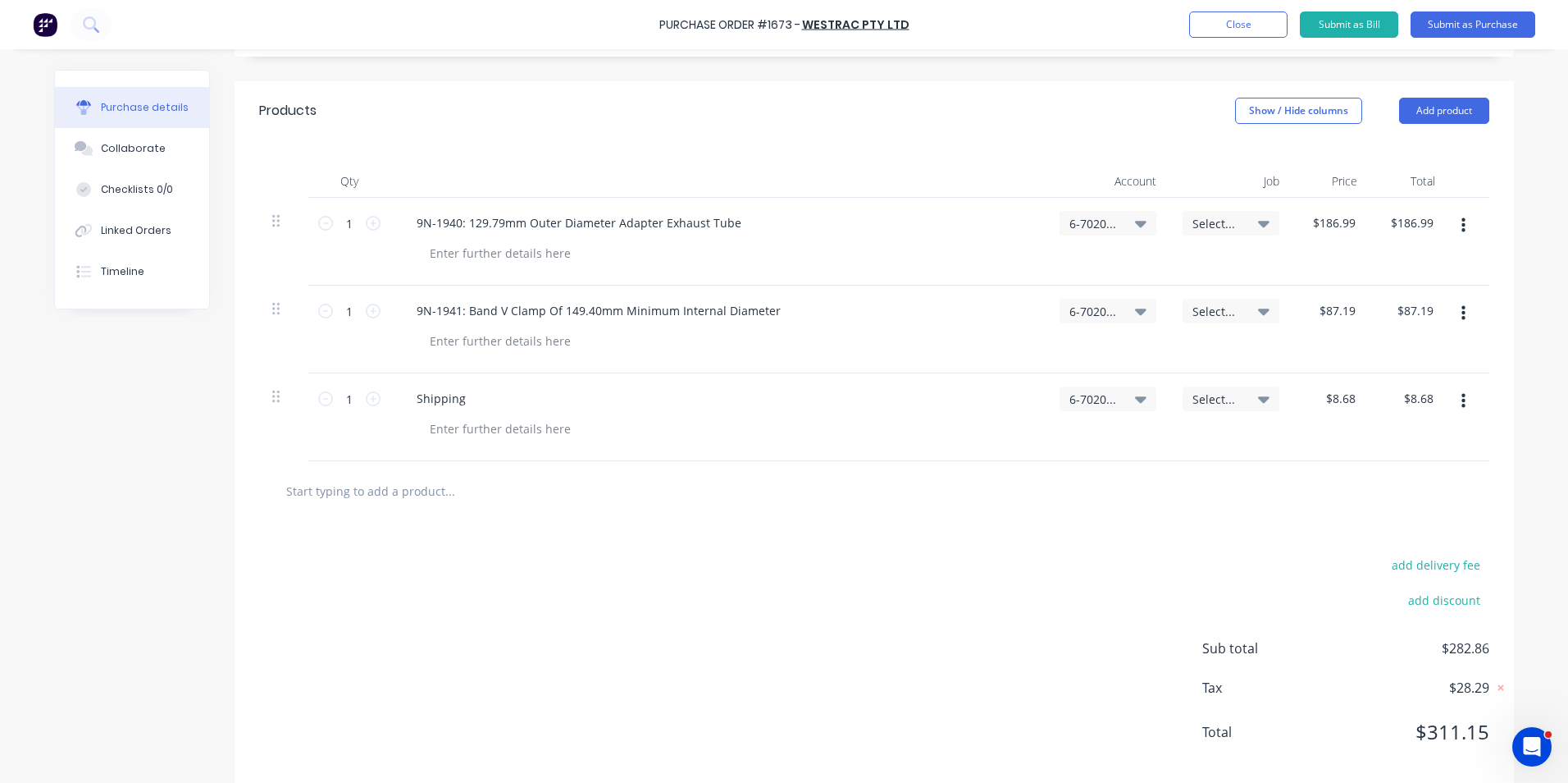
scroll to position [365, 0]
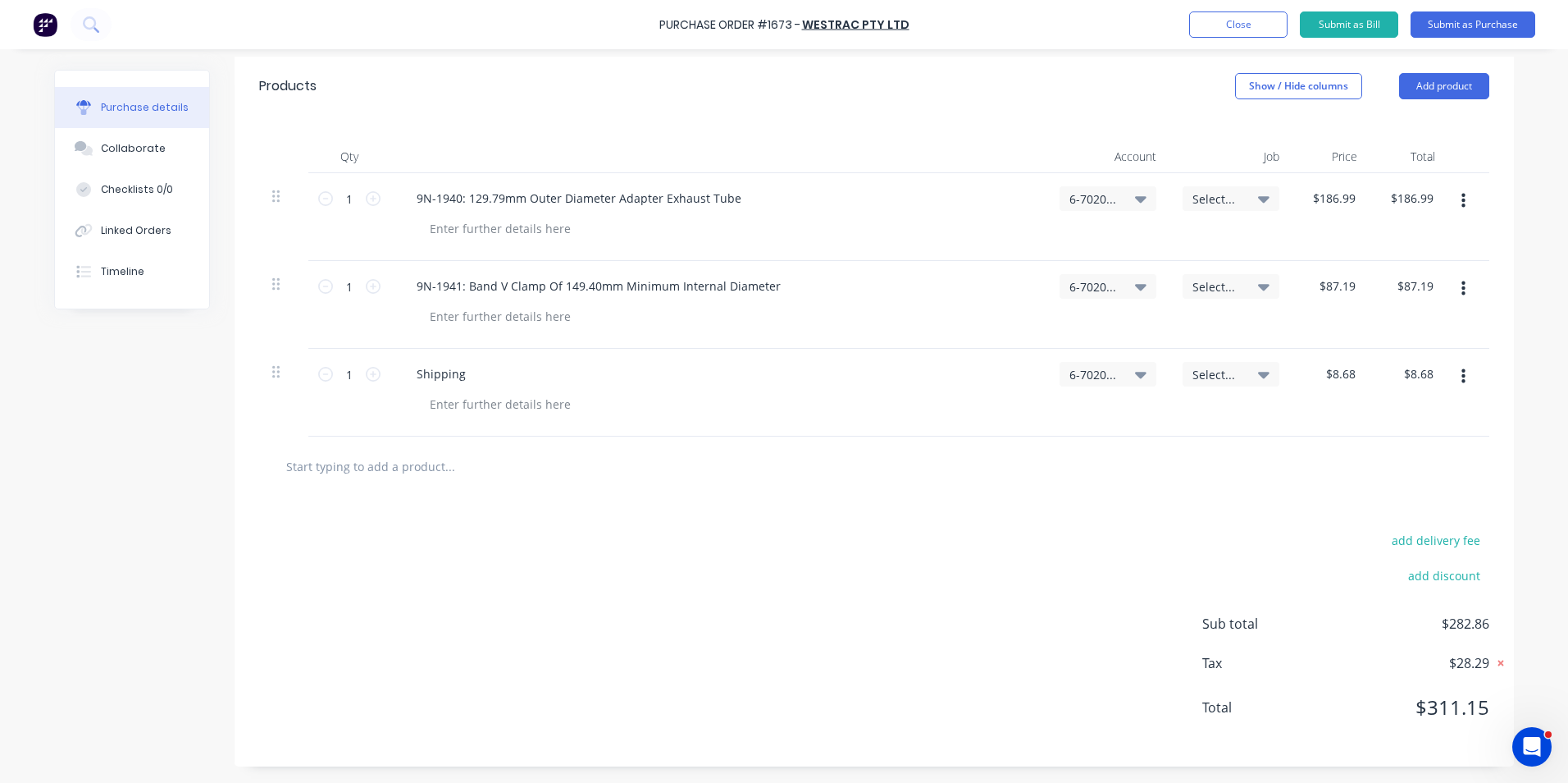
click at [1496, 663] on icon at bounding box center [1501, 663] width 17 height 17
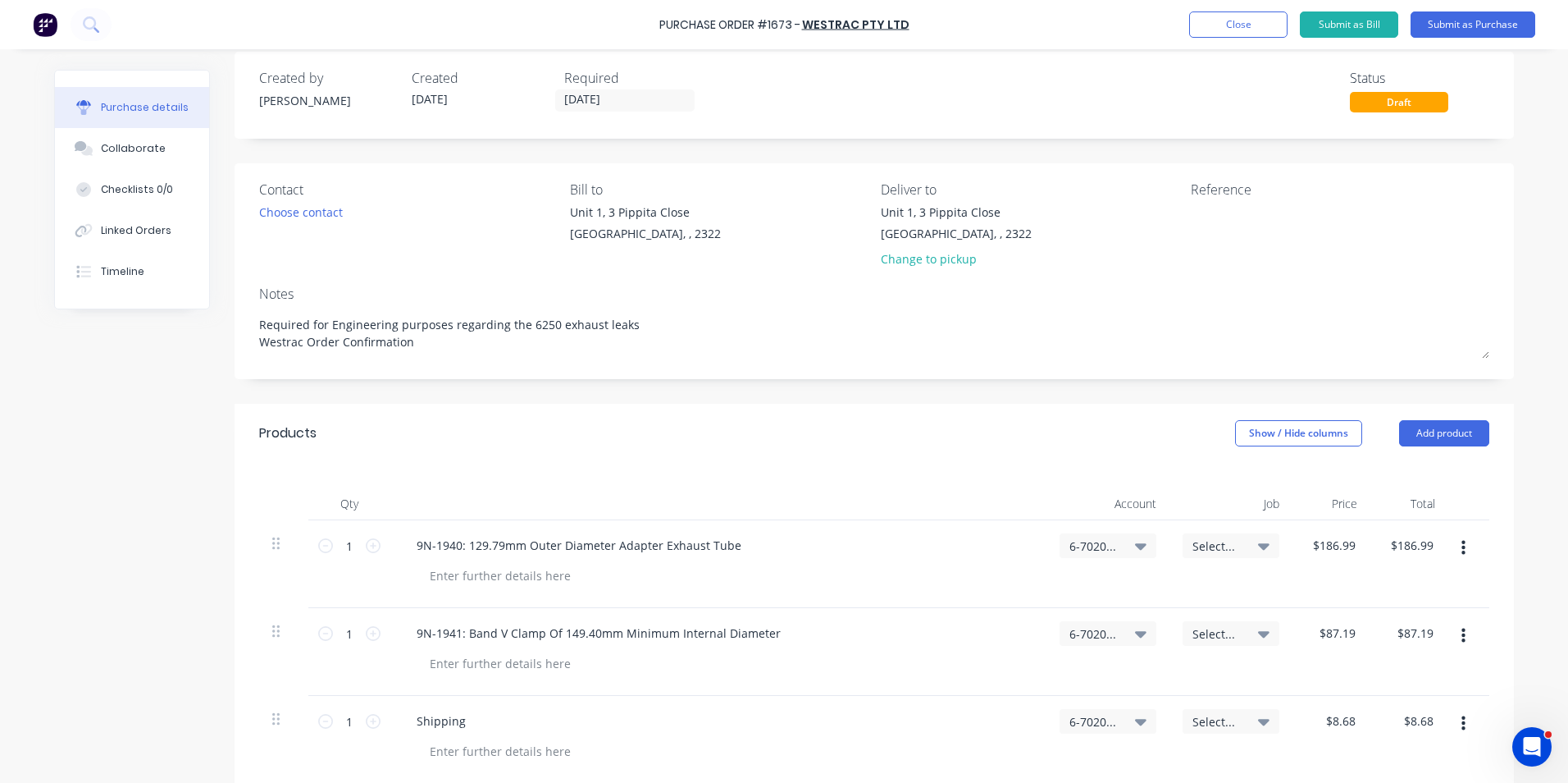
scroll to position [0, 0]
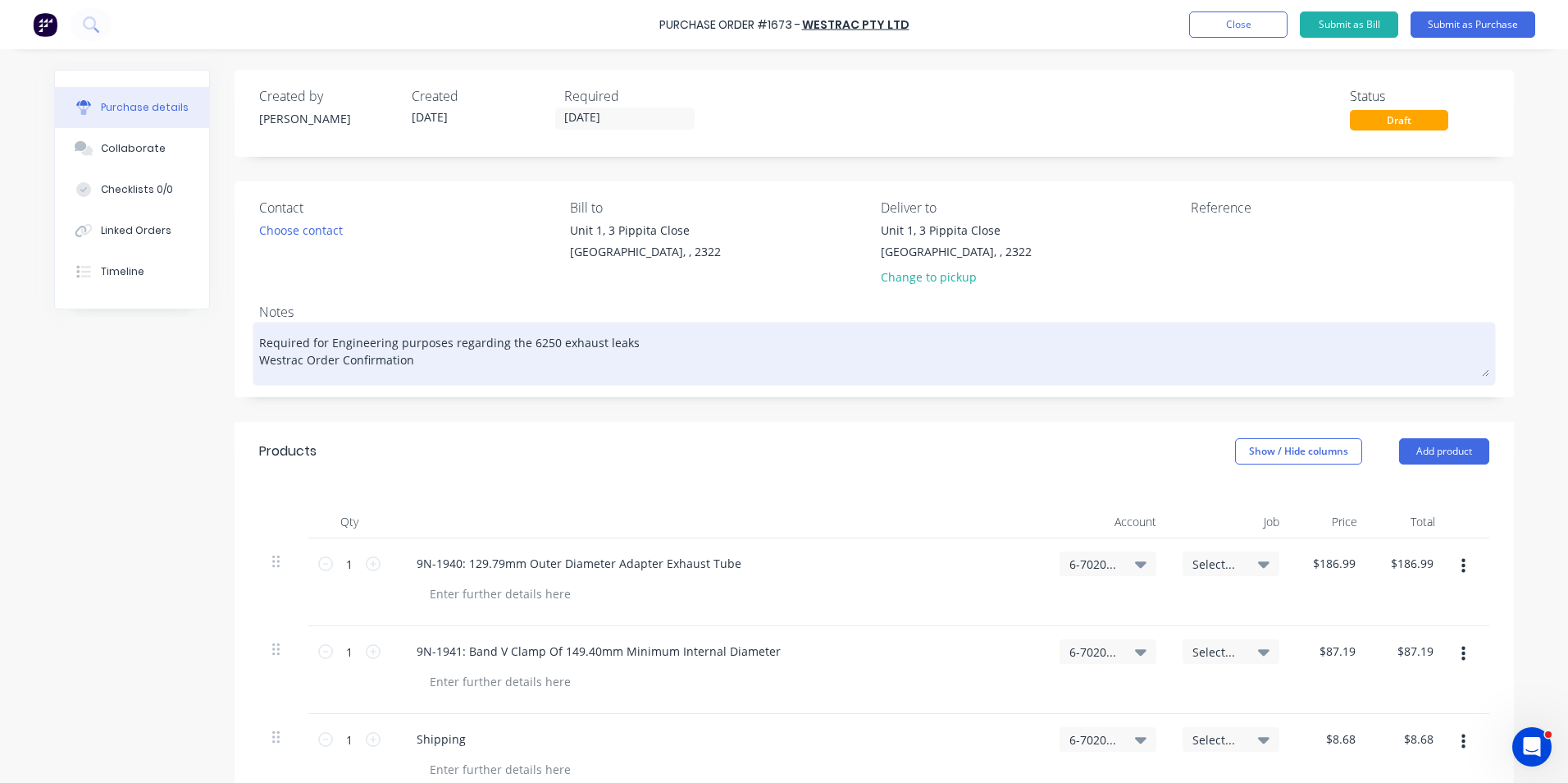
click at [411, 362] on textarea "Required for Engineering purposes regarding the 6250 exhaust leaks Westrac Orde…" at bounding box center [874, 350] width 1230 height 51
paste textarea "62C143835"
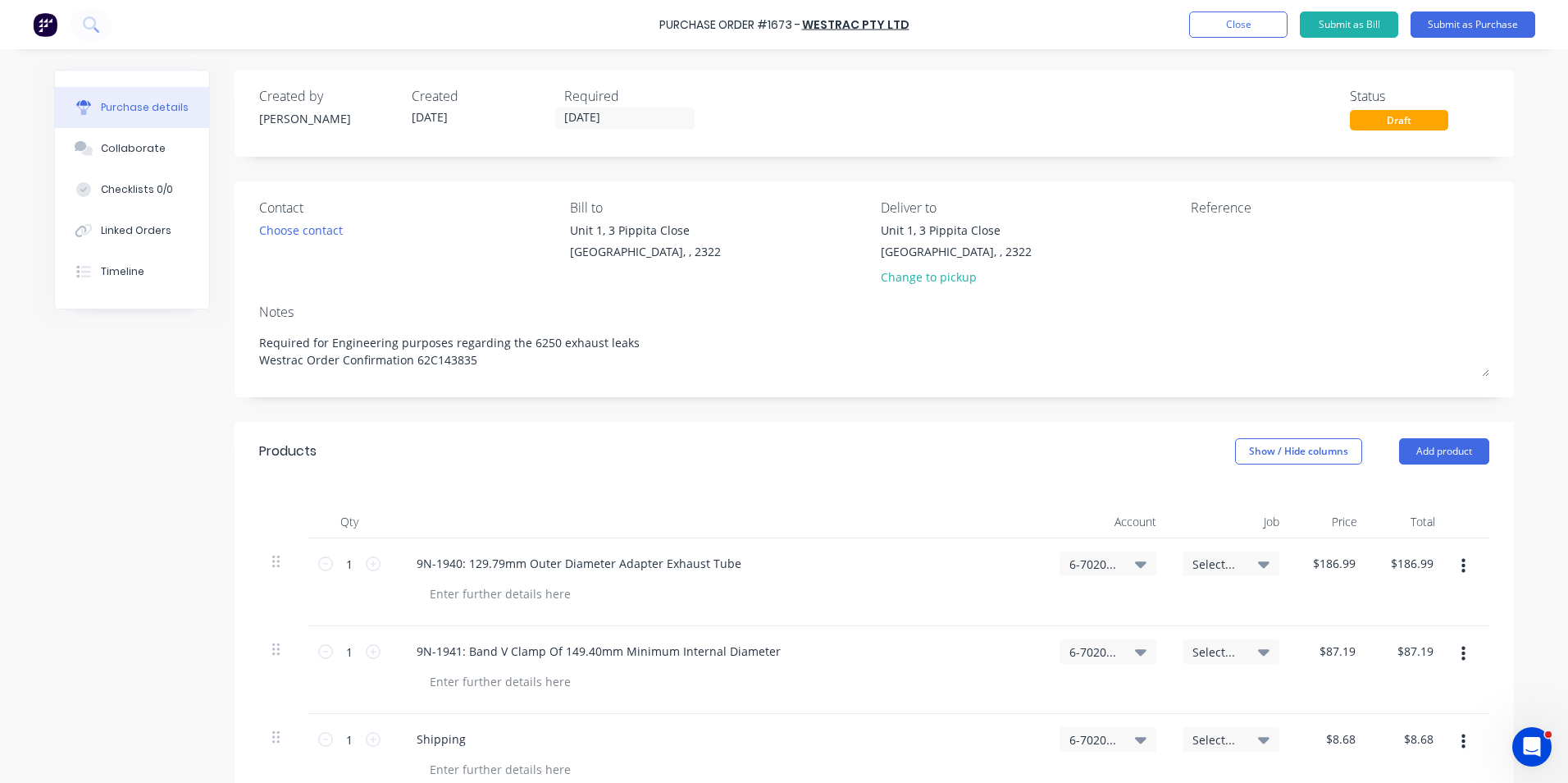
click at [550, 398] on div "Created by Greg Created 10/10/25 Required 14/10/25 Status Draft Contact Choose …" at bounding box center [874, 600] width 1280 height 1061
click at [1461, 20] on button "Submit as Purchase" at bounding box center [1473, 24] width 125 height 27
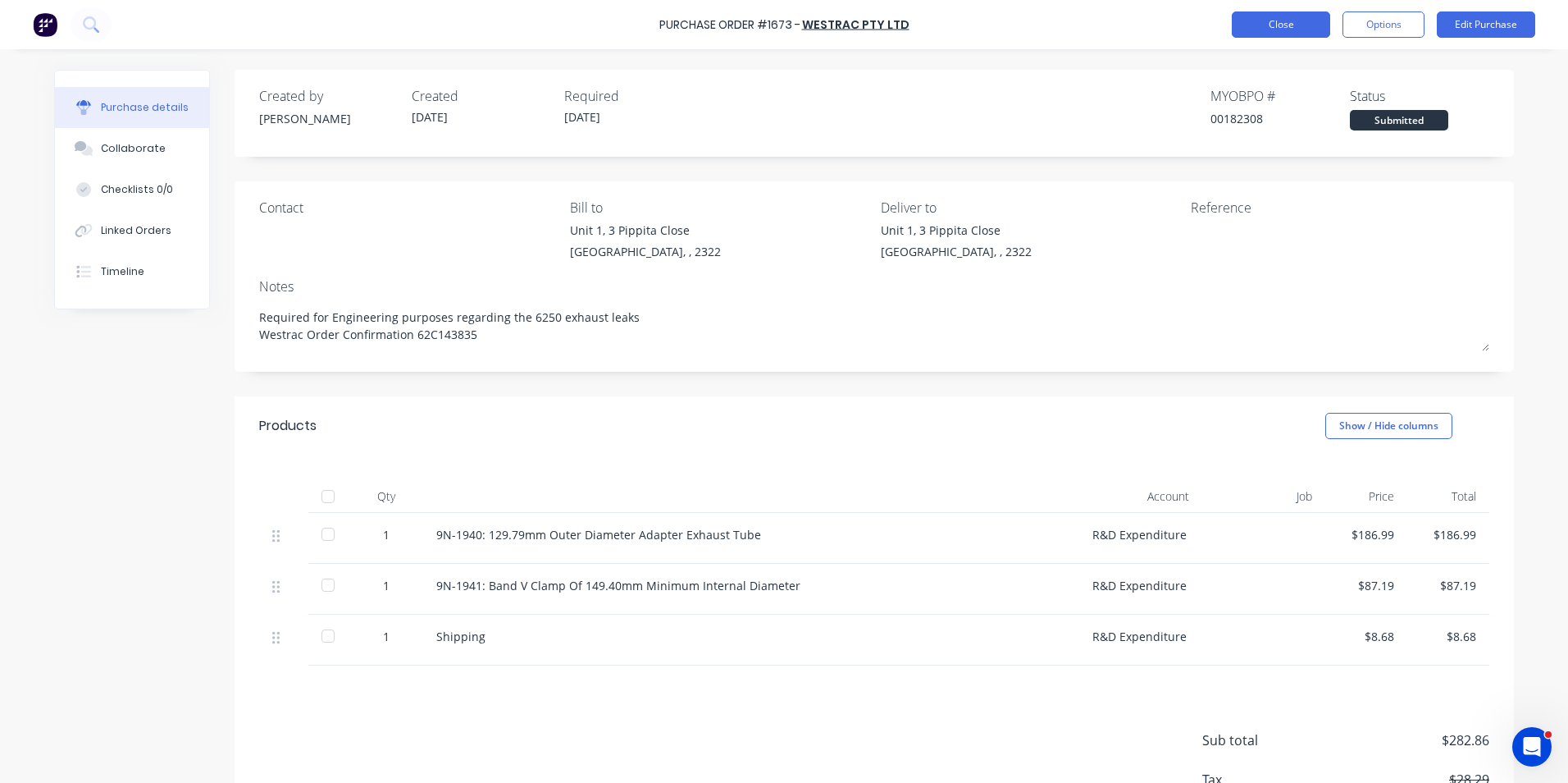
click at [1289, 20] on button "Close" at bounding box center [1280, 24] width 98 height 27
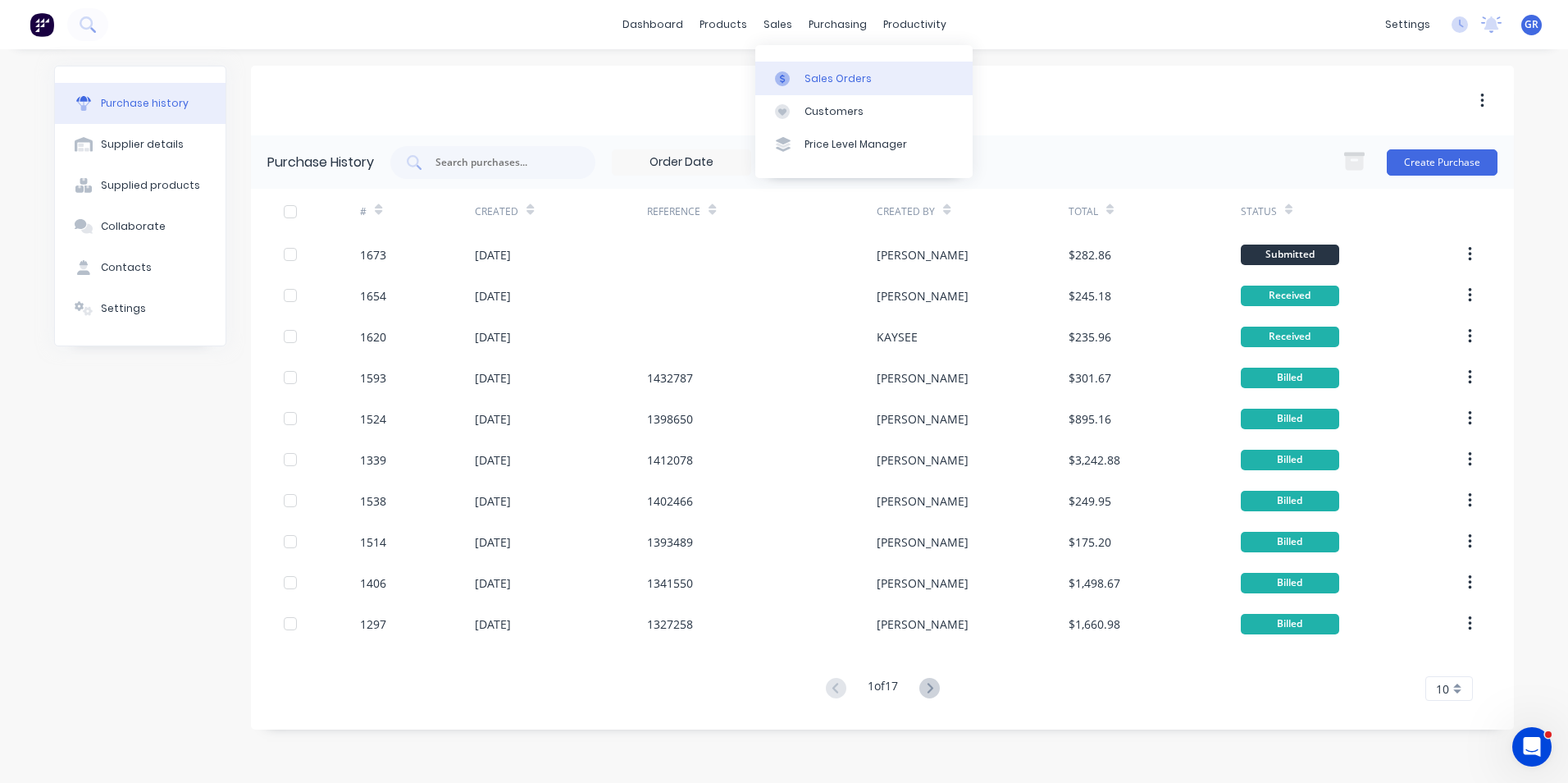
click at [817, 74] on div "Sales Orders" at bounding box center [838, 79] width 67 height 15
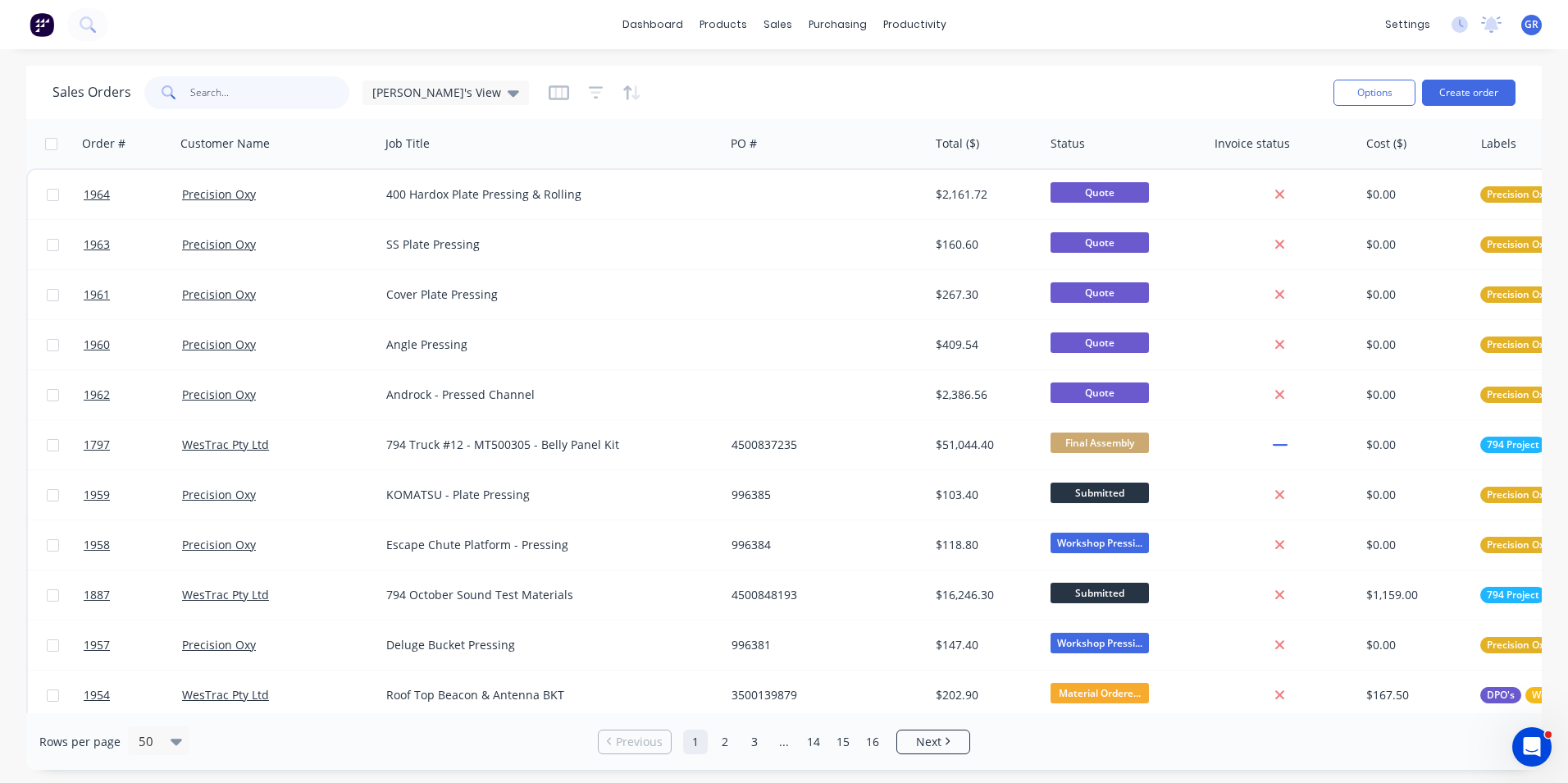
click at [226, 88] on input "text" at bounding box center [270, 93] width 160 height 33
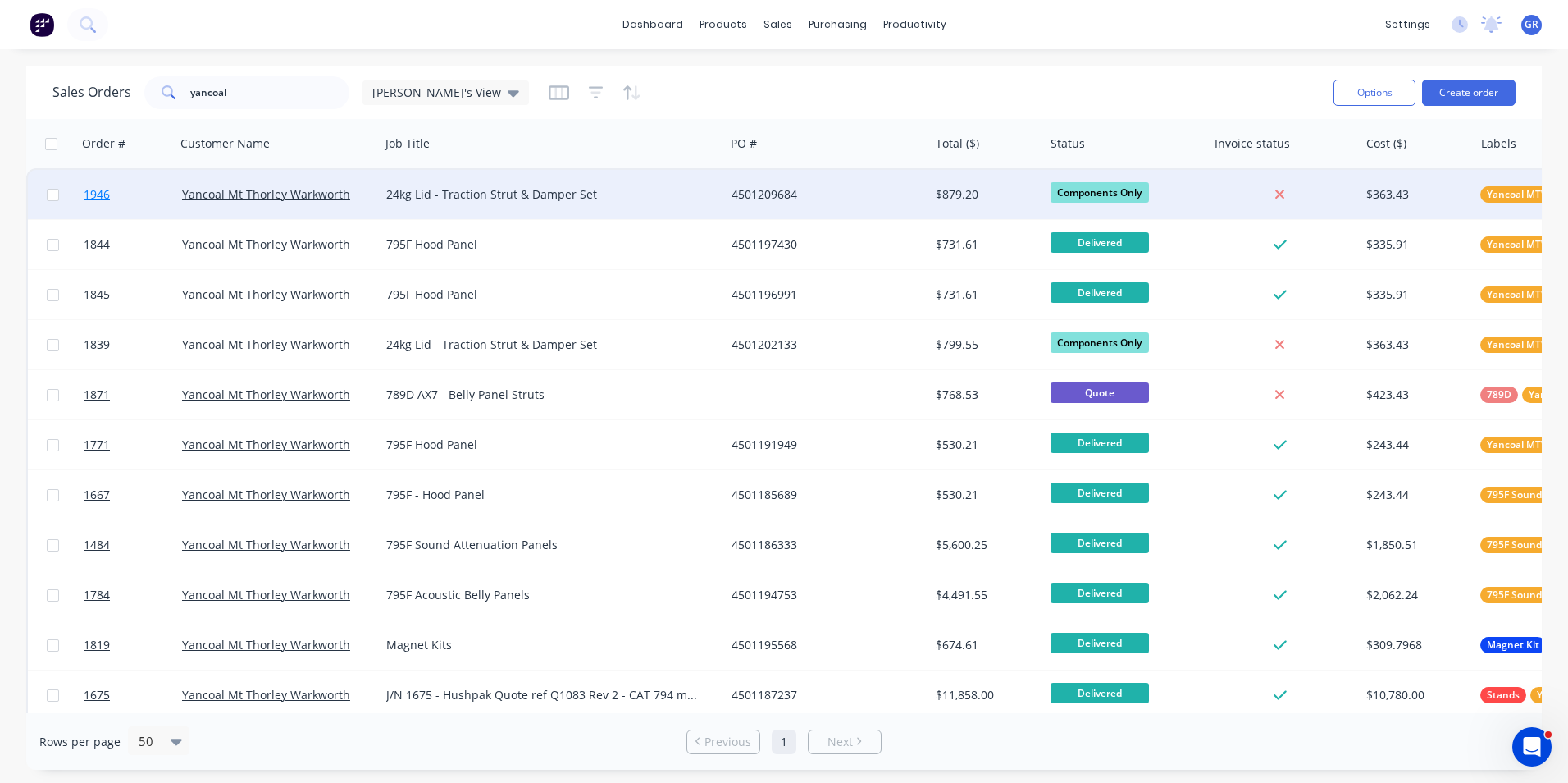
click at [103, 193] on span "1946" at bounding box center [96, 195] width 27 height 17
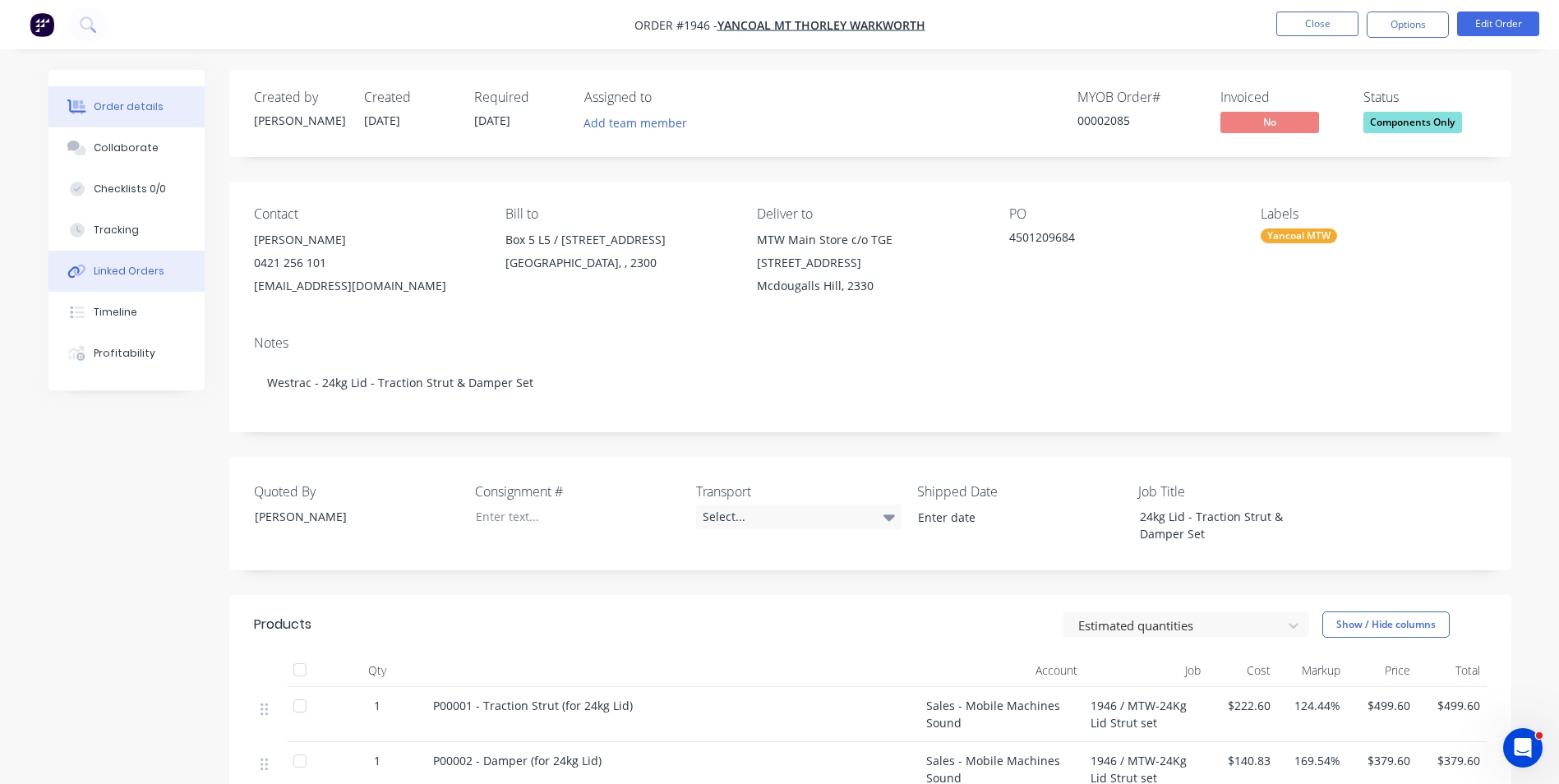
click at [133, 266] on div "Linked Orders" at bounding box center [129, 271] width 71 height 15
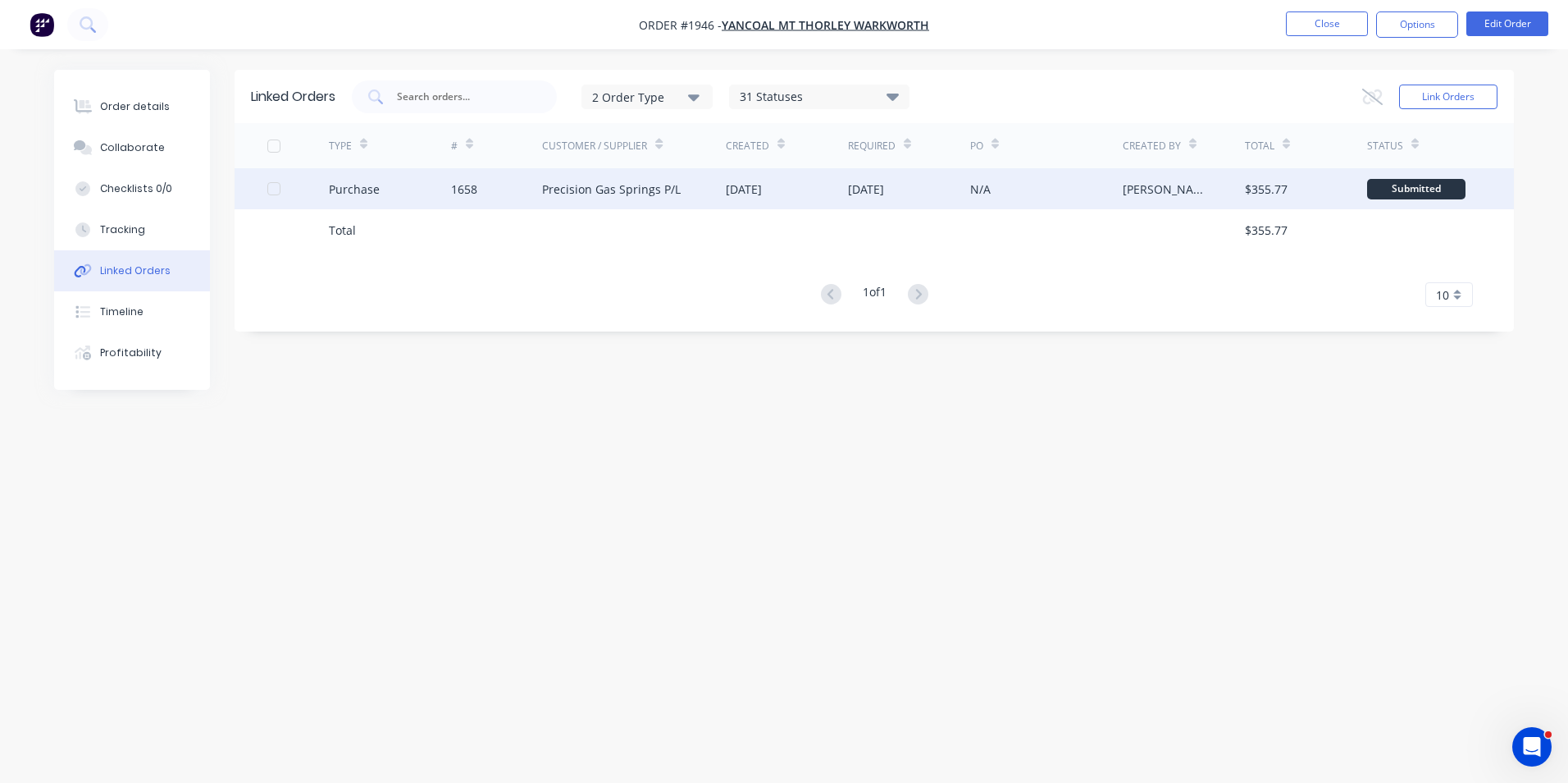
click at [356, 190] on div "Purchase" at bounding box center [354, 188] width 51 height 17
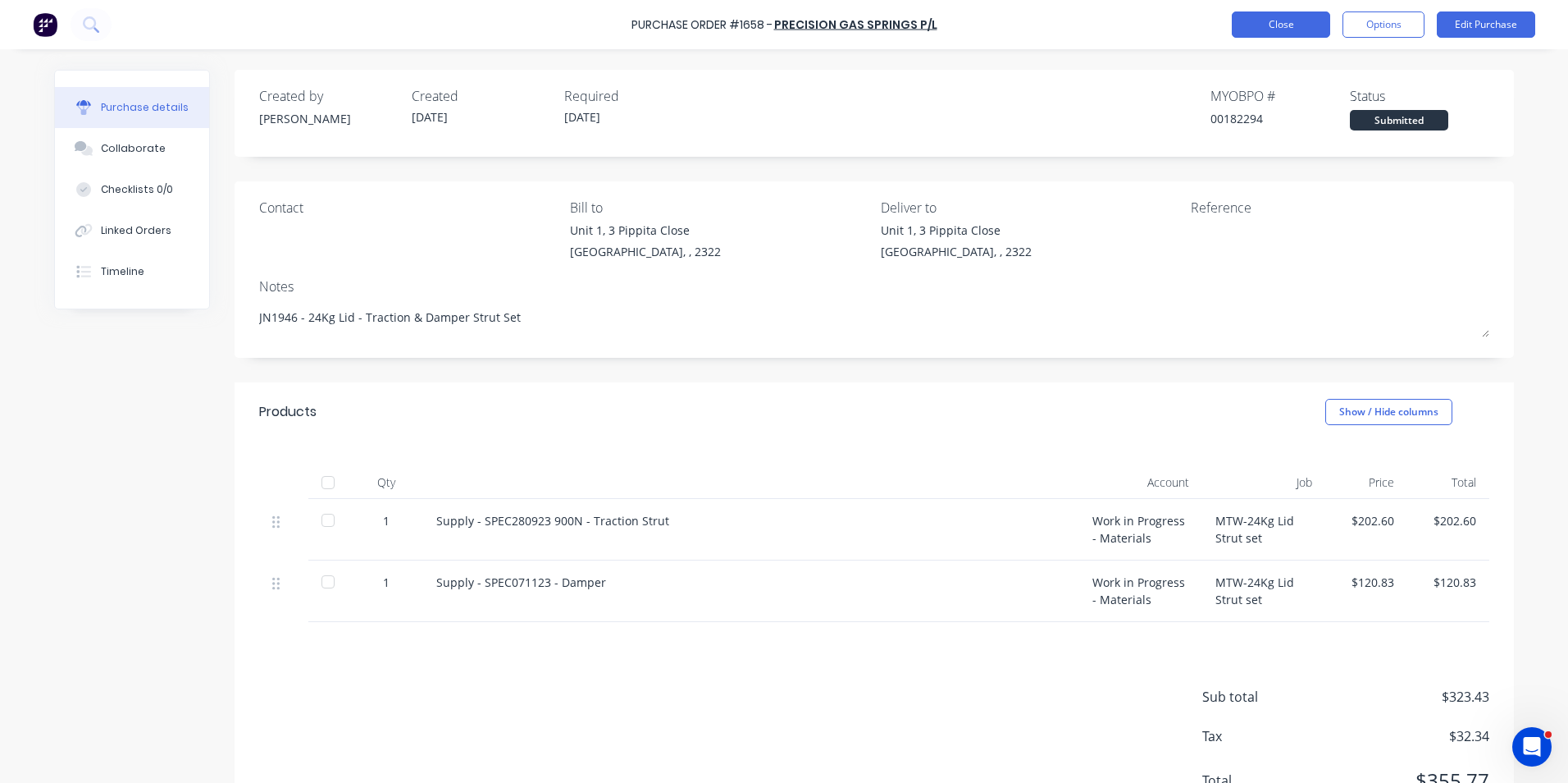
click at [1301, 29] on button "Close" at bounding box center [1280, 24] width 98 height 27
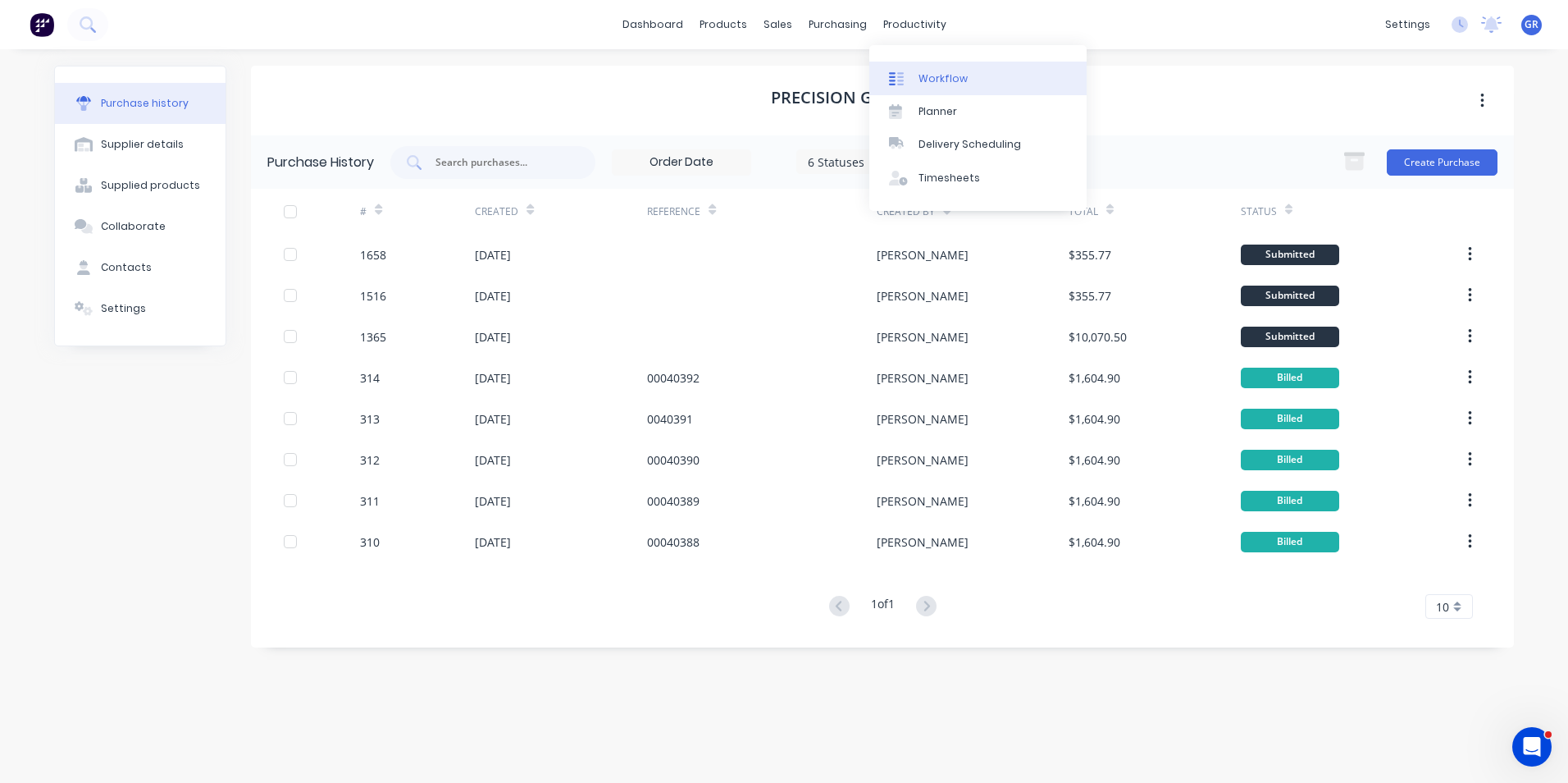
click at [940, 78] on div "Workflow" at bounding box center [943, 79] width 50 height 15
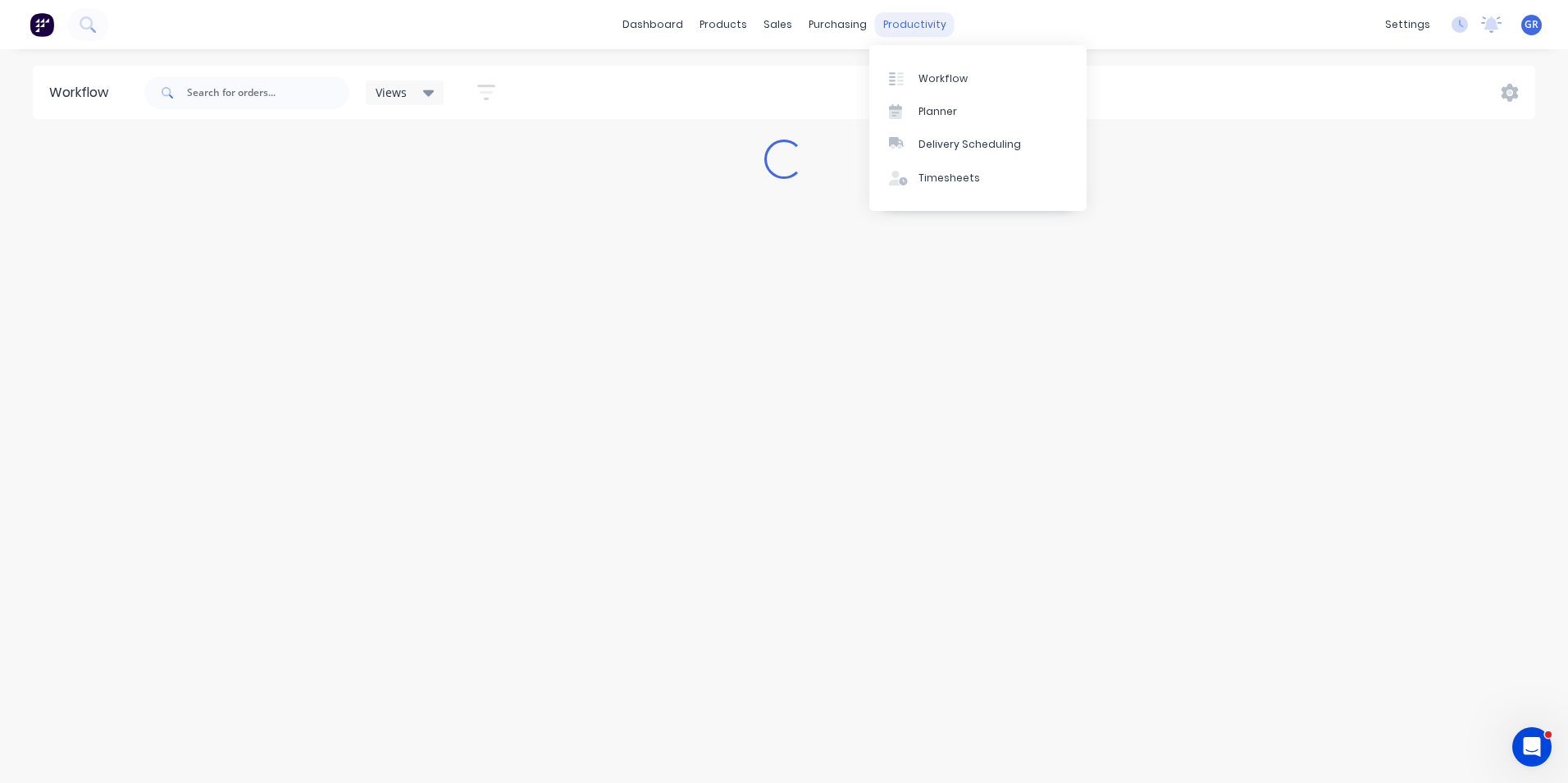
click at [909, 23] on div "productivity" at bounding box center [915, 24] width 80 height 25
click at [948, 182] on div "Timesheets" at bounding box center [949, 178] width 62 height 15
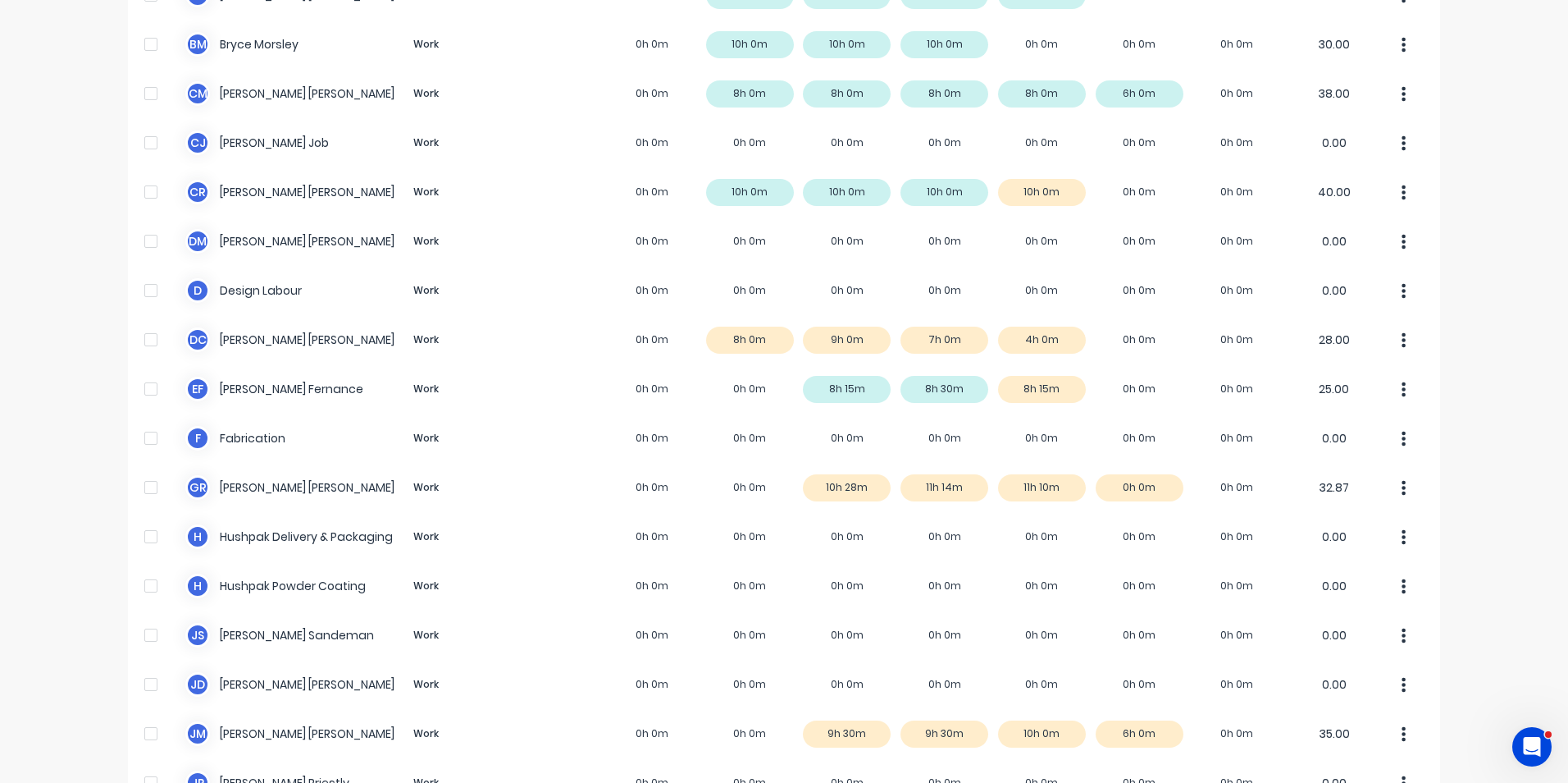
scroll to position [410, 0]
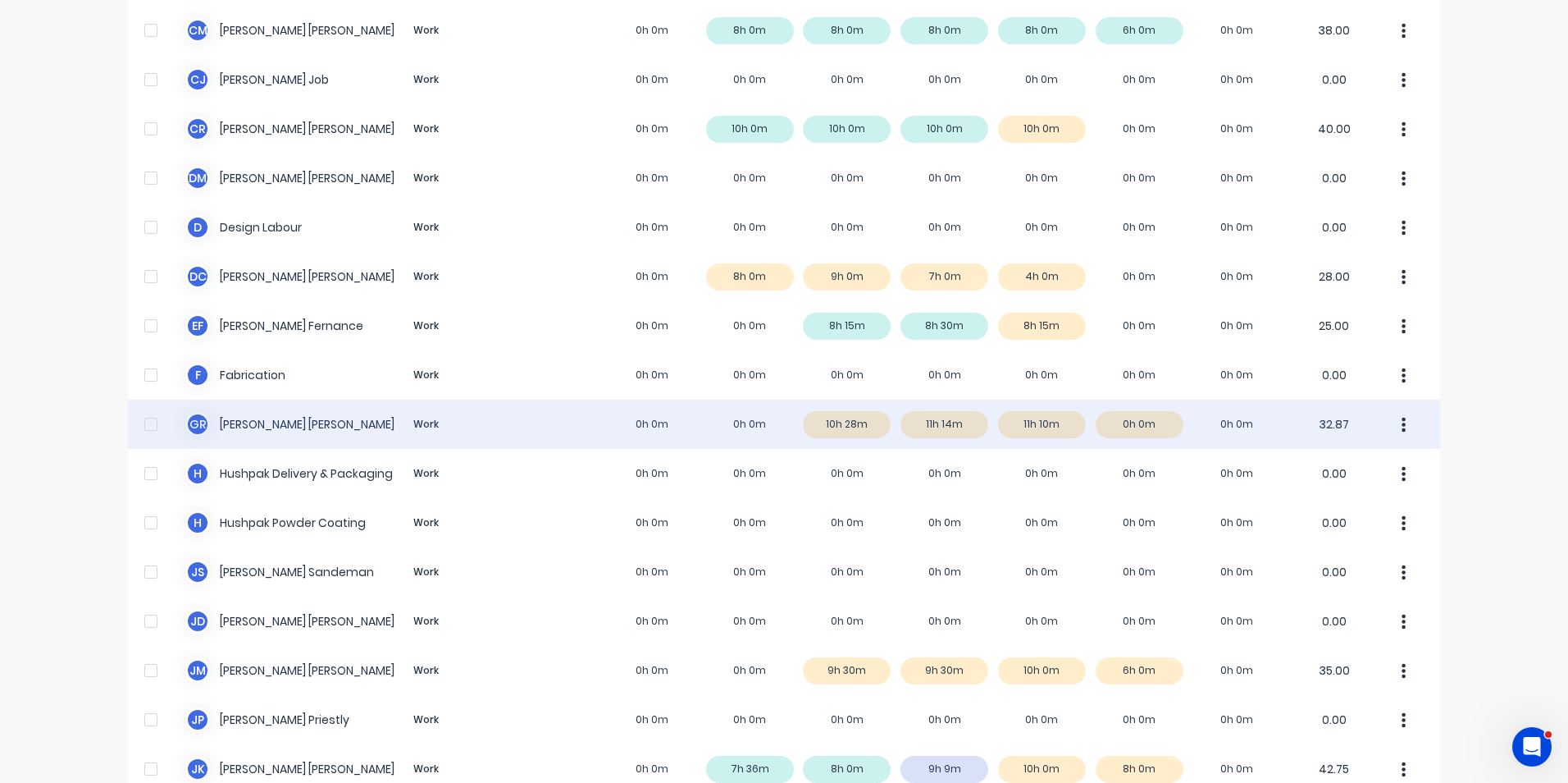
click at [248, 421] on div "G R Greg Rawe Work 0h 0m 0h 0m 10h 28m 11h 14m 11h 10m 0h 0m 0h 0m 32.87" at bounding box center [784, 425] width 1312 height 50
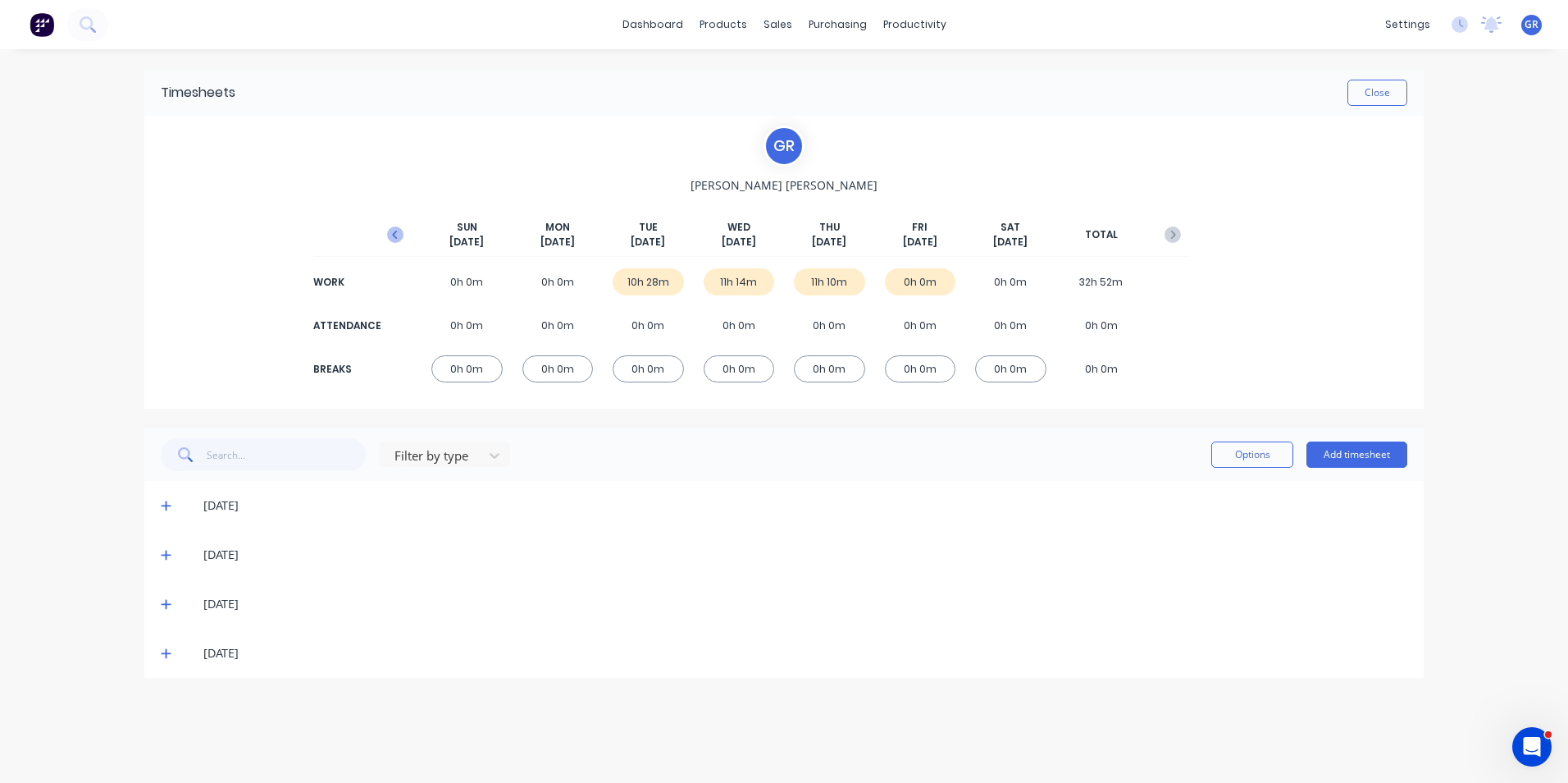
click at [396, 233] on icon "button" at bounding box center [394, 234] width 5 height 8
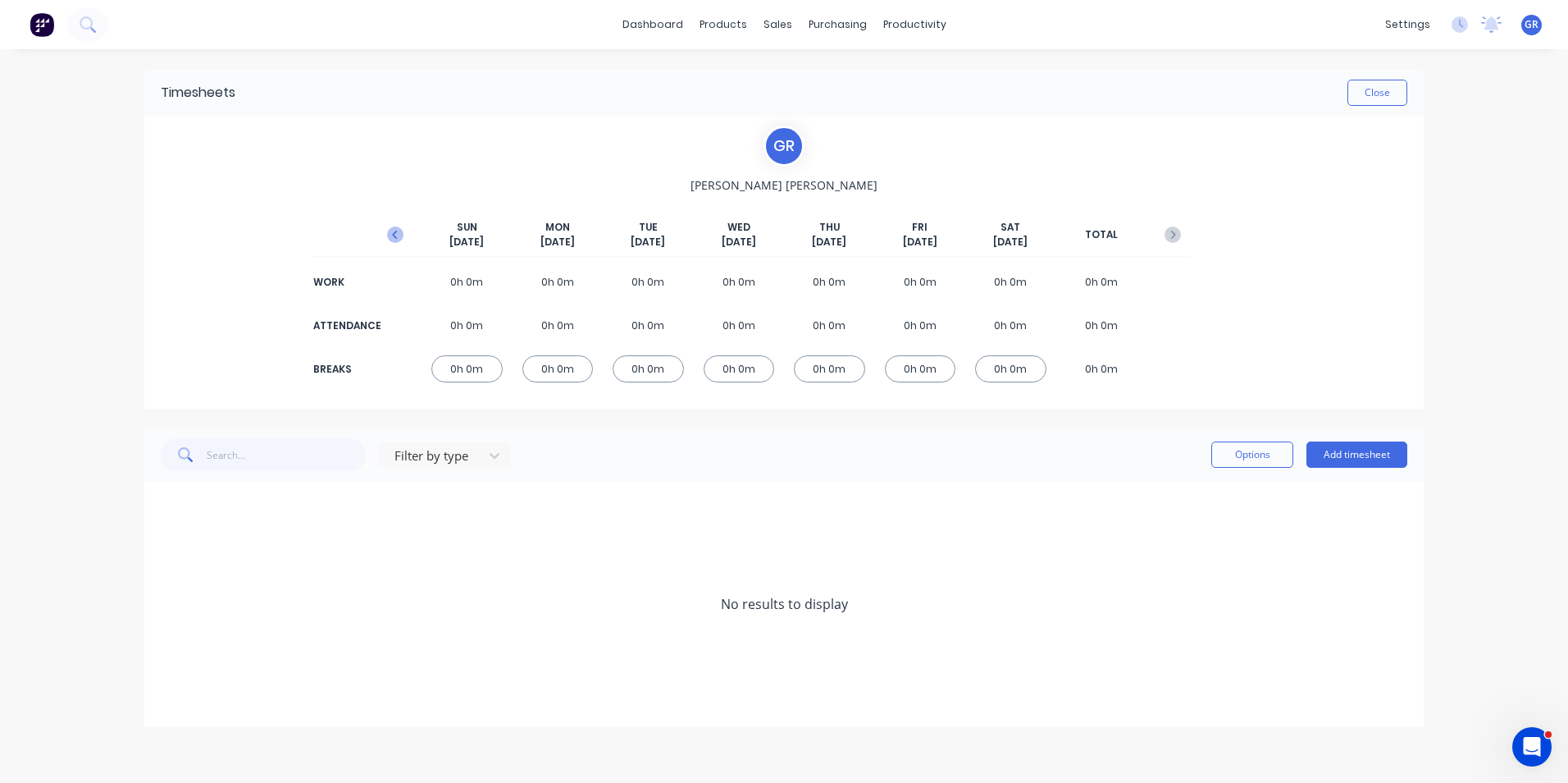
click at [394, 235] on icon "button" at bounding box center [394, 234] width 5 height 8
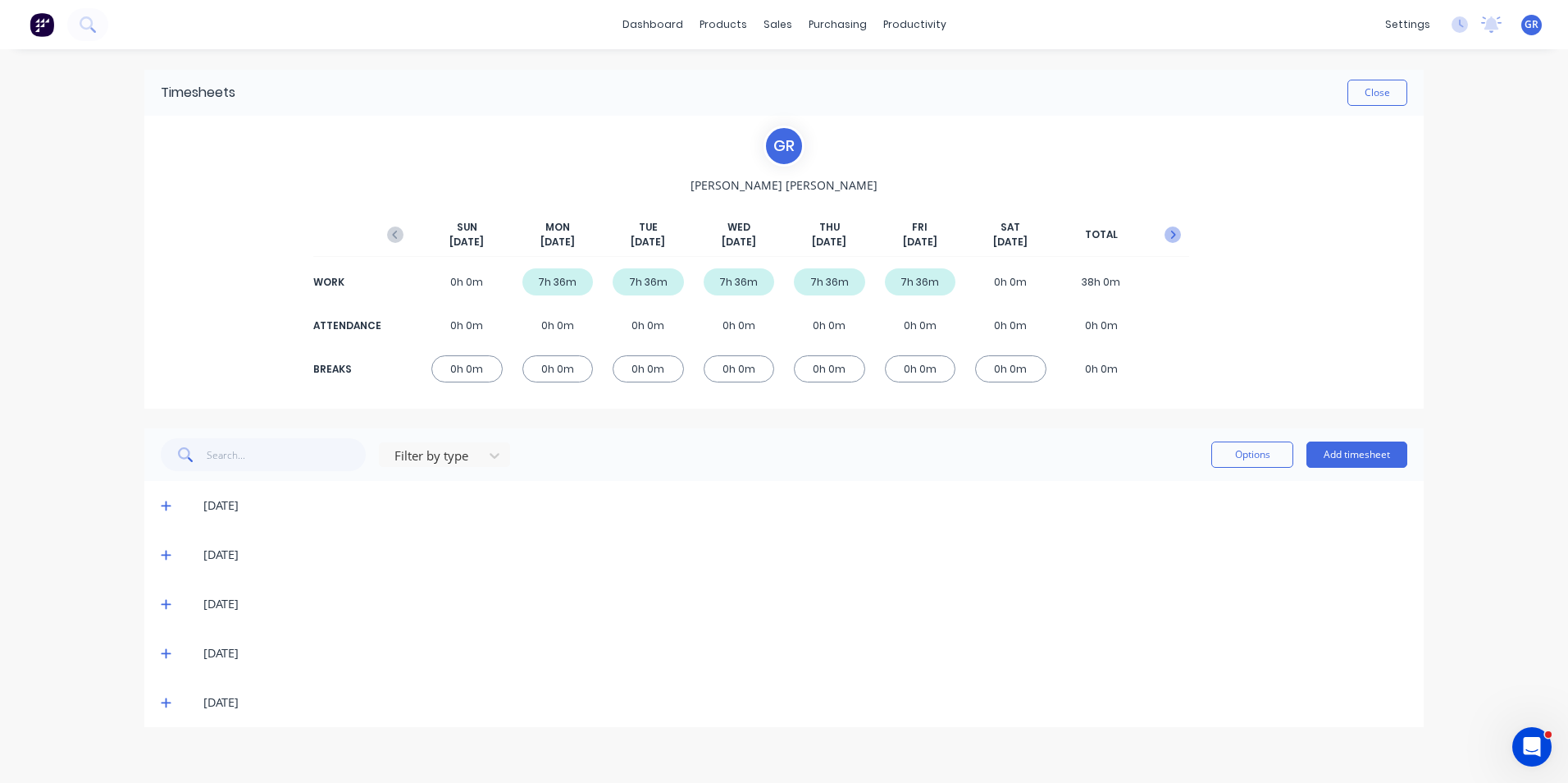
click at [1170, 235] on icon "button" at bounding box center [1173, 234] width 17 height 17
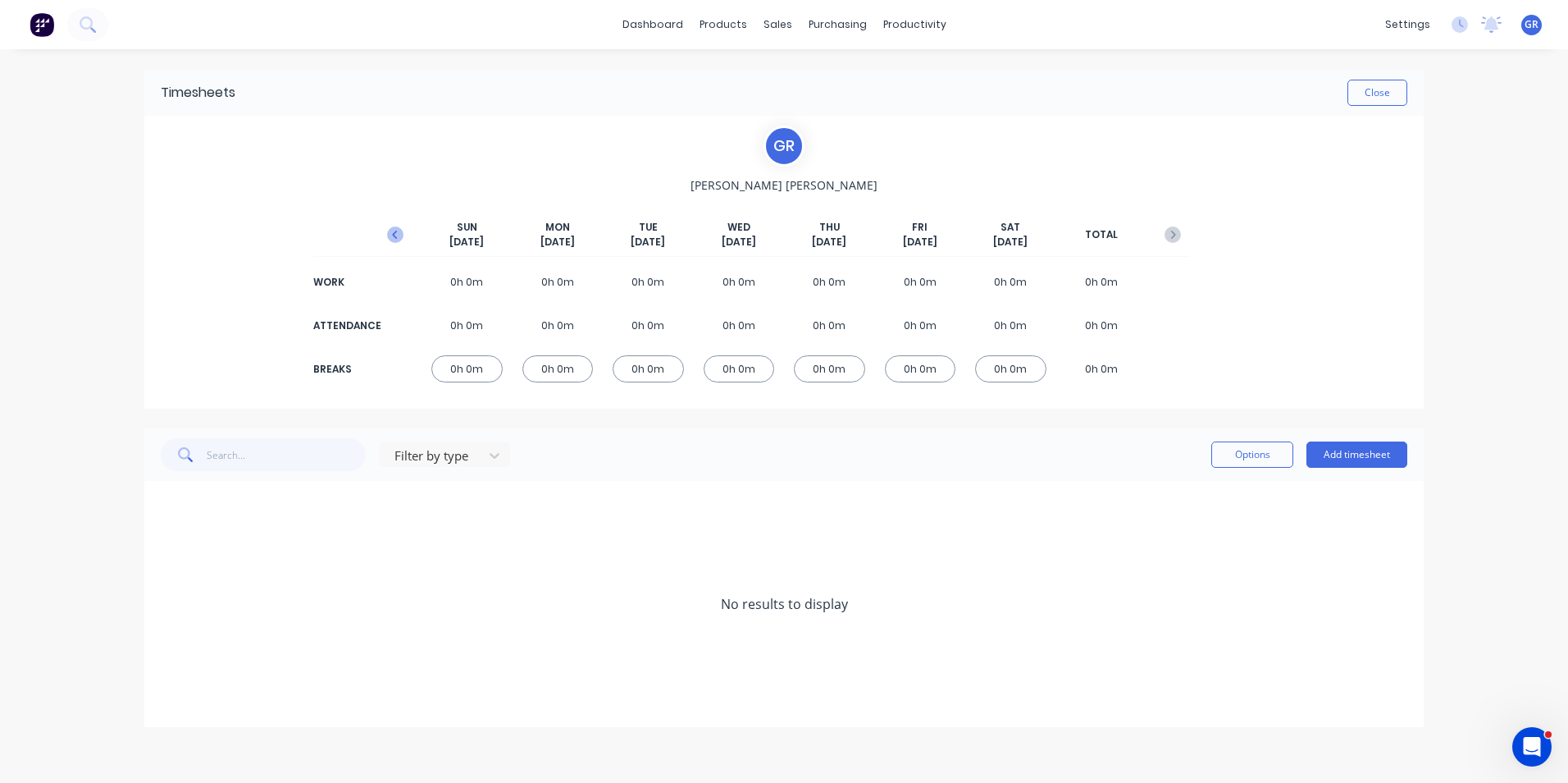
click at [392, 233] on icon "button" at bounding box center [395, 234] width 17 height 17
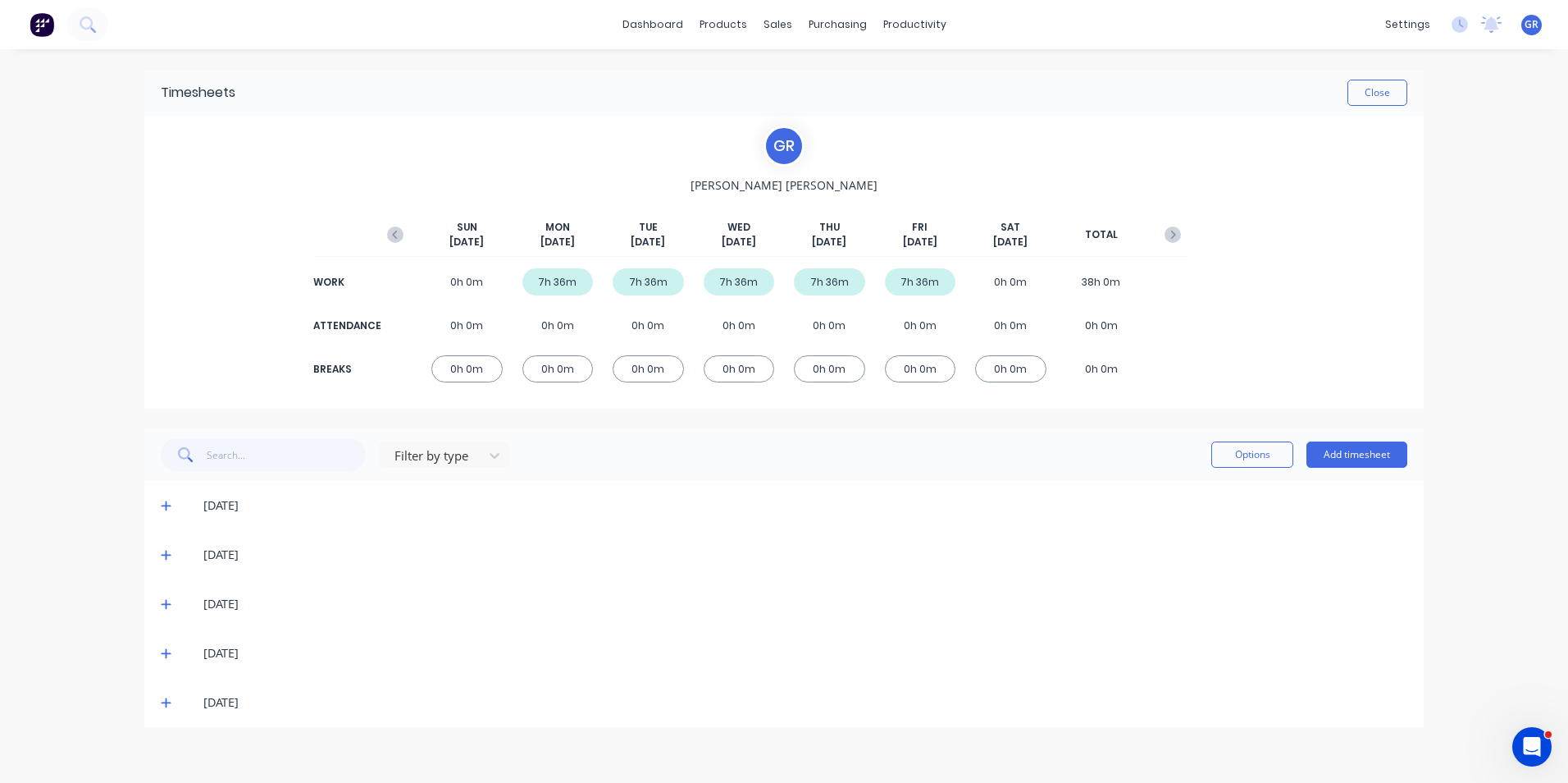
click at [166, 503] on icon at bounding box center [165, 505] width 10 height 10
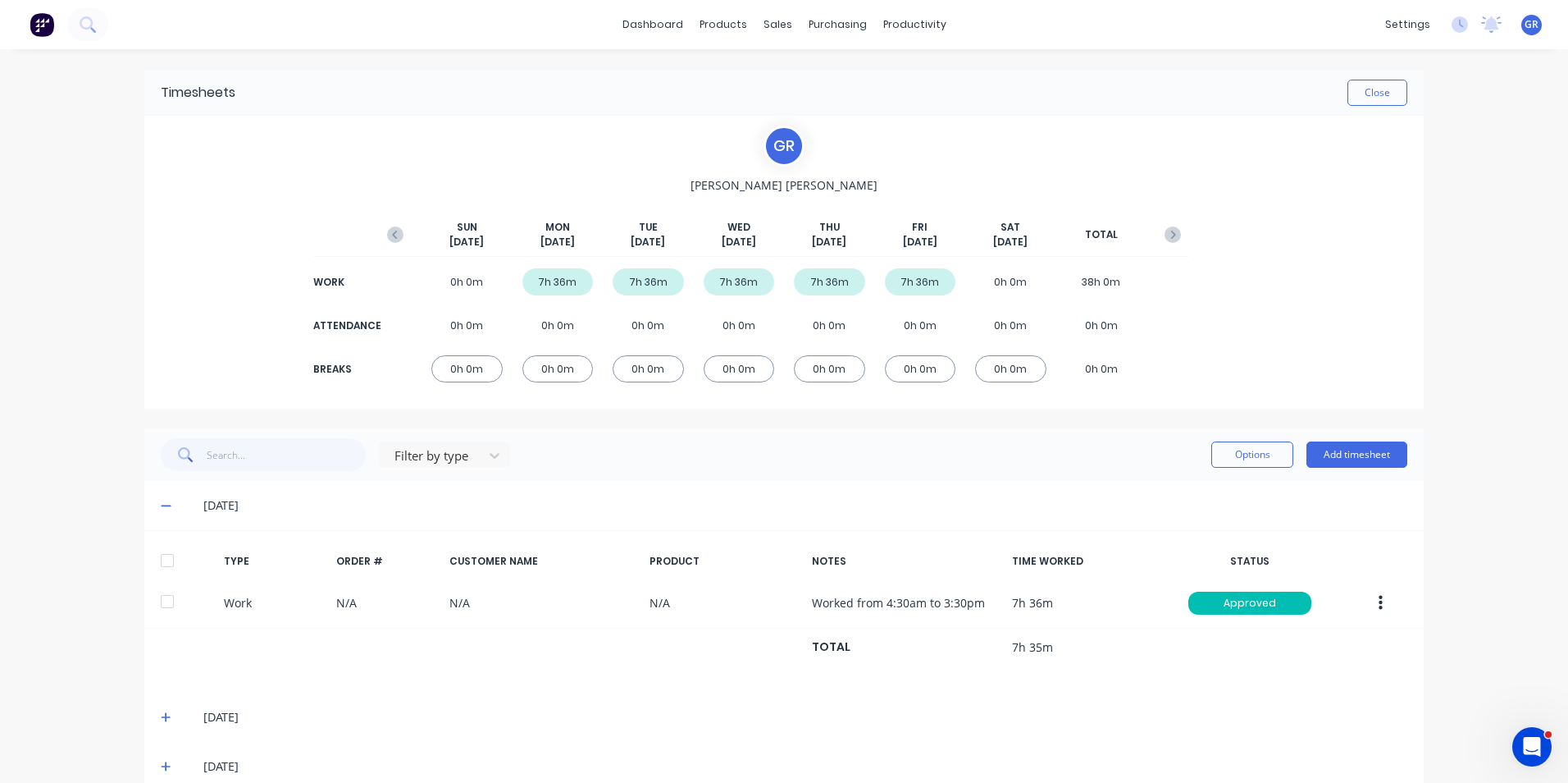
click at [163, 504] on icon at bounding box center [166, 505] width 11 height 11
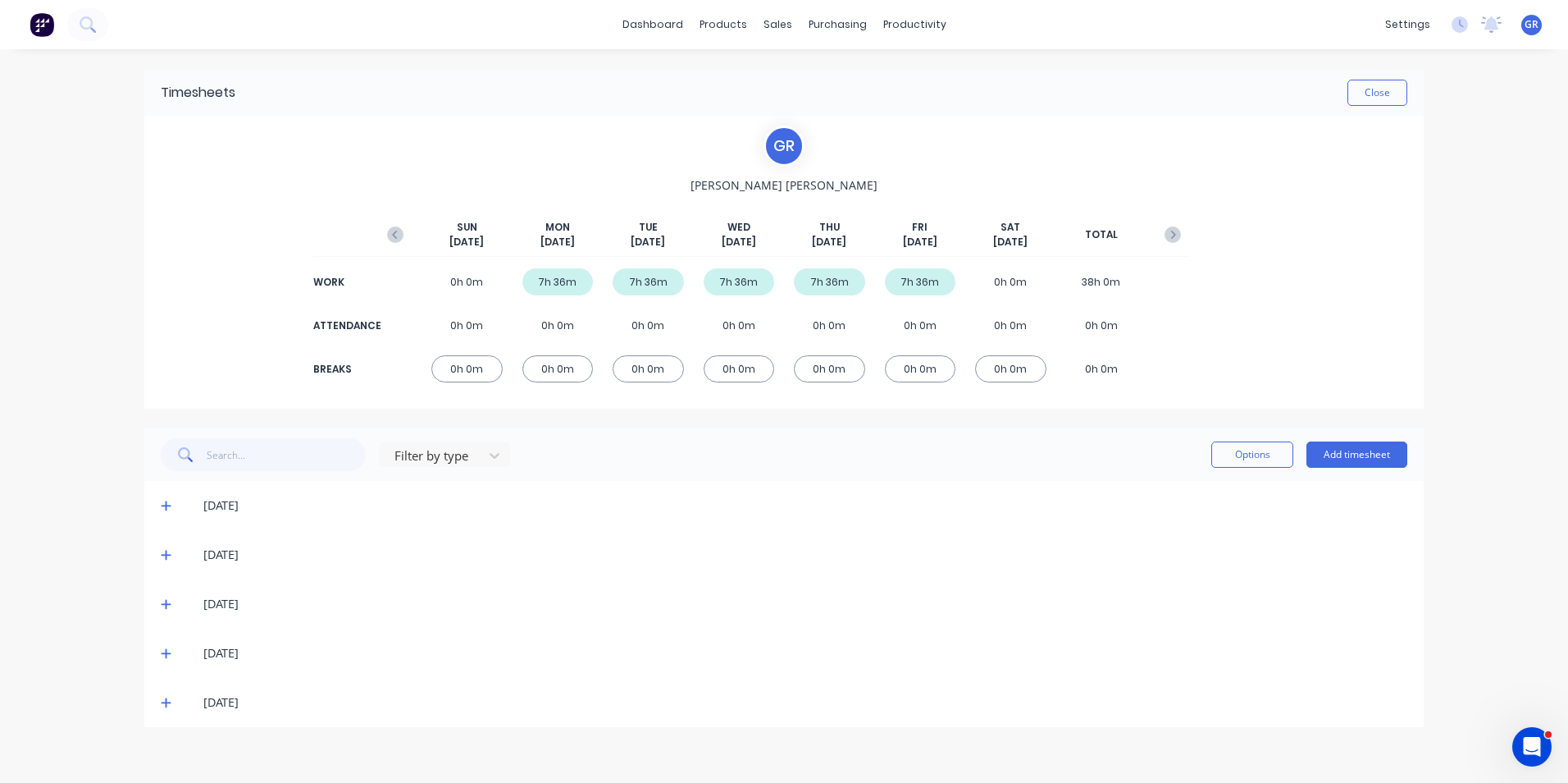
click at [164, 505] on icon at bounding box center [166, 505] width 11 height 11
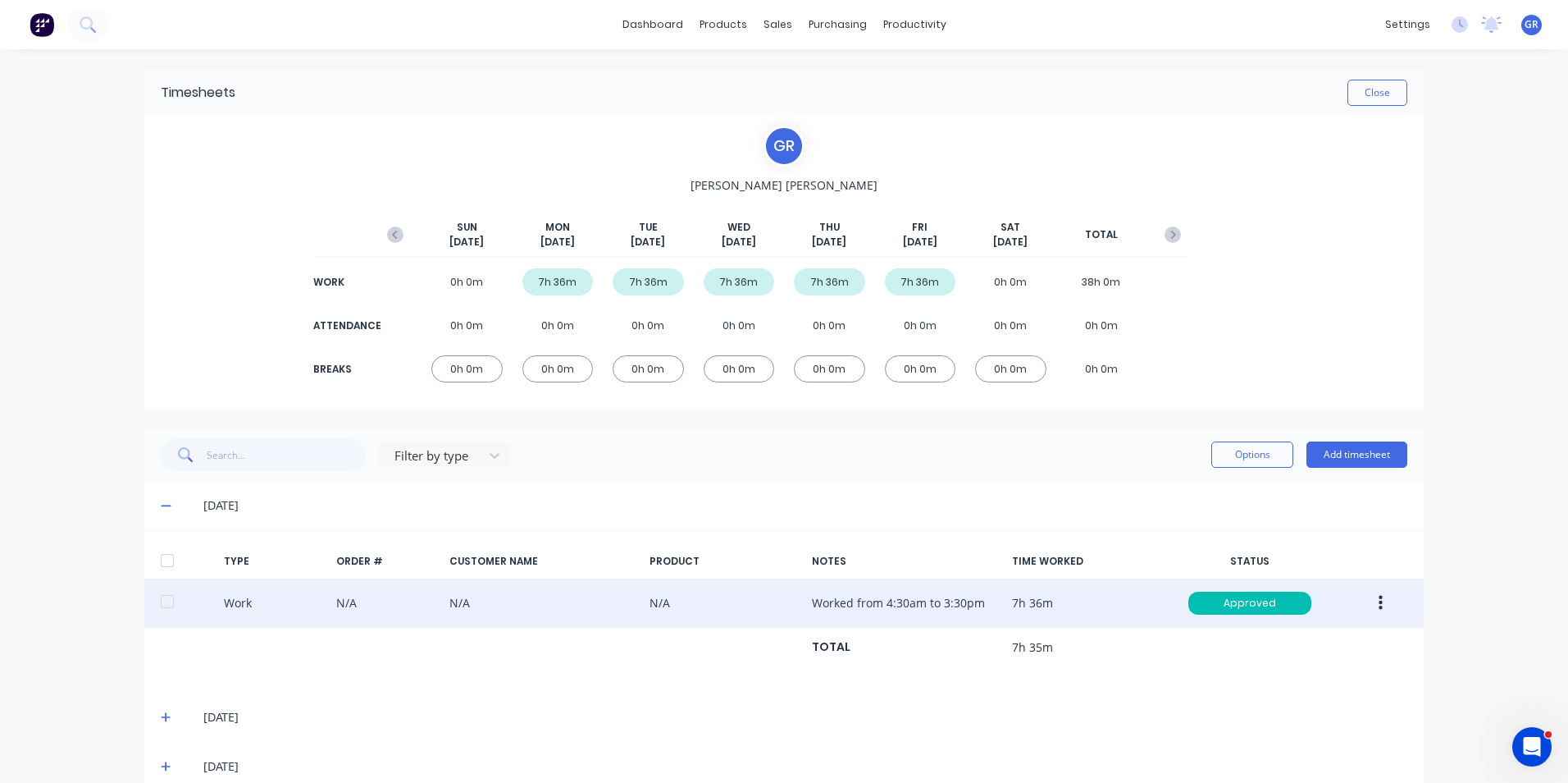
click at [1377, 603] on button "button" at bounding box center [1381, 603] width 39 height 29
click at [1274, 573] on div "Duplicate" at bounding box center [1321, 574] width 126 height 24
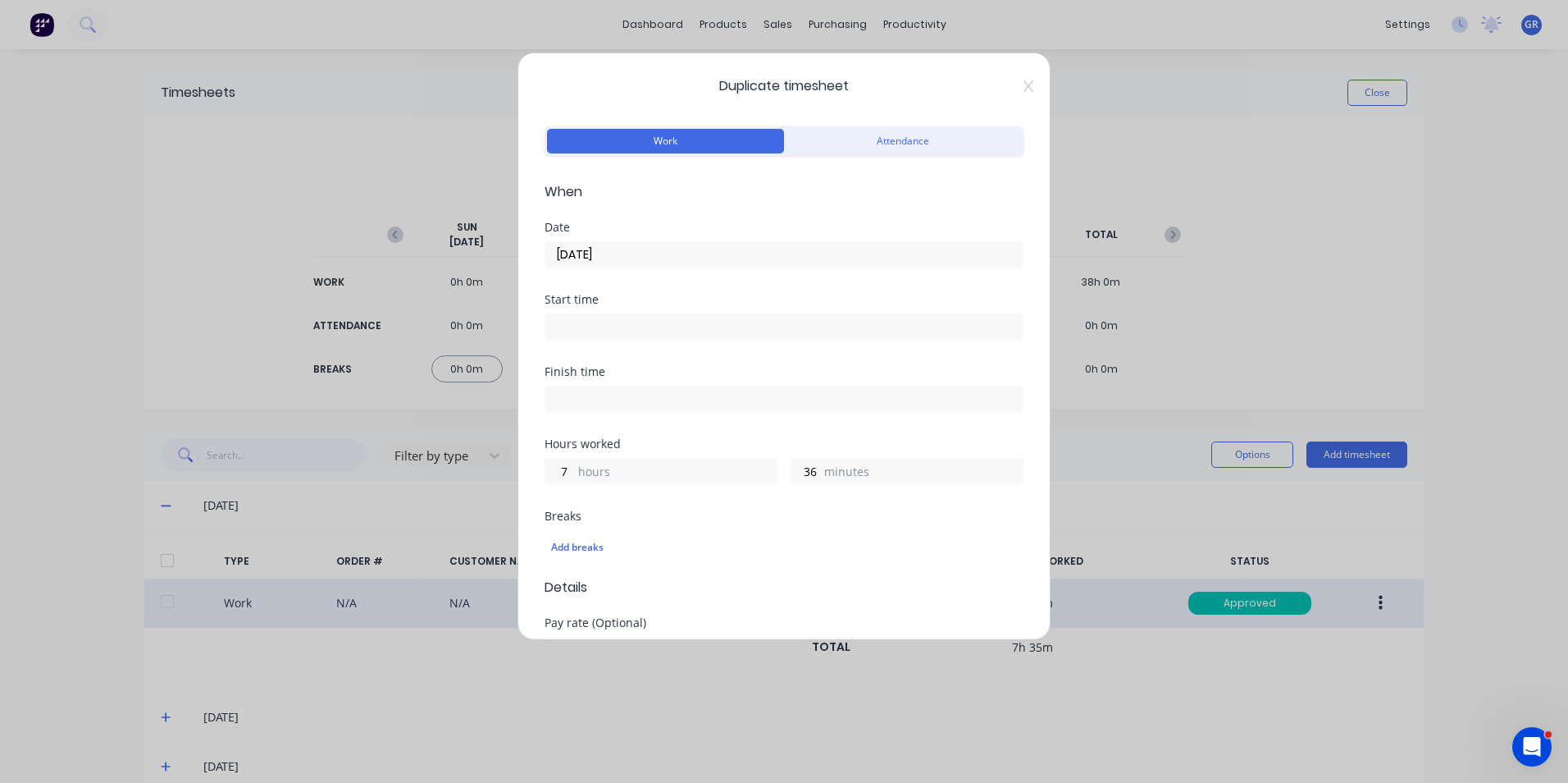
click at [586, 257] on input "22/09/2025" at bounding box center [784, 254] width 478 height 25
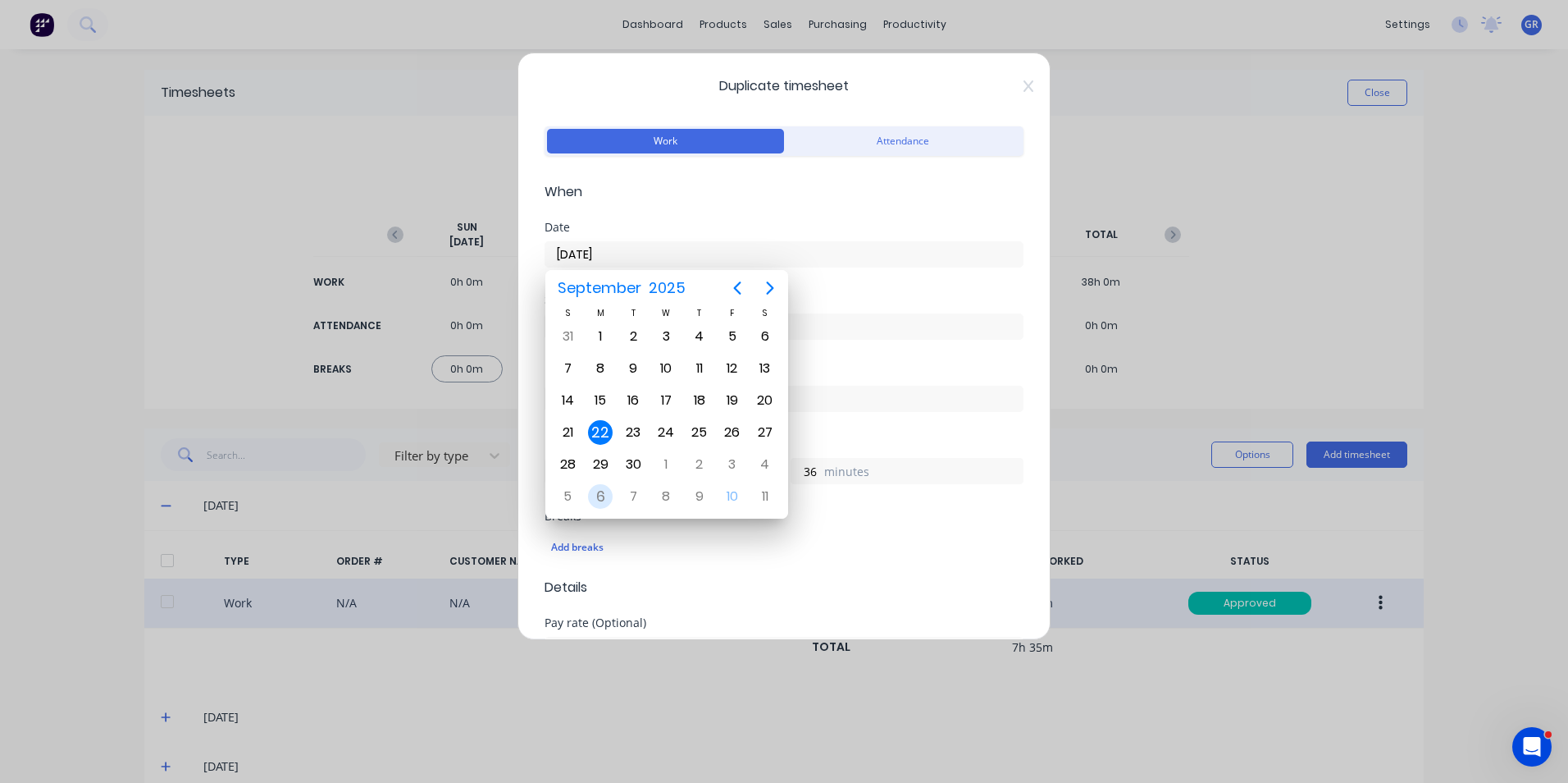
click at [601, 495] on div "6" at bounding box center [600, 496] width 25 height 25
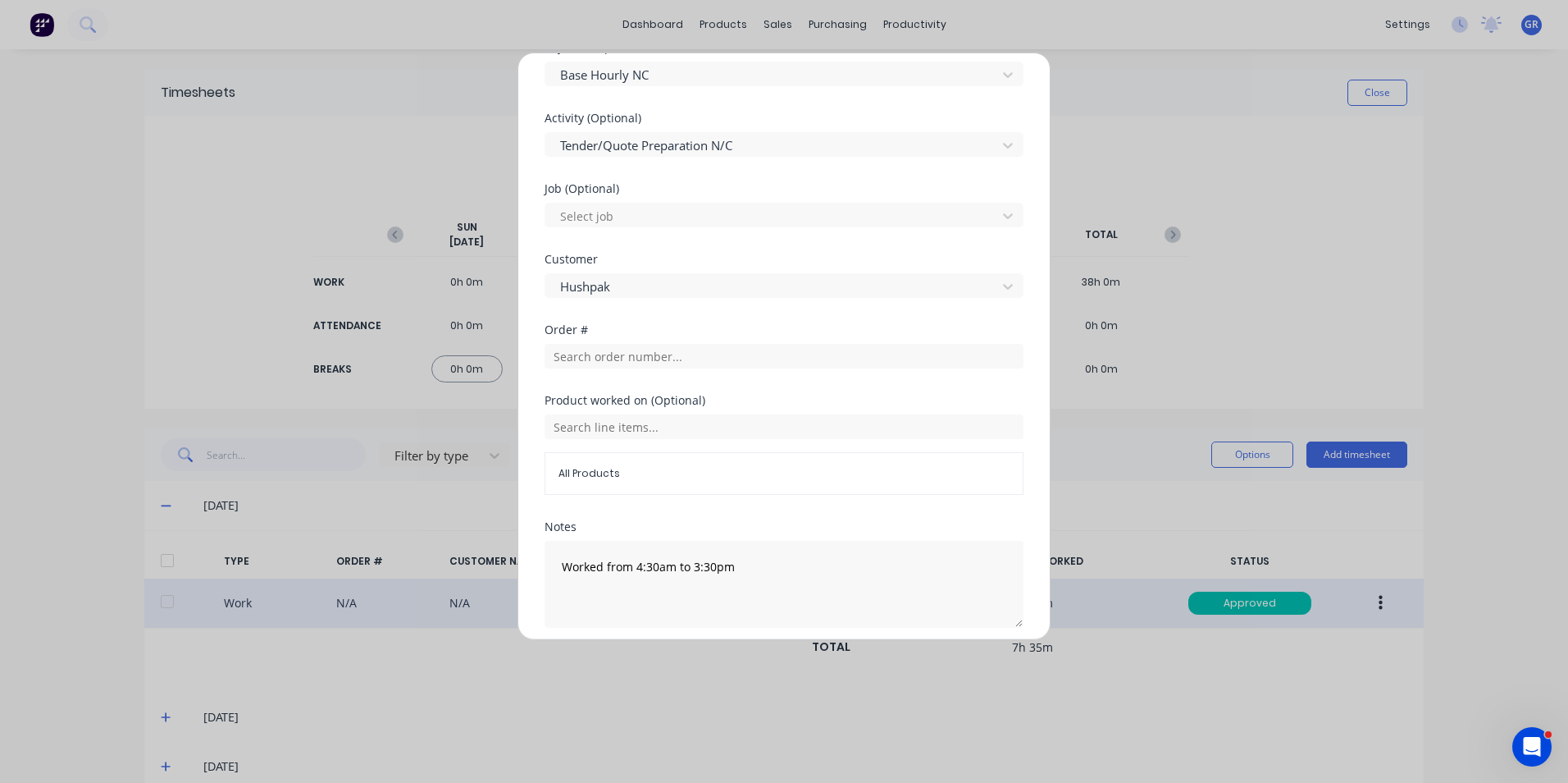
scroll to position [639, 0]
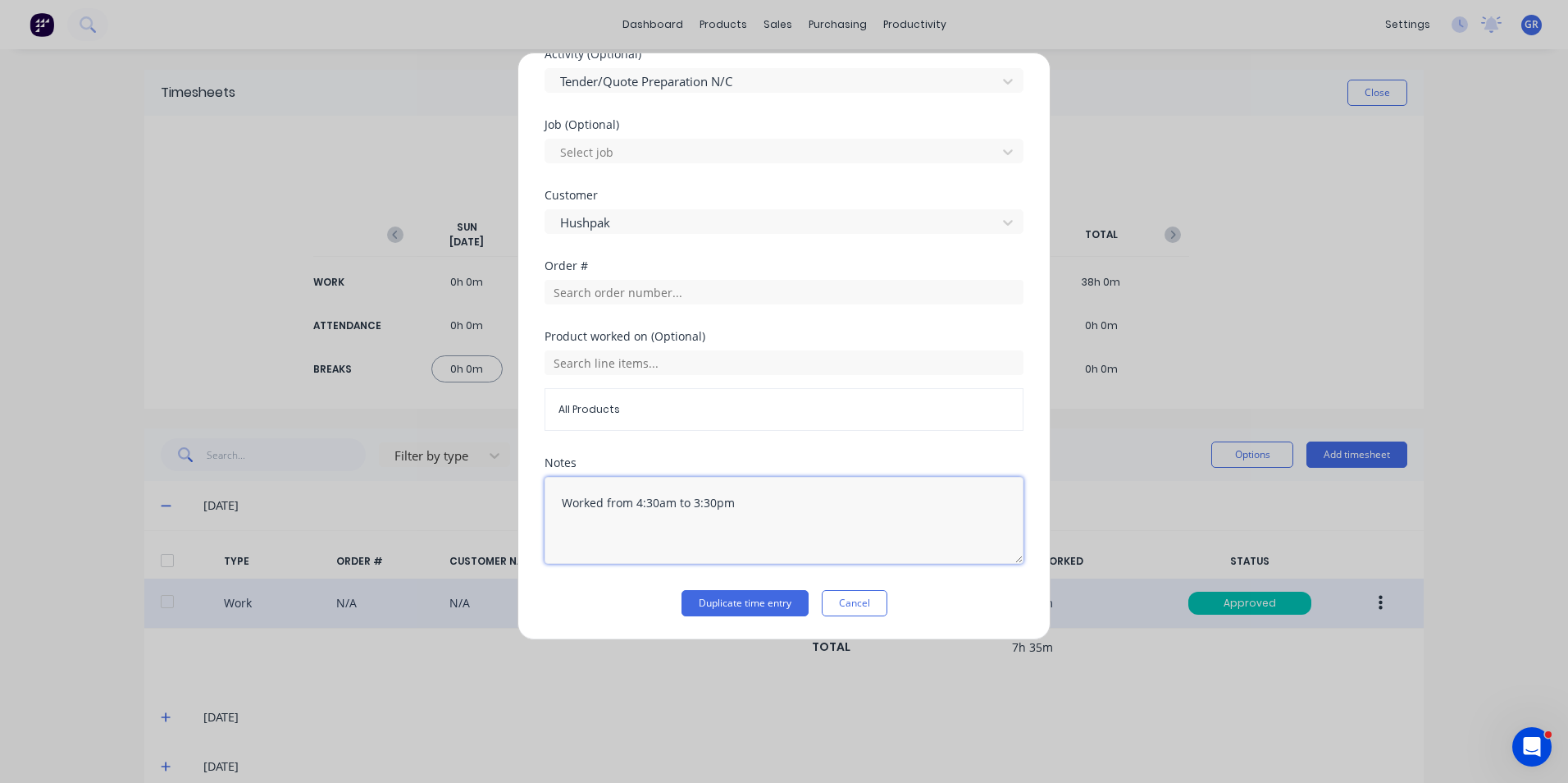
drag, startPoint x: 735, startPoint y: 501, endPoint x: 557, endPoint y: 502, distance: 178.0
click at [557, 502] on textarea "Worked from 4:30am to 3:30pm" at bounding box center [784, 520] width 479 height 87
click at [771, 596] on button "Duplicate time entry" at bounding box center [745, 603] width 127 height 27
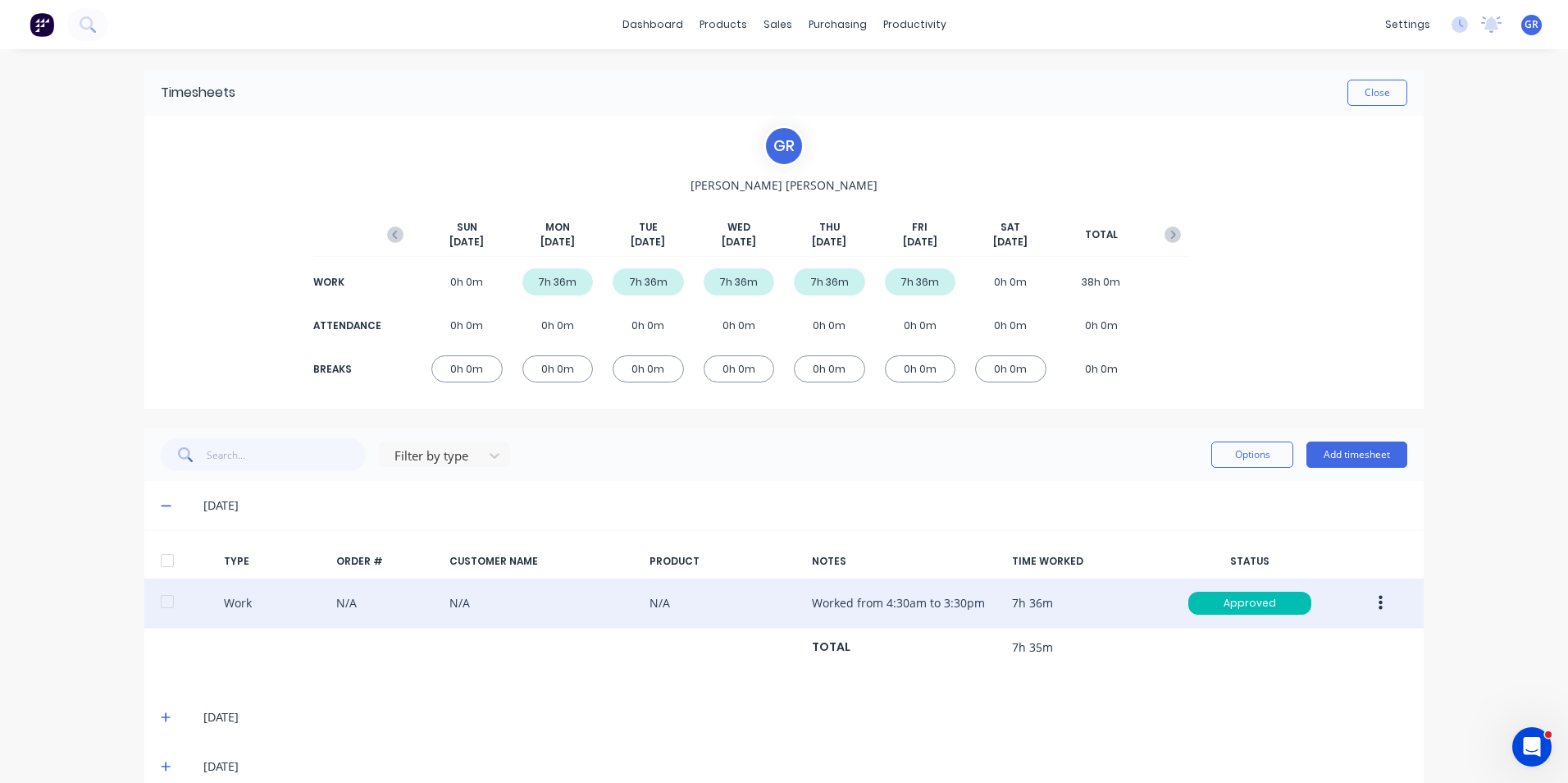
click at [161, 503] on icon at bounding box center [166, 505] width 11 height 11
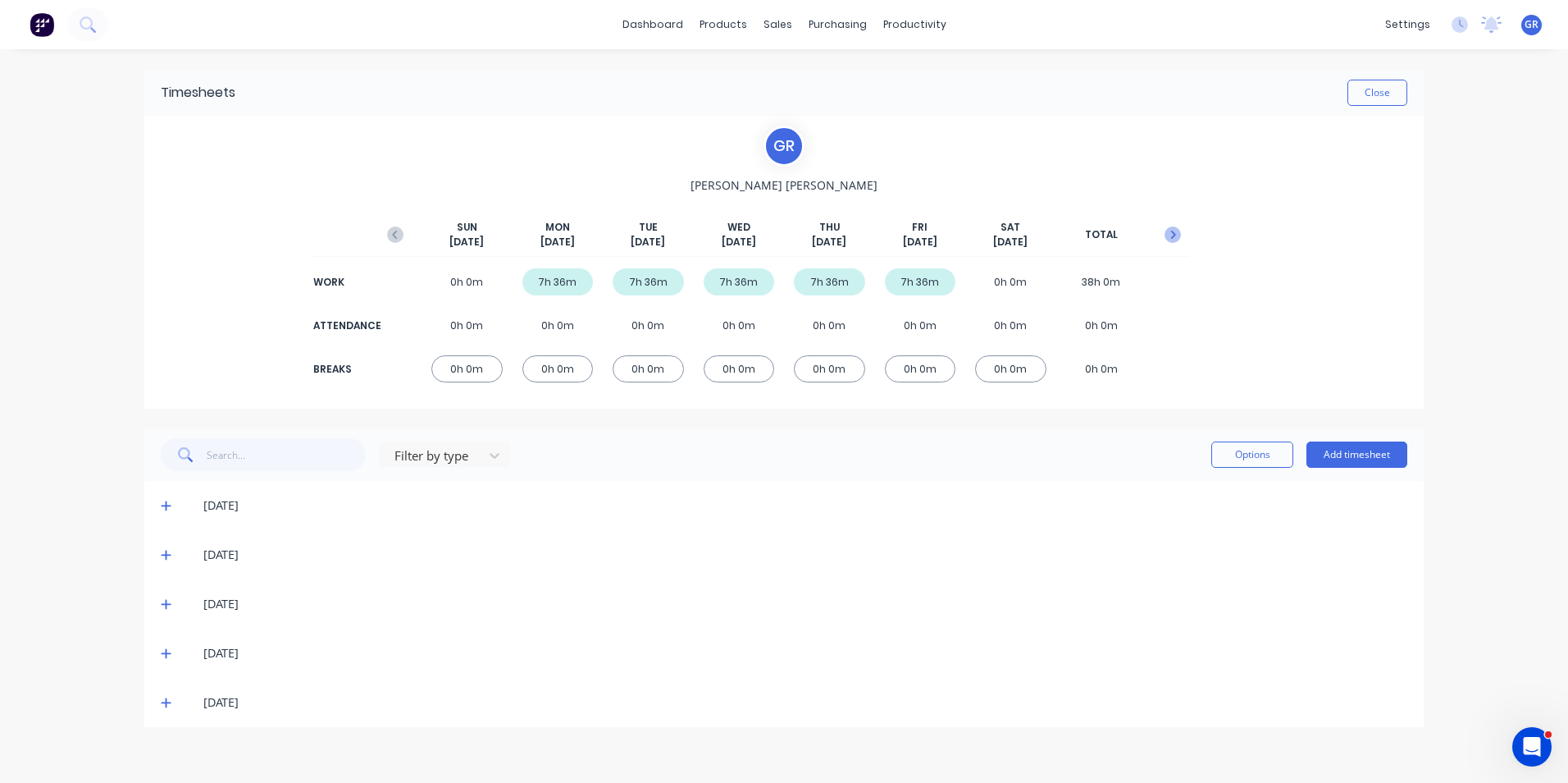
click at [1171, 230] on icon "button" at bounding box center [1173, 234] width 17 height 17
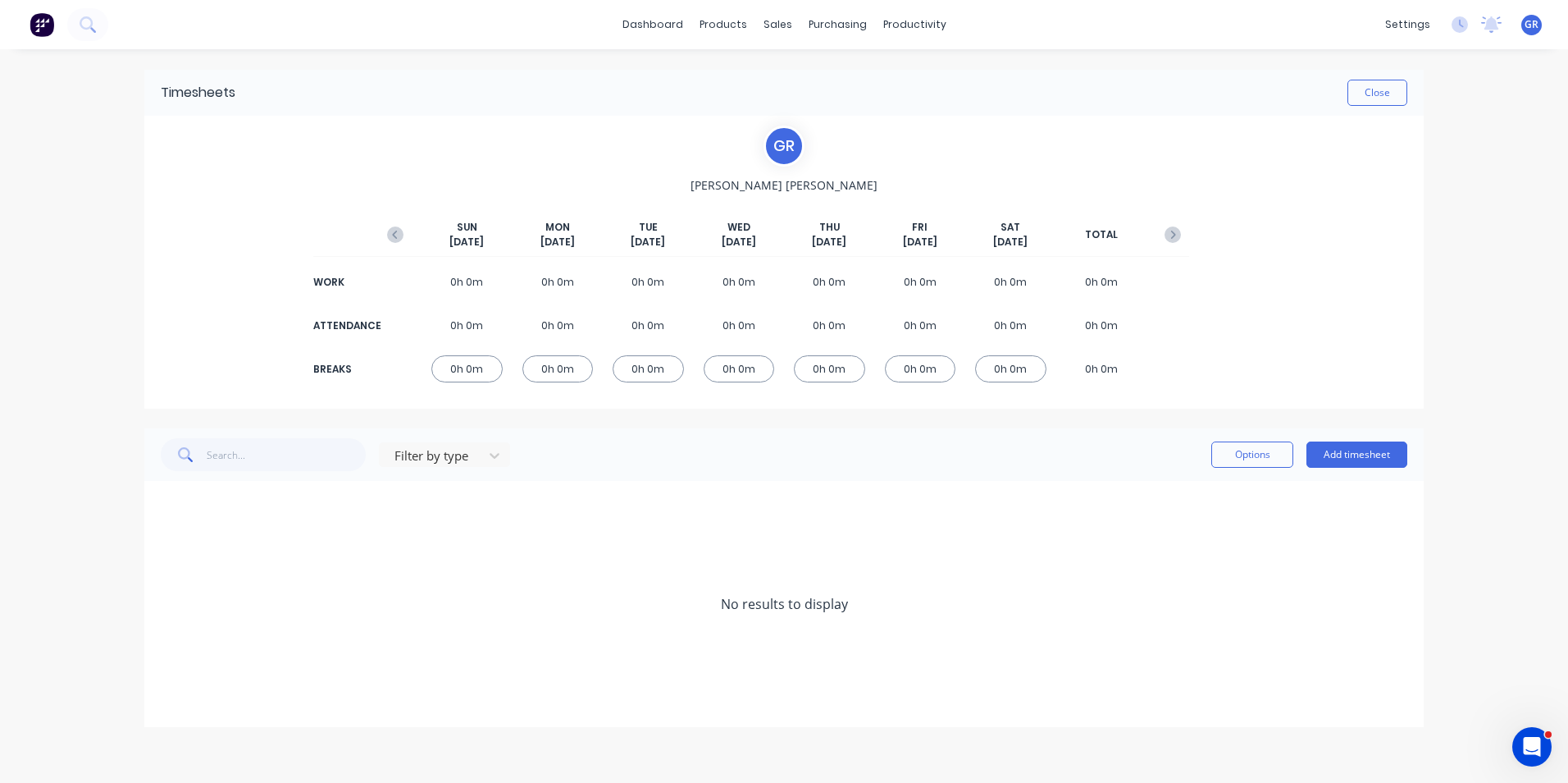
click at [1171, 230] on icon "button" at bounding box center [1173, 234] width 17 height 17
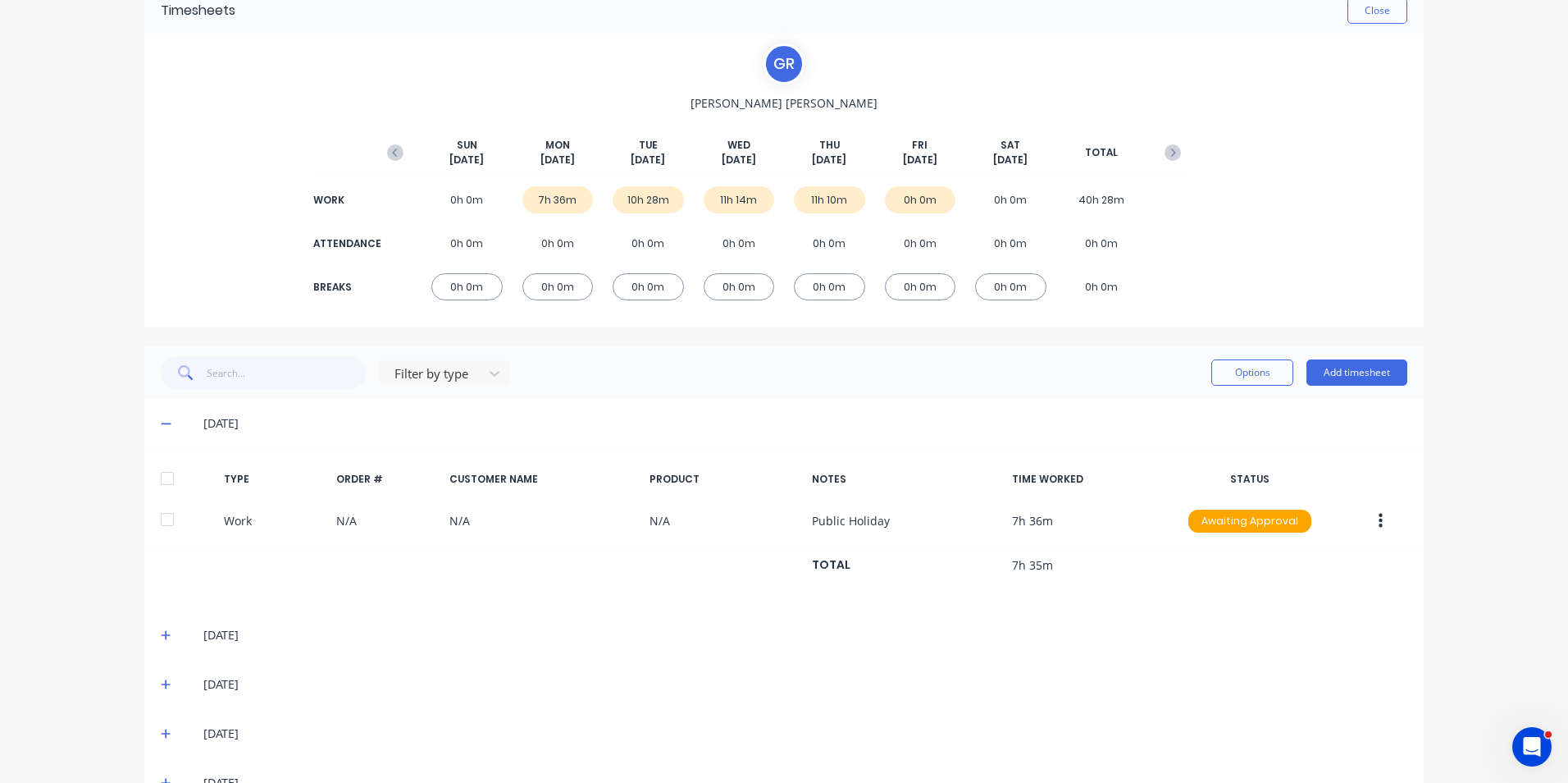
scroll to position [127, 0]
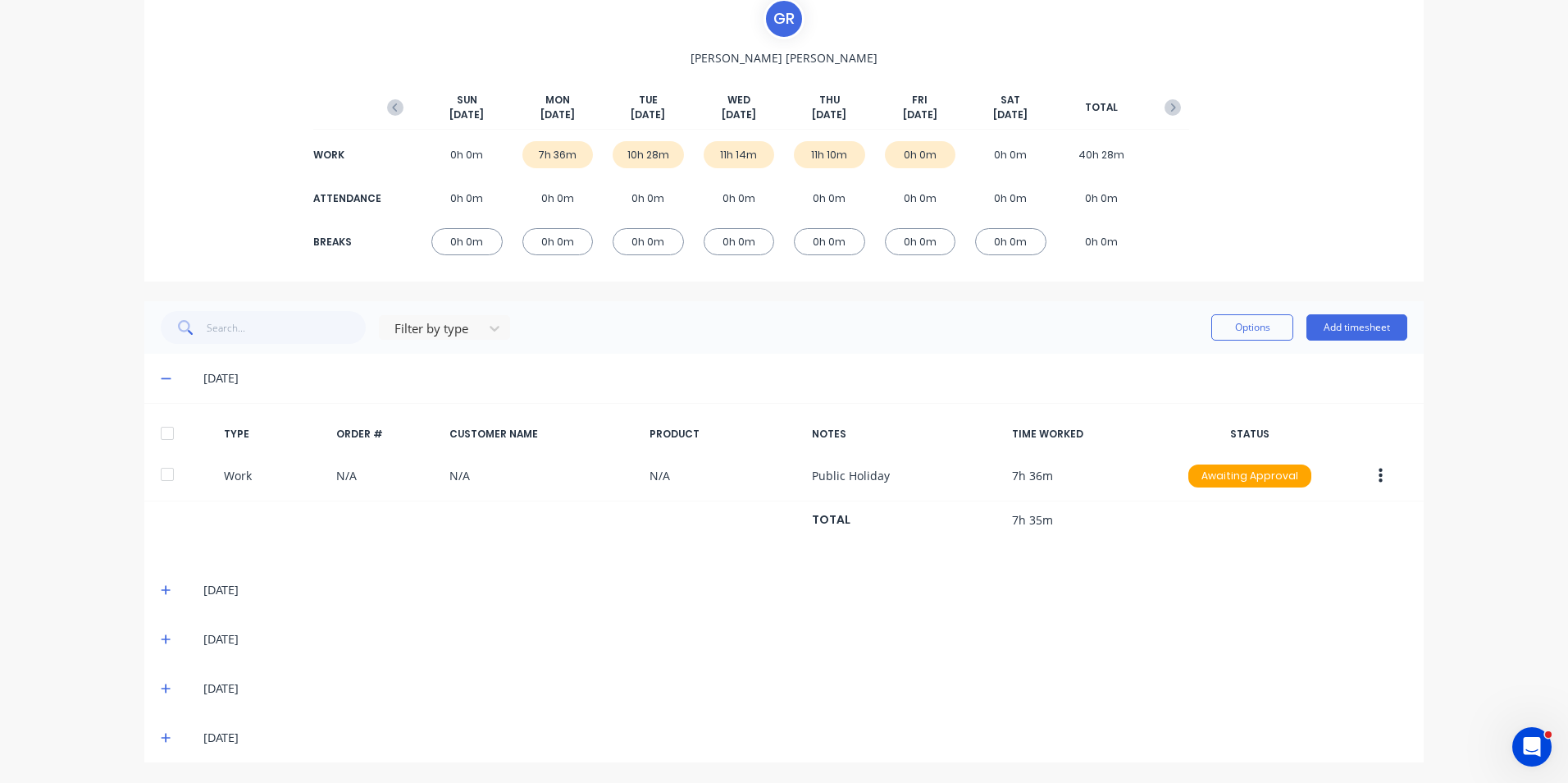
click at [162, 589] on icon at bounding box center [166, 590] width 11 height 11
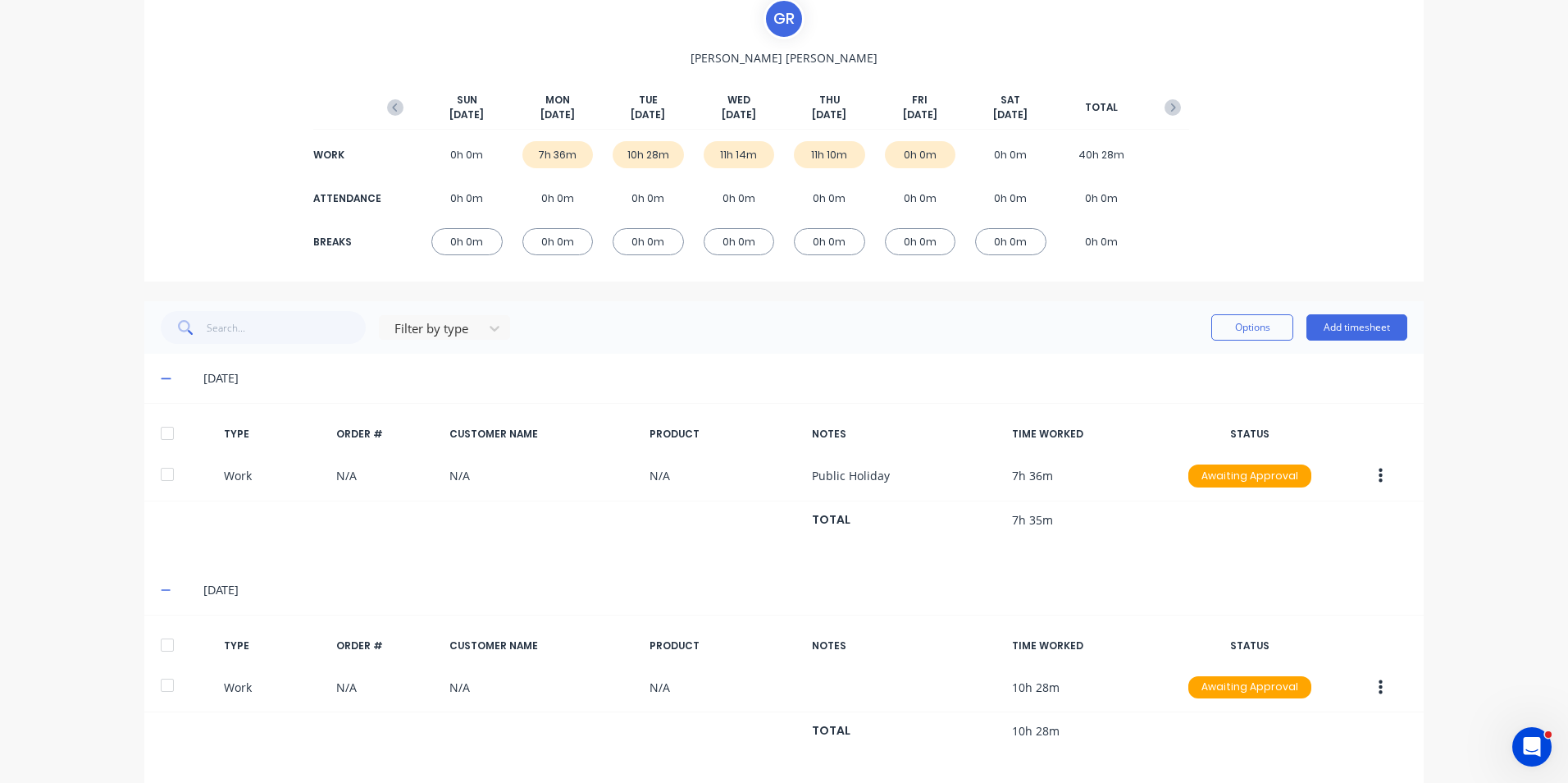
click at [162, 589] on icon at bounding box center [166, 590] width 11 height 11
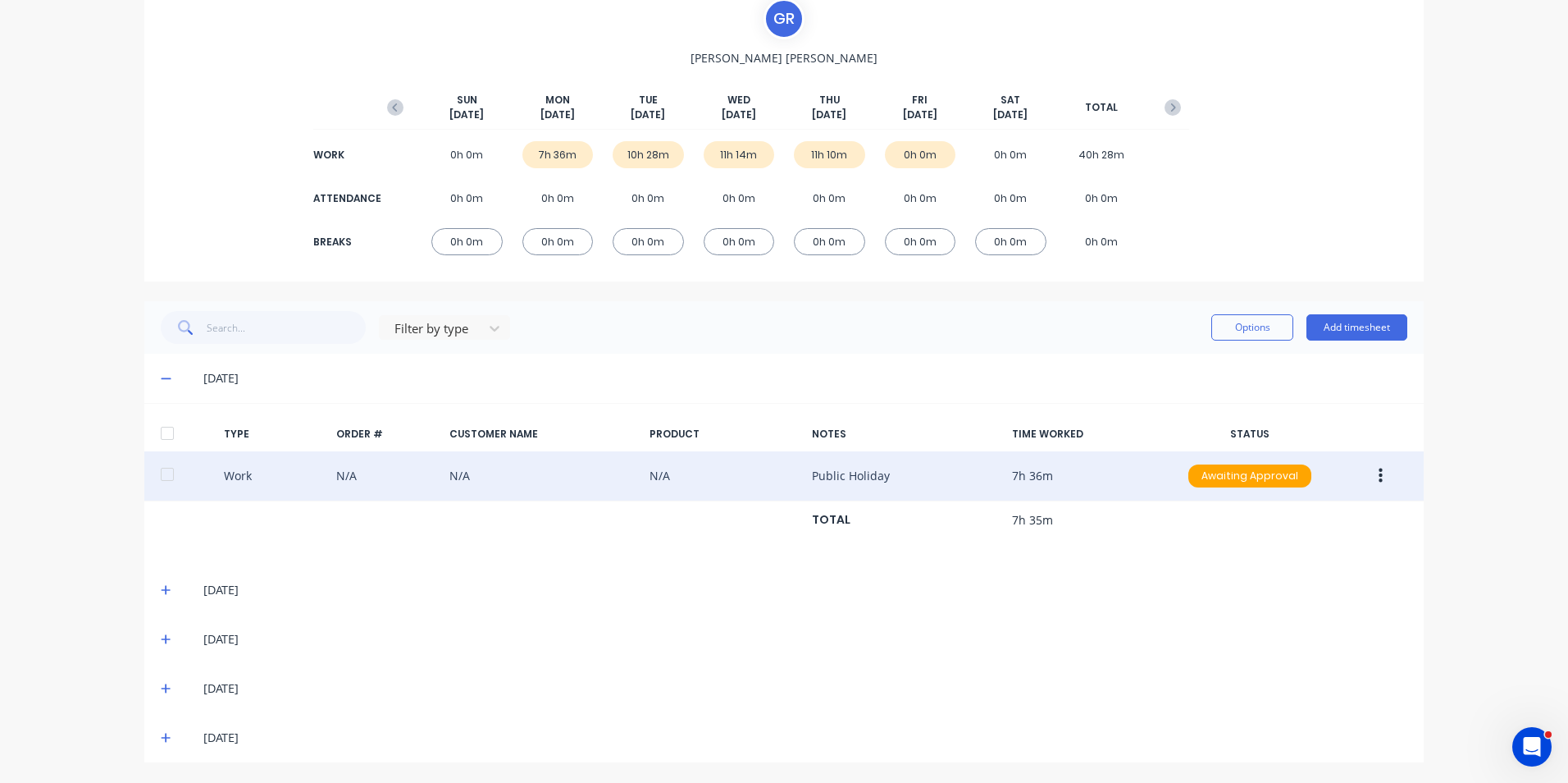
click at [1379, 474] on icon "button" at bounding box center [1381, 476] width 4 height 15
click at [1278, 448] on div "Duplicate" at bounding box center [1321, 447] width 126 height 24
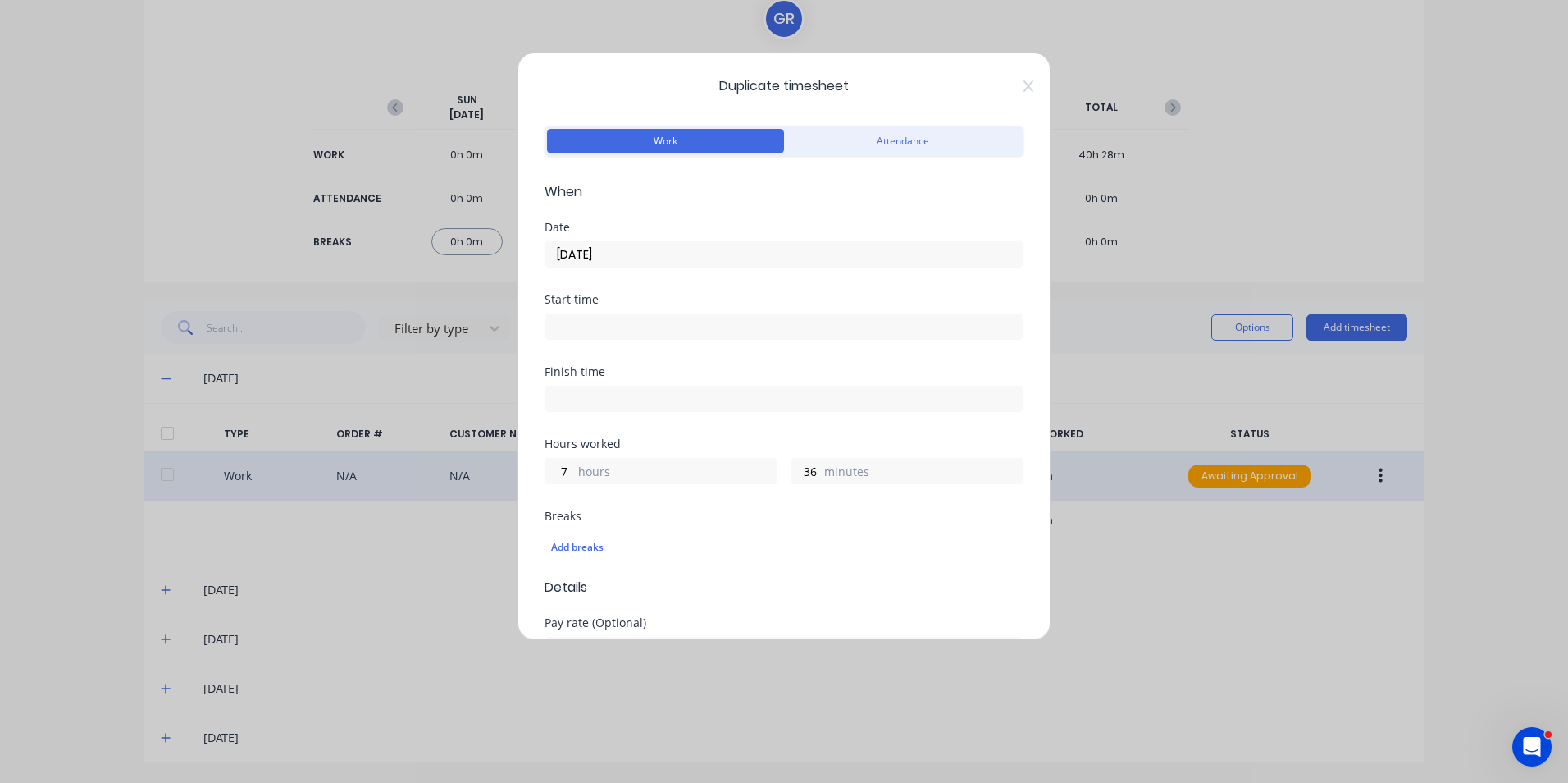
click at [597, 248] on input "06/10/2025" at bounding box center [784, 254] width 478 height 25
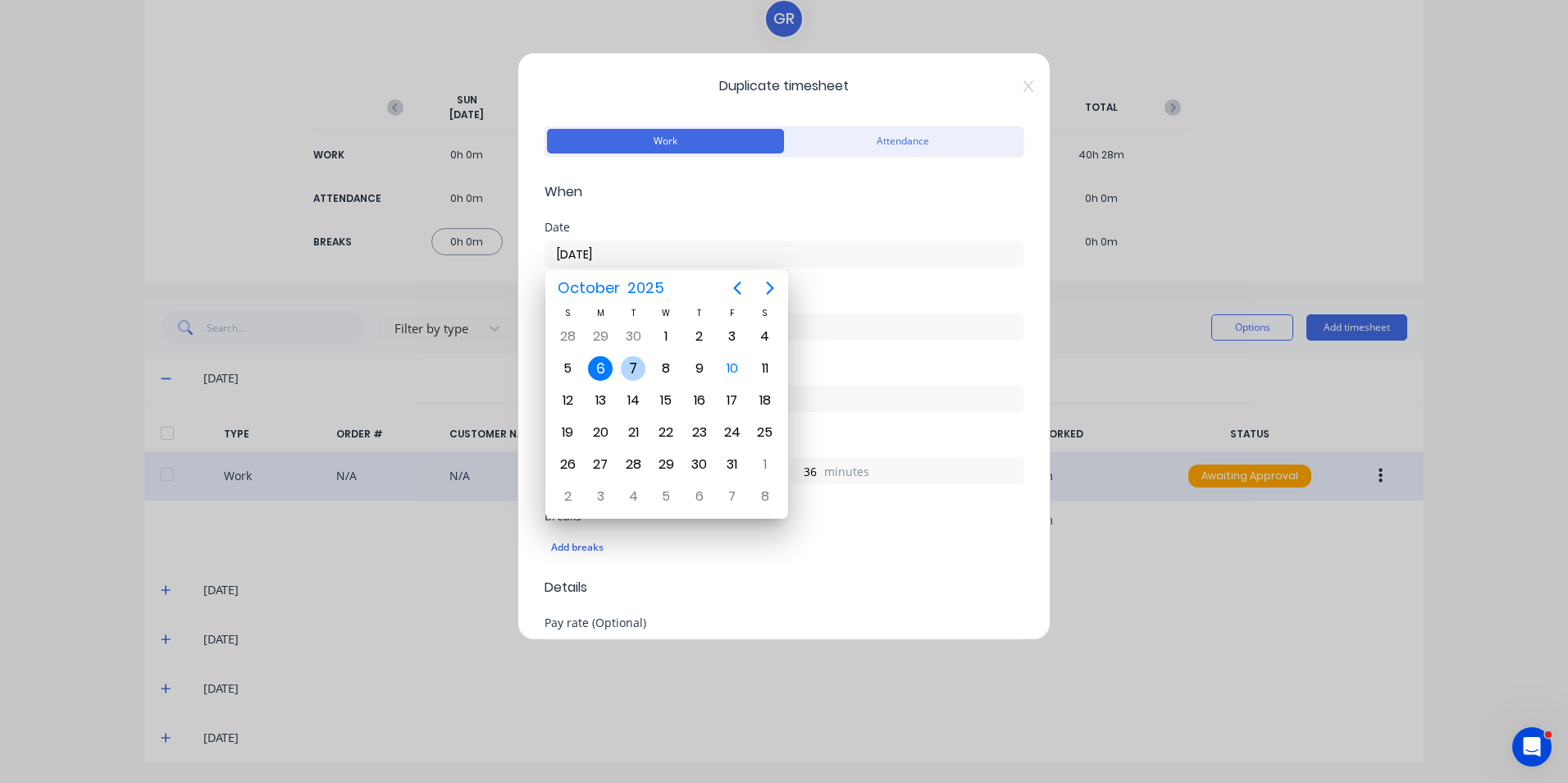
click at [630, 364] on div "7" at bounding box center [633, 368] width 25 height 25
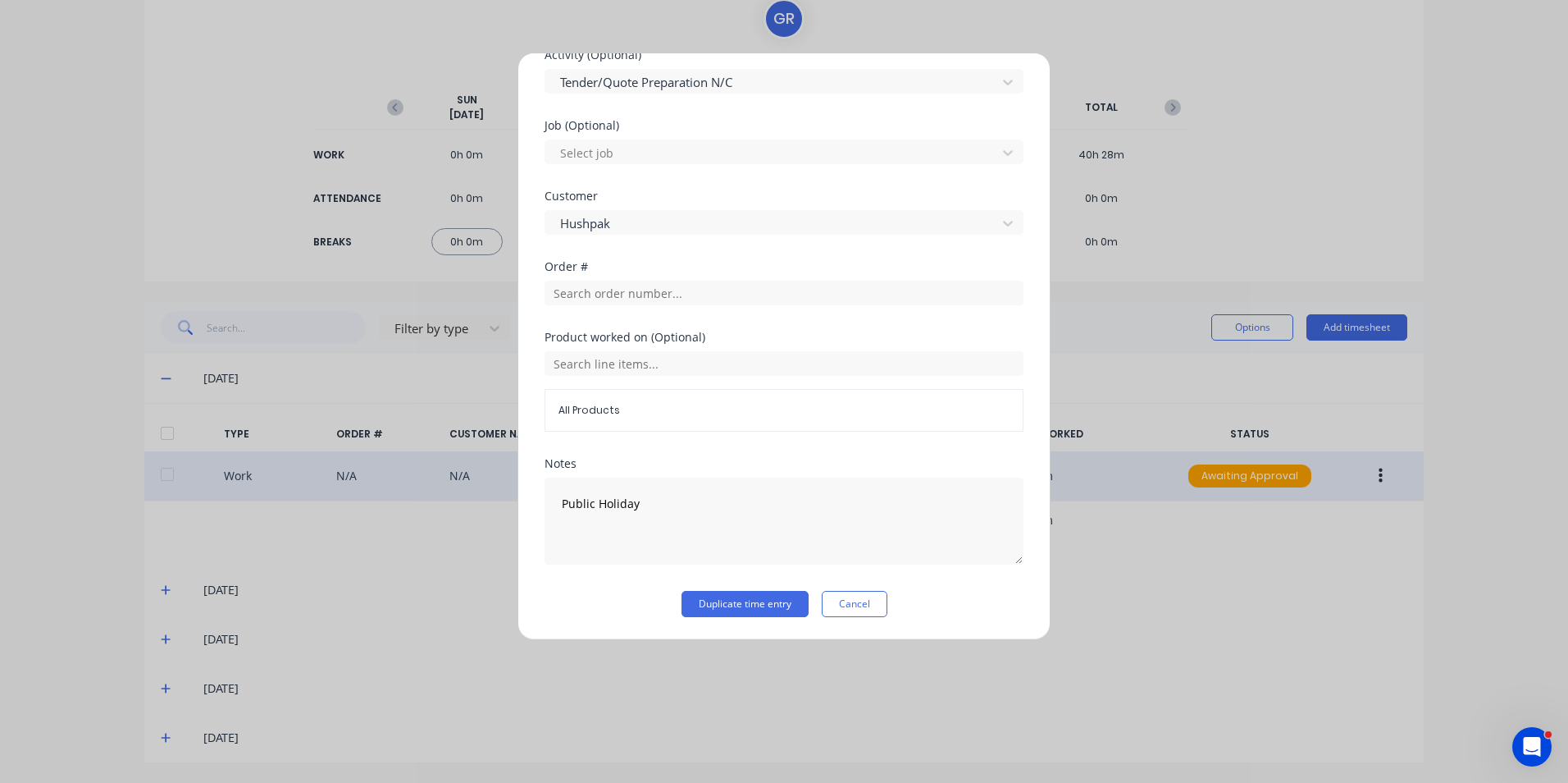
scroll to position [639, 0]
drag, startPoint x: 646, startPoint y: 505, endPoint x: 558, endPoint y: 506, distance: 88.0
click at [558, 506] on textarea "Public Holiday" at bounding box center [784, 520] width 479 height 87
click at [607, 523] on textarea "Start 4:30am Finish:" at bounding box center [784, 520] width 479 height 87
click at [747, 598] on button "Duplicate time entry" at bounding box center [745, 603] width 127 height 27
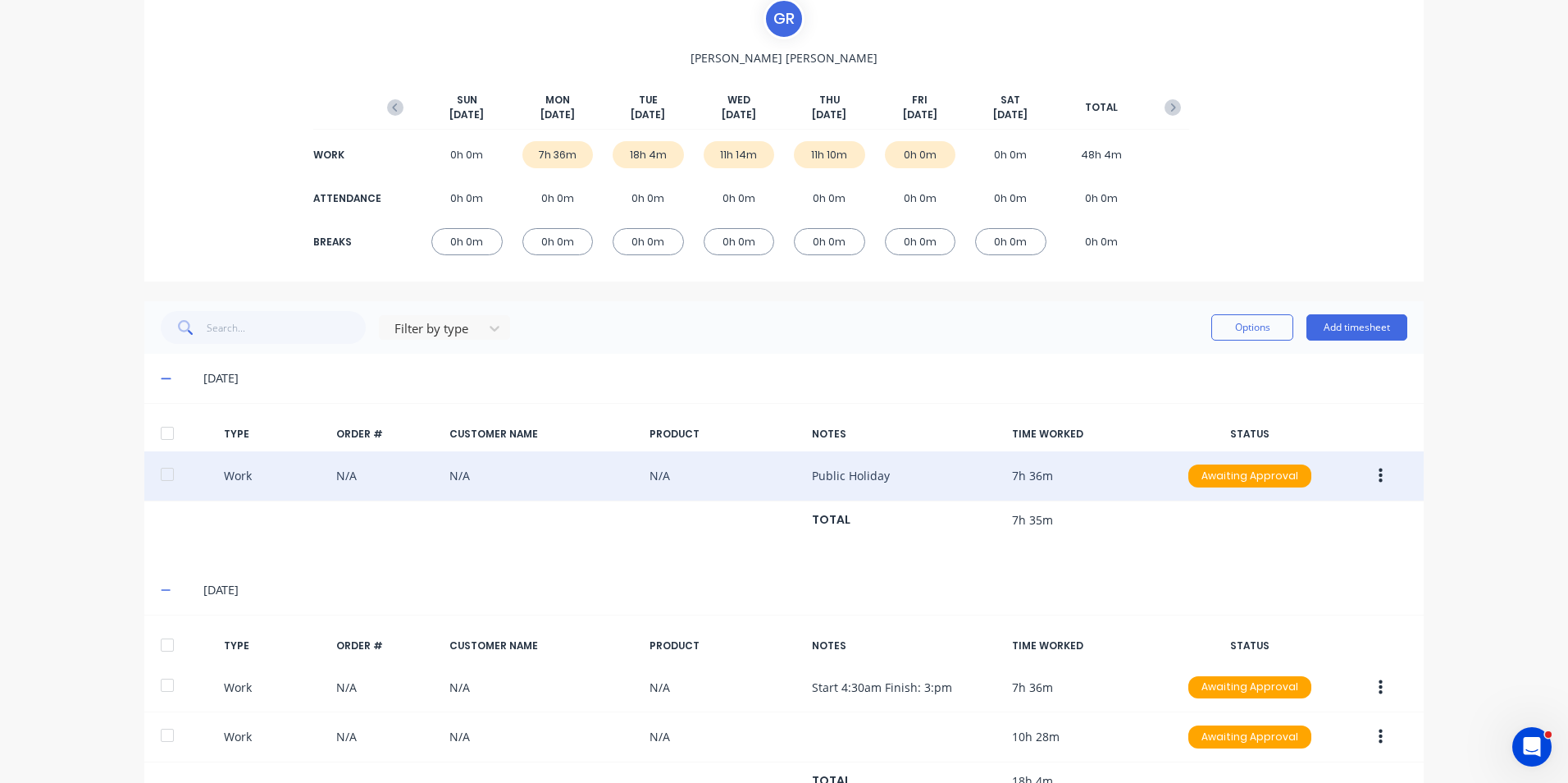
click at [1372, 6] on div "G R Greg Rawe SUN Oct 5th MON Oct 6th TUE Oct 7th WED Oct 8th THU Oct 9th FRI O…" at bounding box center [784, 135] width 1280 height 293
